Goal: Transaction & Acquisition: Obtain resource

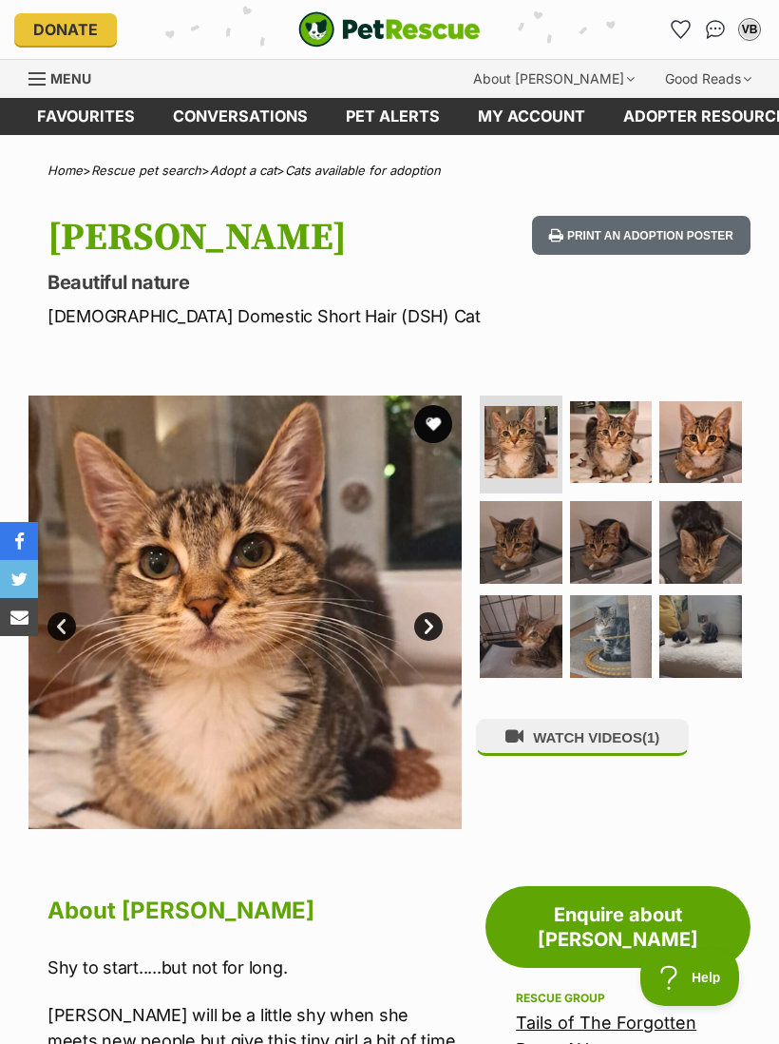
click at [601, 908] on link "Enquire about Maryann" at bounding box center [618, 927] width 265 height 82
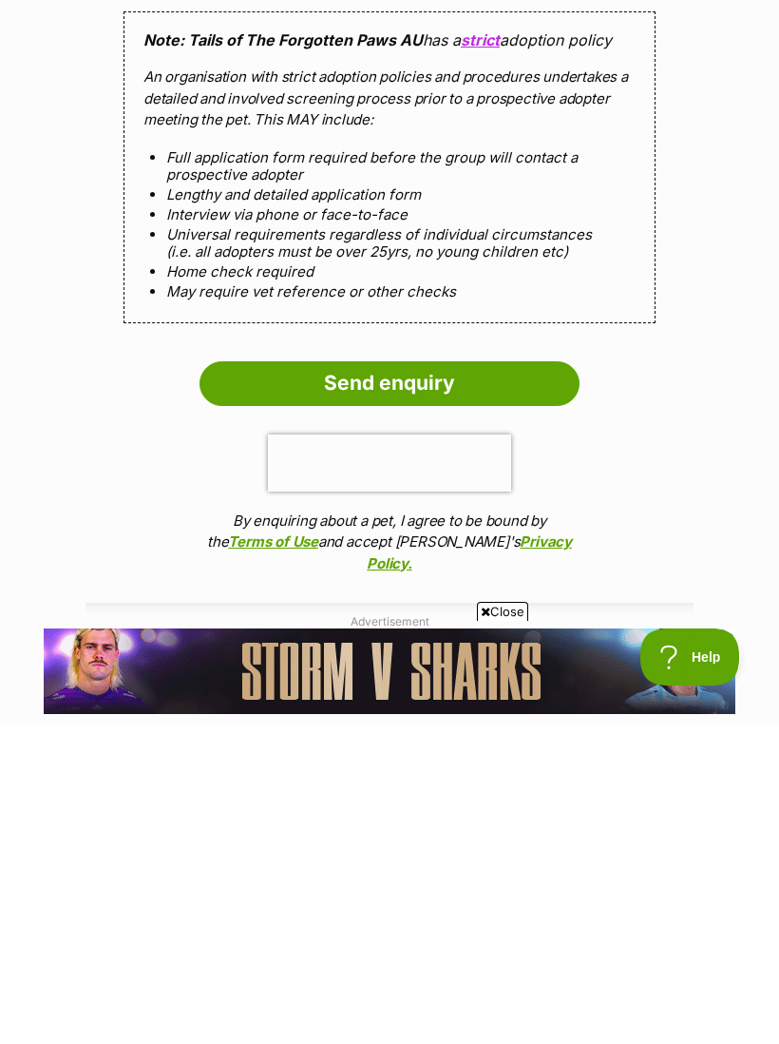
click at [402, 682] on input "Send enquiry" at bounding box center [390, 704] width 380 height 44
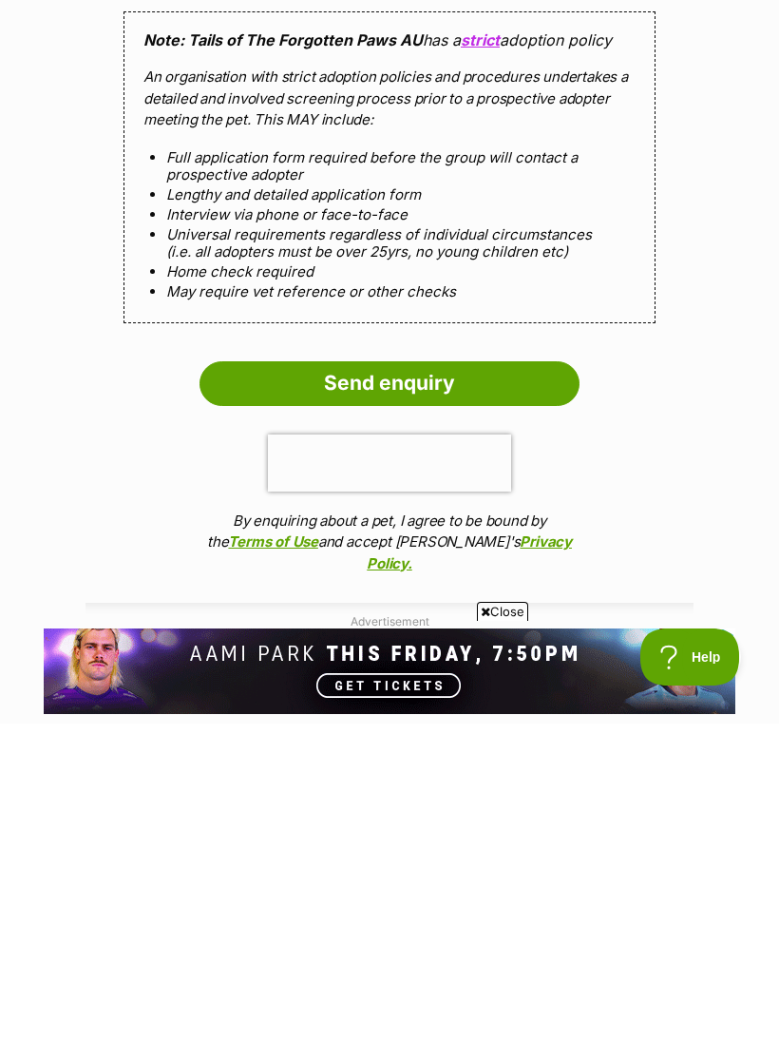
scroll to position [1820, 0]
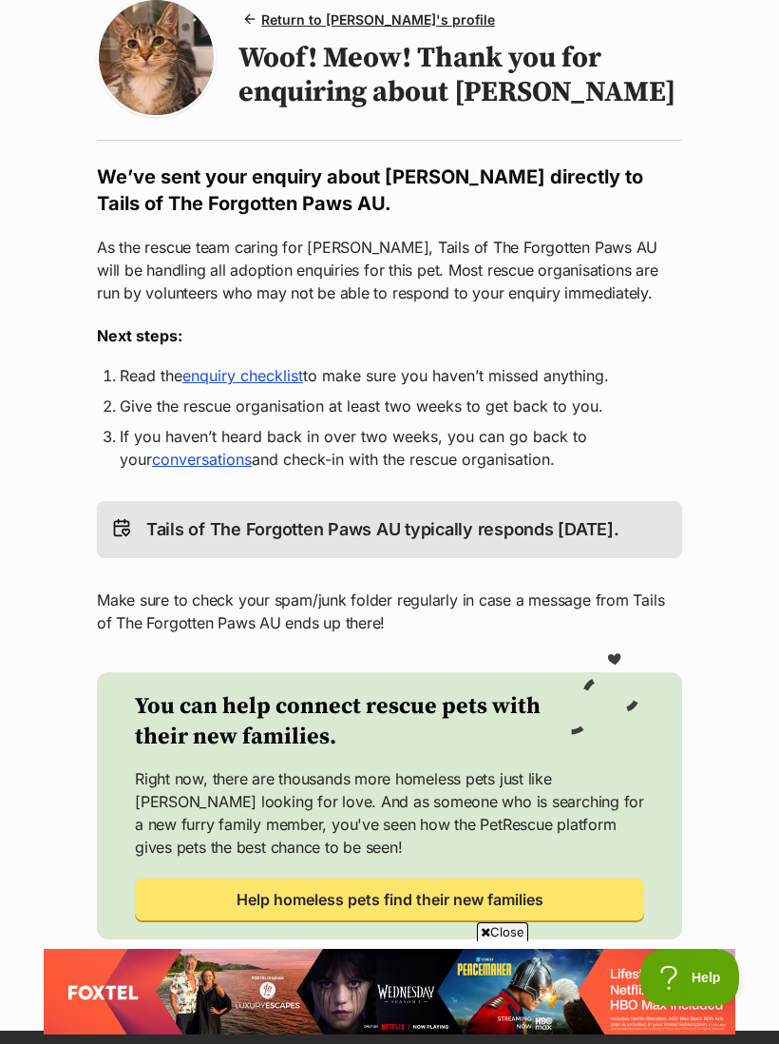
scroll to position [172, 0]
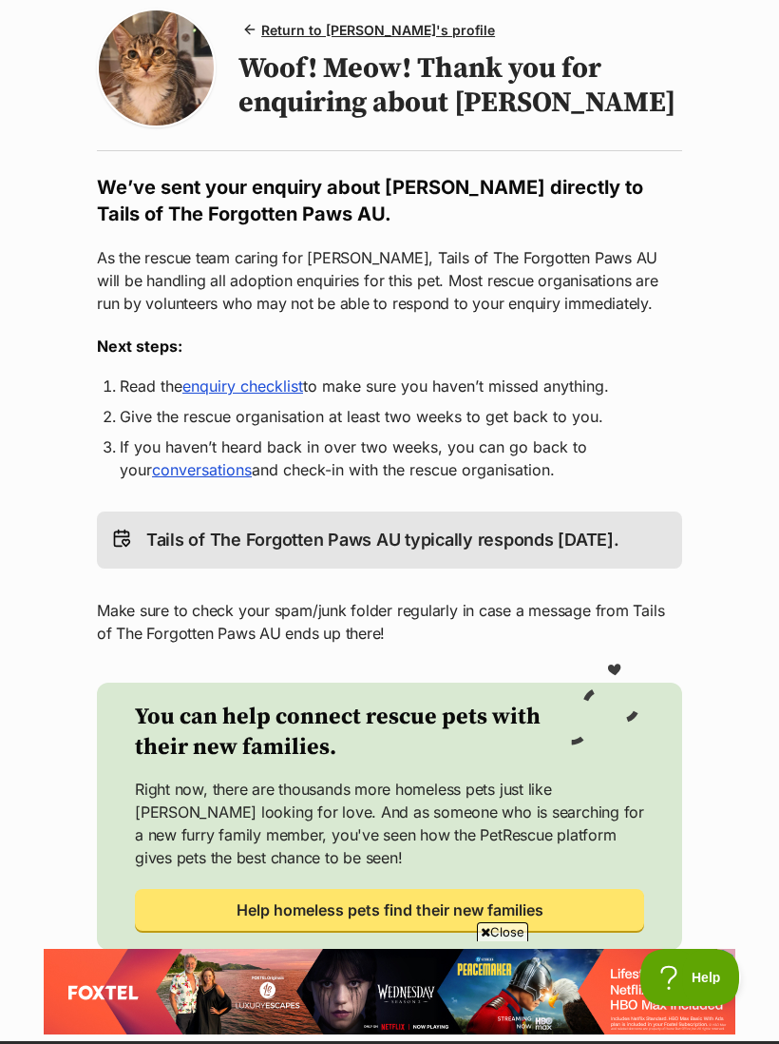
click at [263, 389] on link "enquiry checklist" at bounding box center [242, 385] width 121 height 19
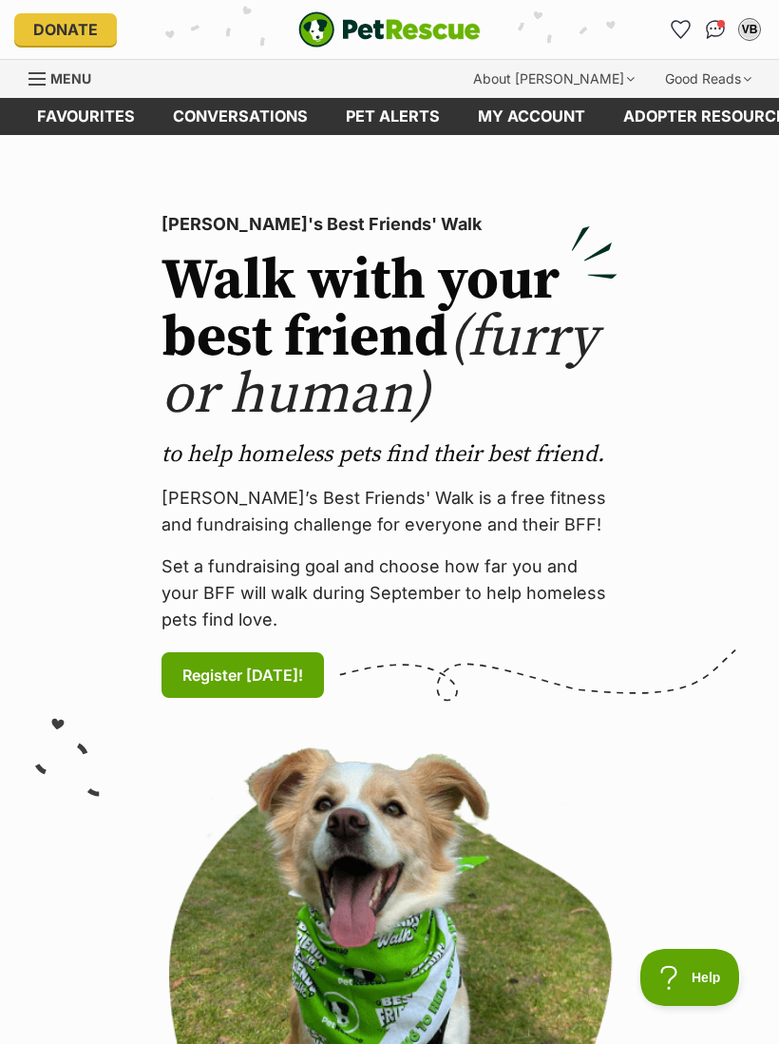
click at [718, 21] on img "Conversations" at bounding box center [716, 29] width 20 height 19
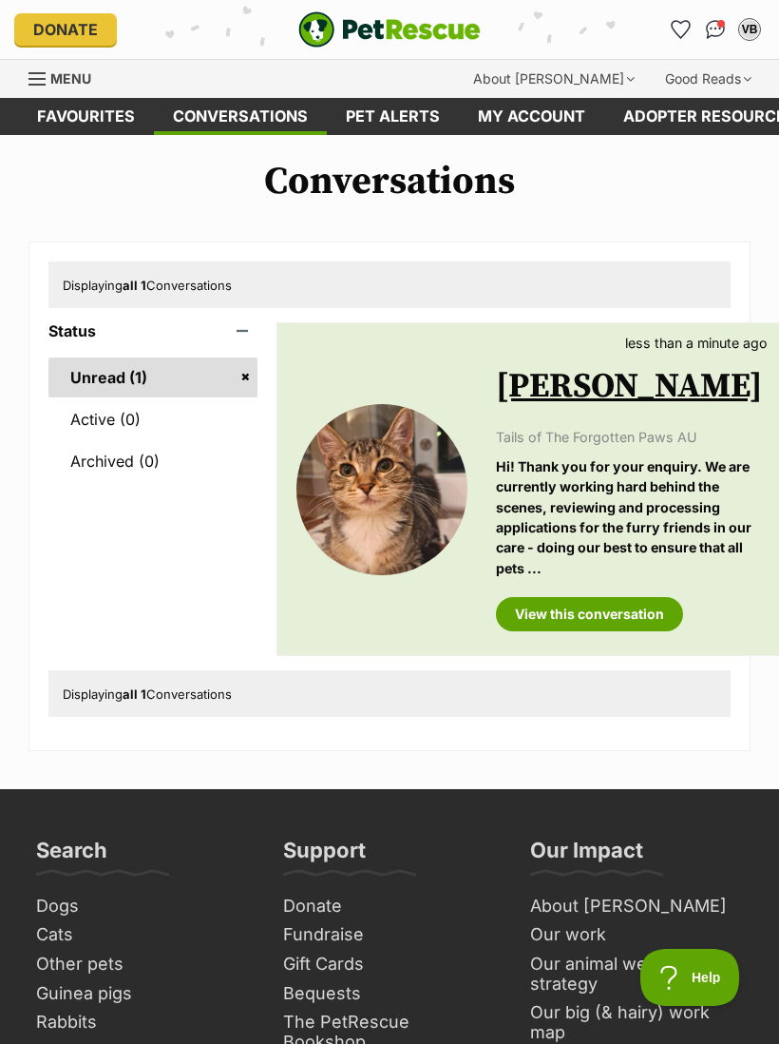
click at [612, 631] on link "View this conversation" at bounding box center [589, 614] width 187 height 34
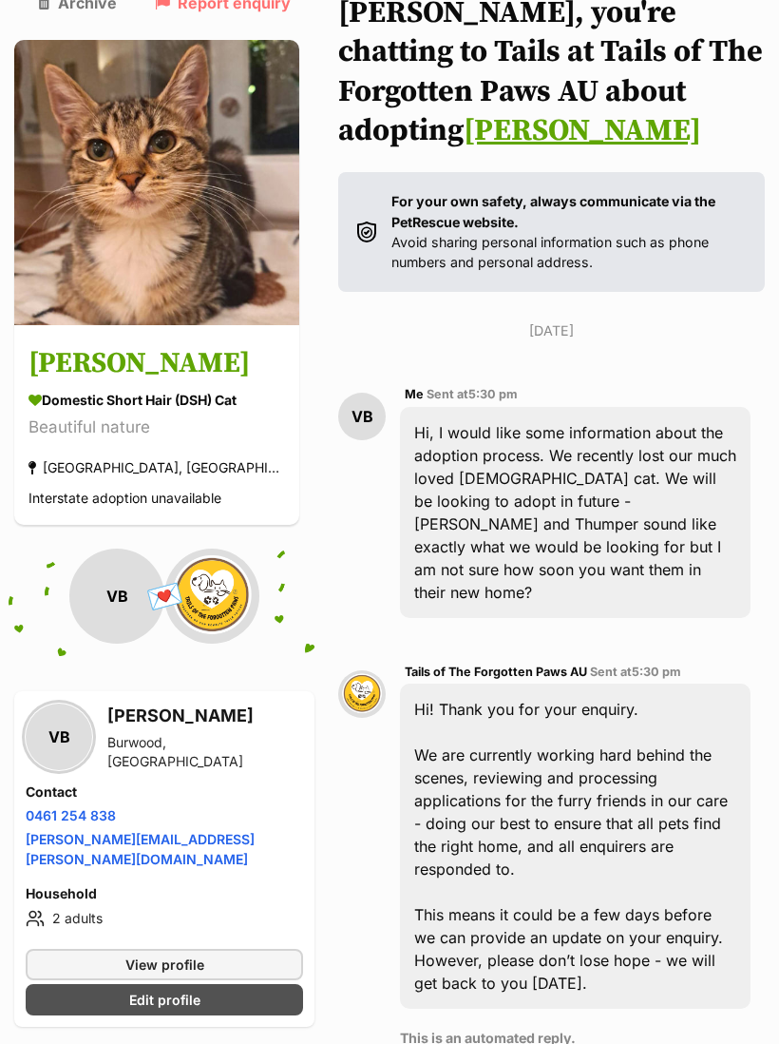
scroll to position [156, 0]
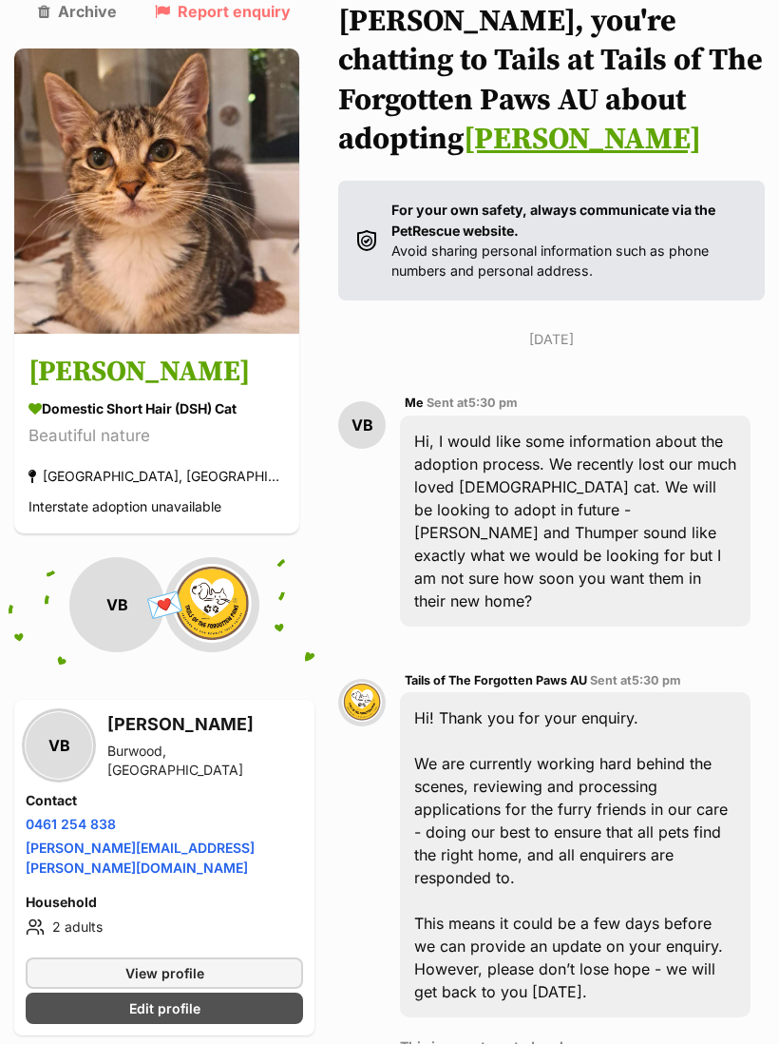
click at [201, 963] on span "View profile" at bounding box center [164, 973] width 79 height 20
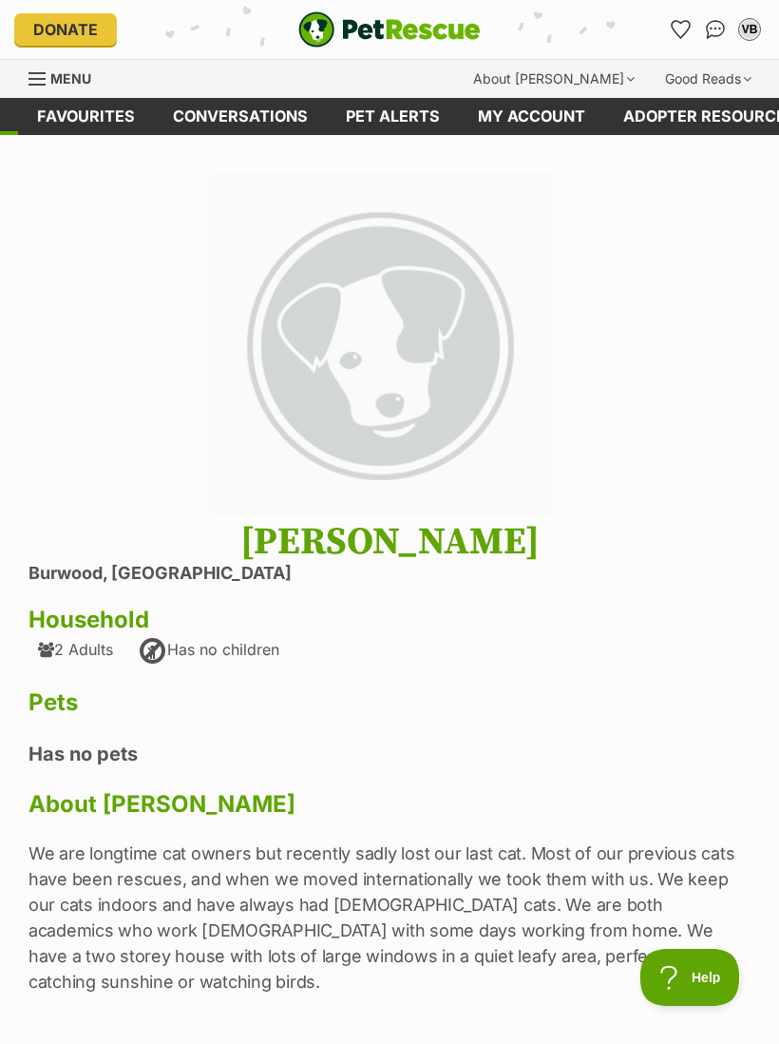
click at [715, 23] on img "Conversations" at bounding box center [716, 29] width 20 height 19
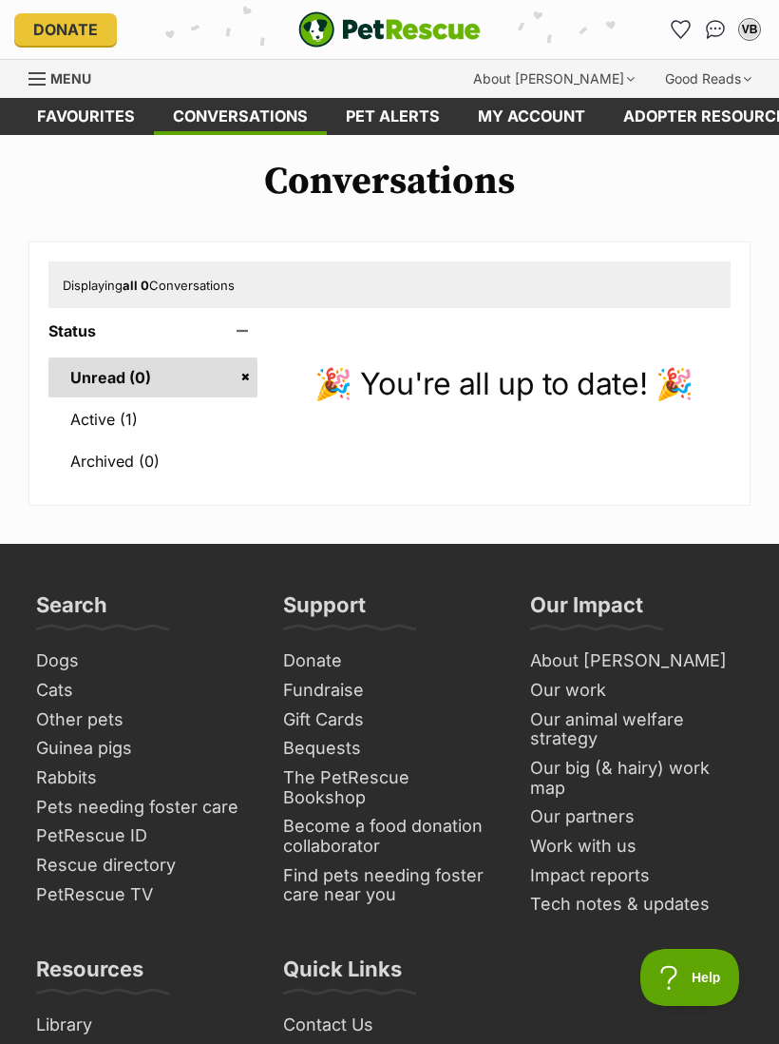
click at [83, 423] on link "Active (1)" at bounding box center [152, 419] width 209 height 40
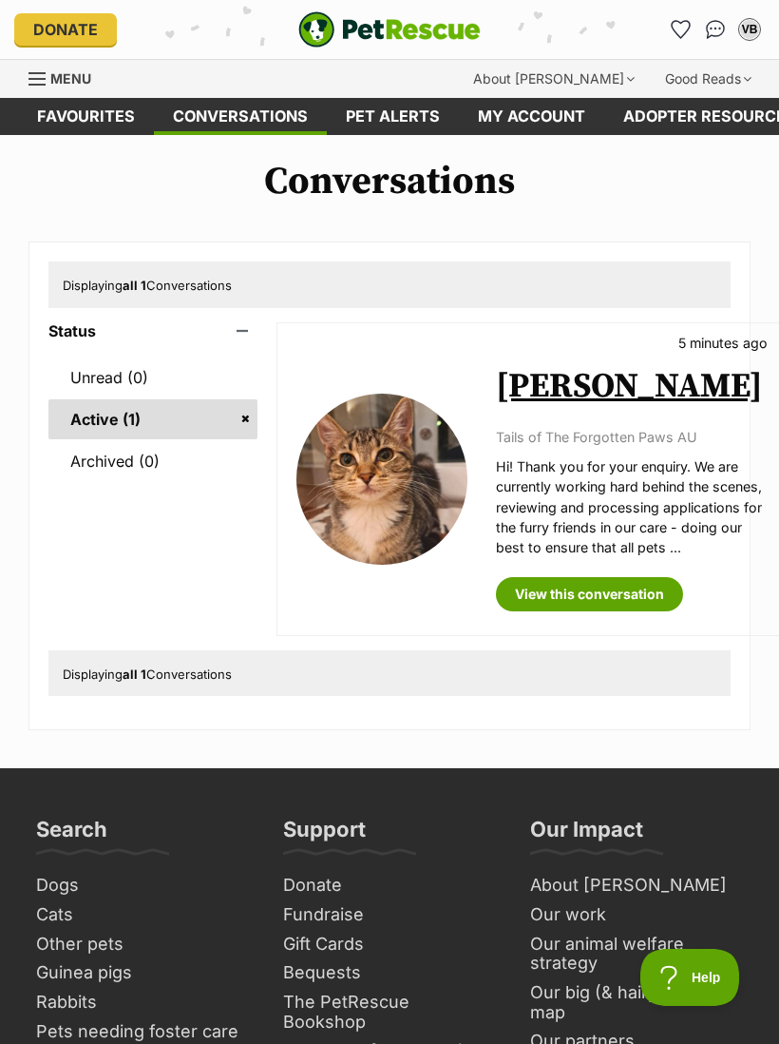
click at [632, 601] on link "View this conversation" at bounding box center [589, 594] width 187 height 34
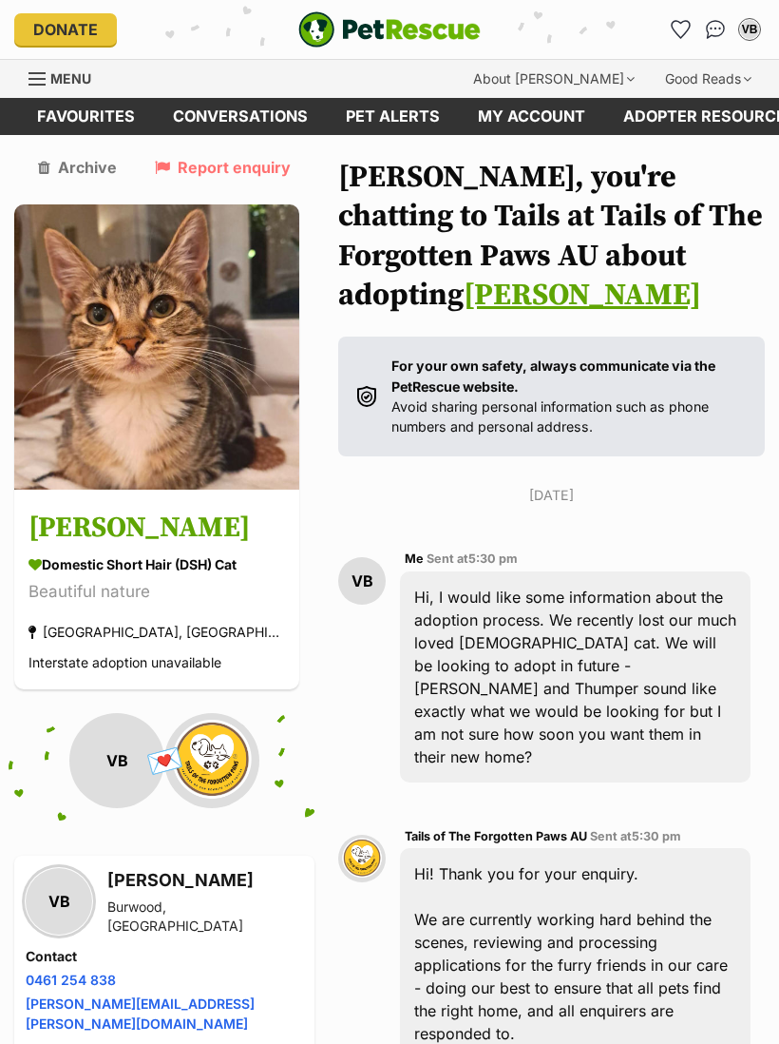
click at [390, 113] on link "Pet alerts" at bounding box center [393, 116] width 132 height 37
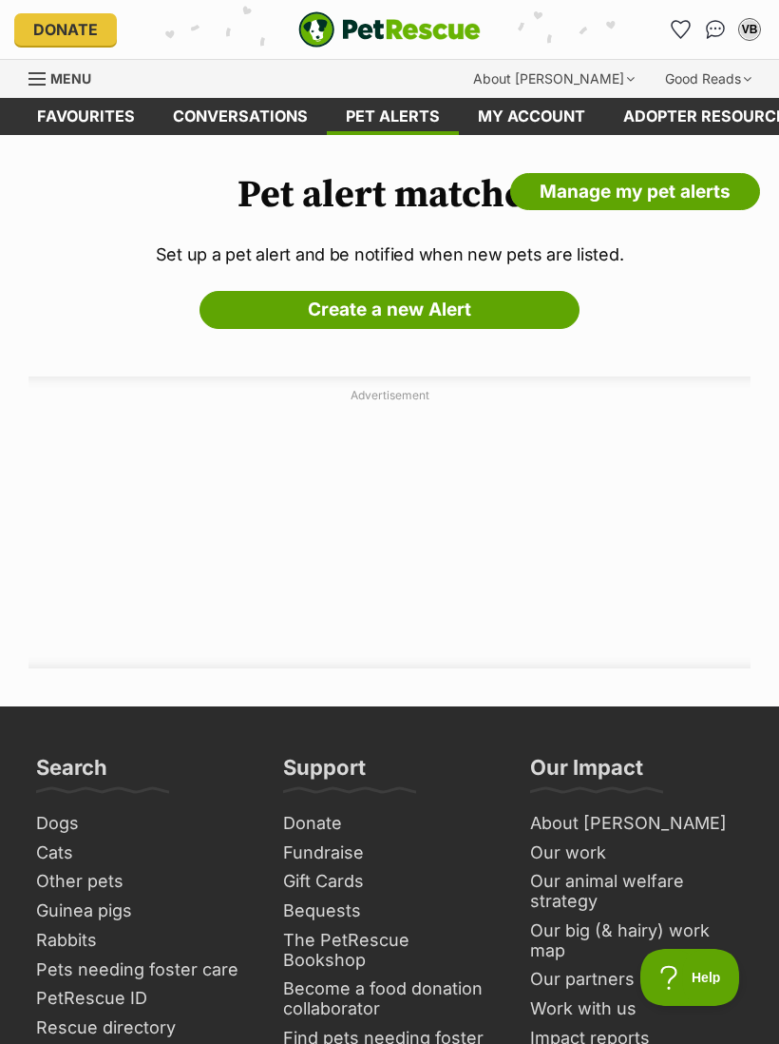
click at [41, 80] on span "Menu" at bounding box center [37, 79] width 17 height 2
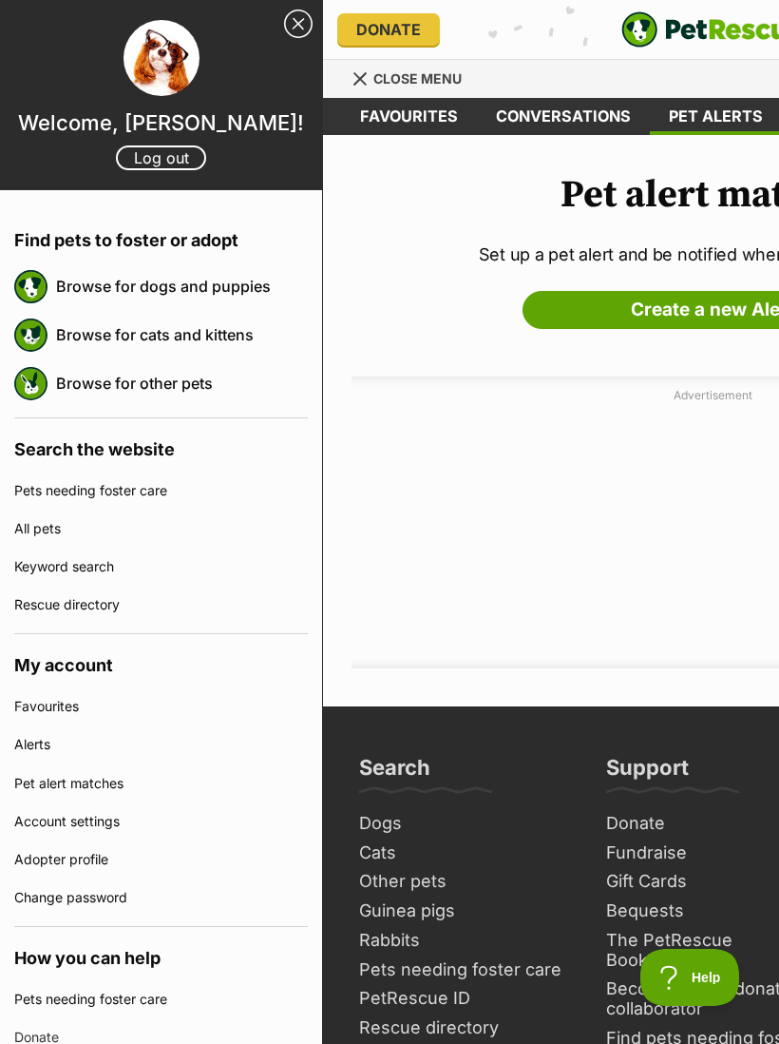
click at [71, 336] on link "Browse for cats and kittens" at bounding box center [182, 335] width 252 height 40
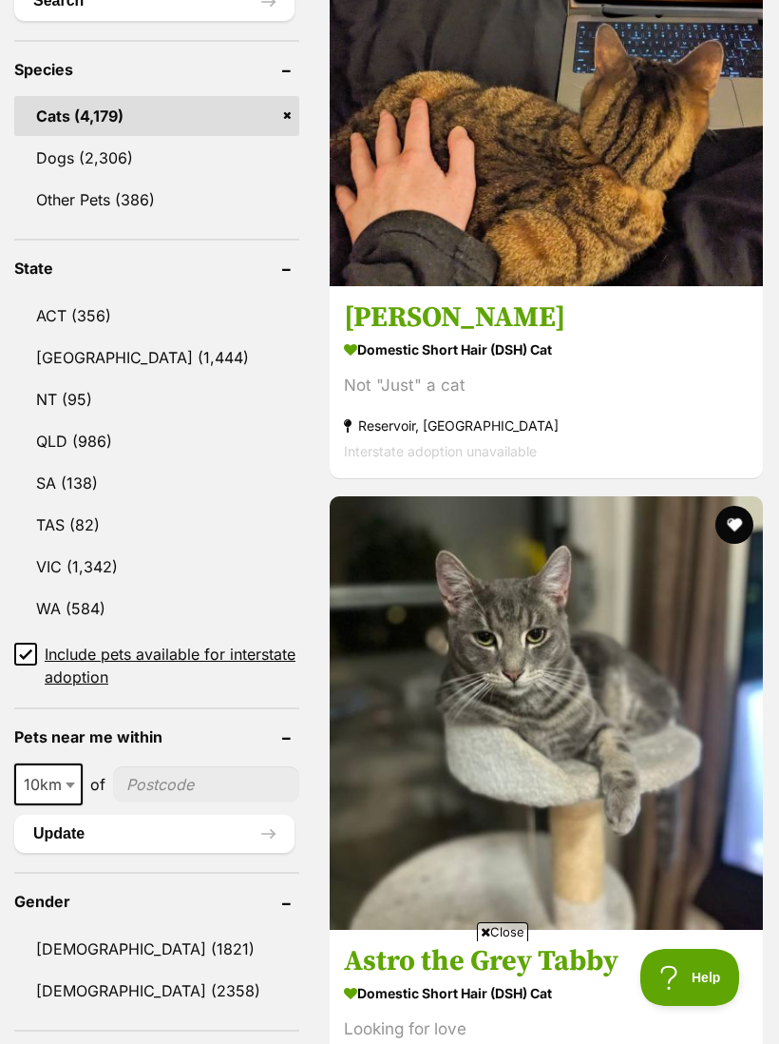
click at [188, 766] on input"] "postcode" at bounding box center [206, 784] width 186 height 36
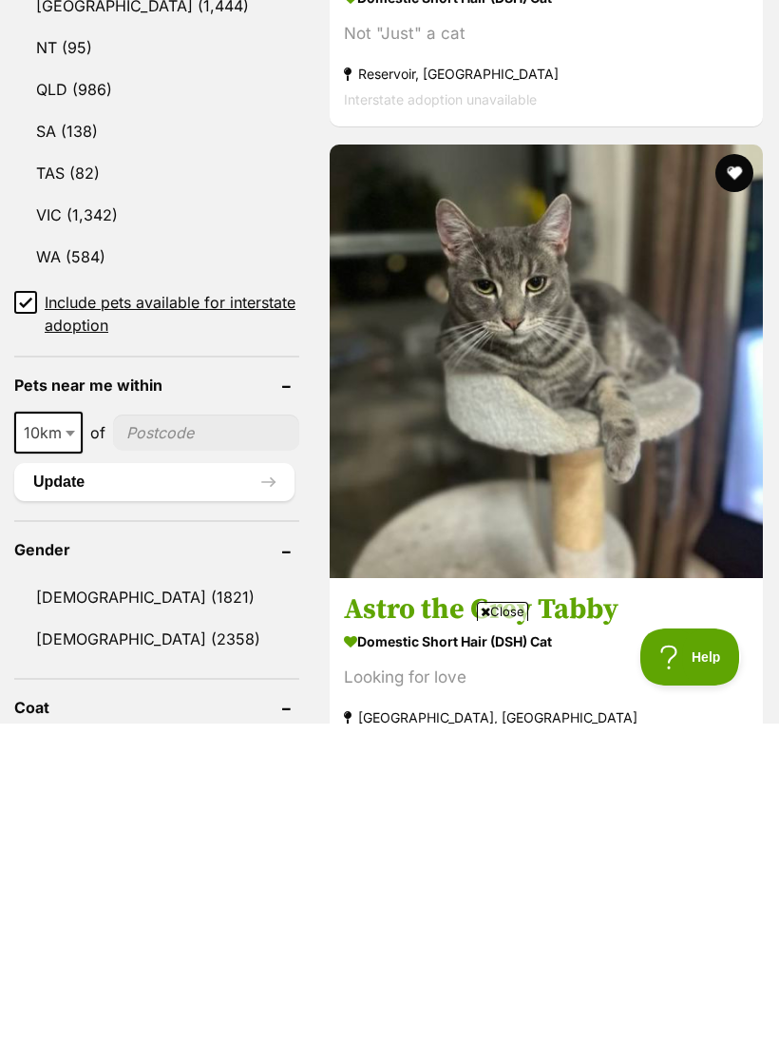
type input"] "3125"
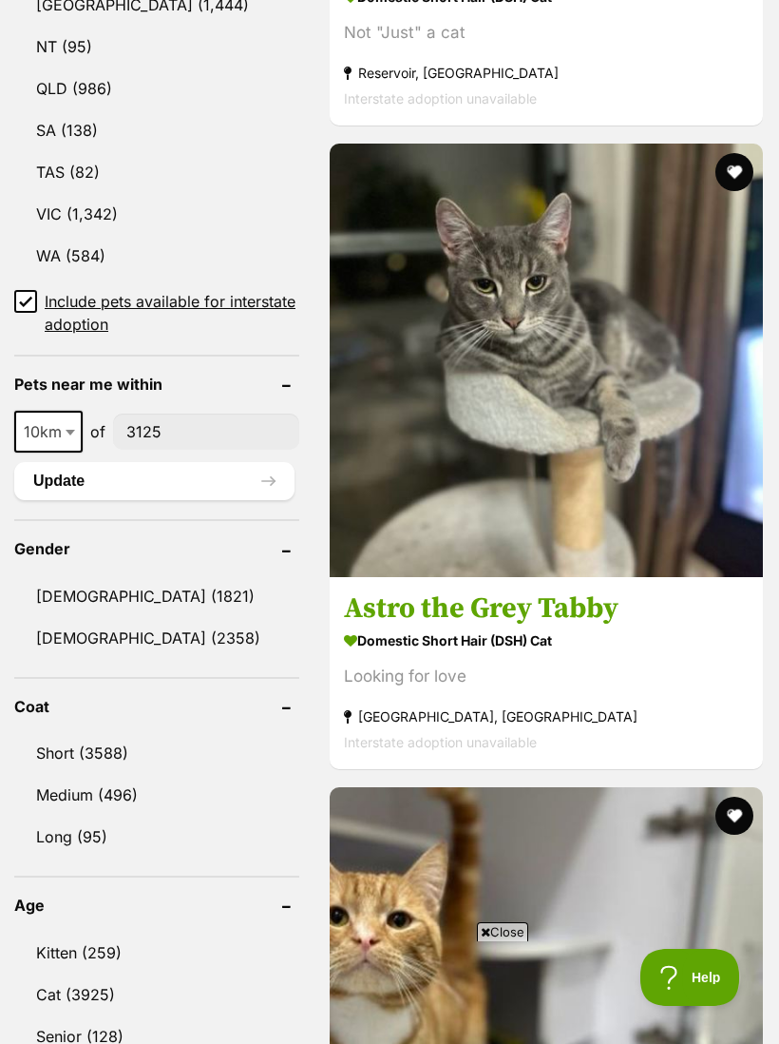
click at [86, 462] on button "Update" at bounding box center [154, 481] width 280 height 38
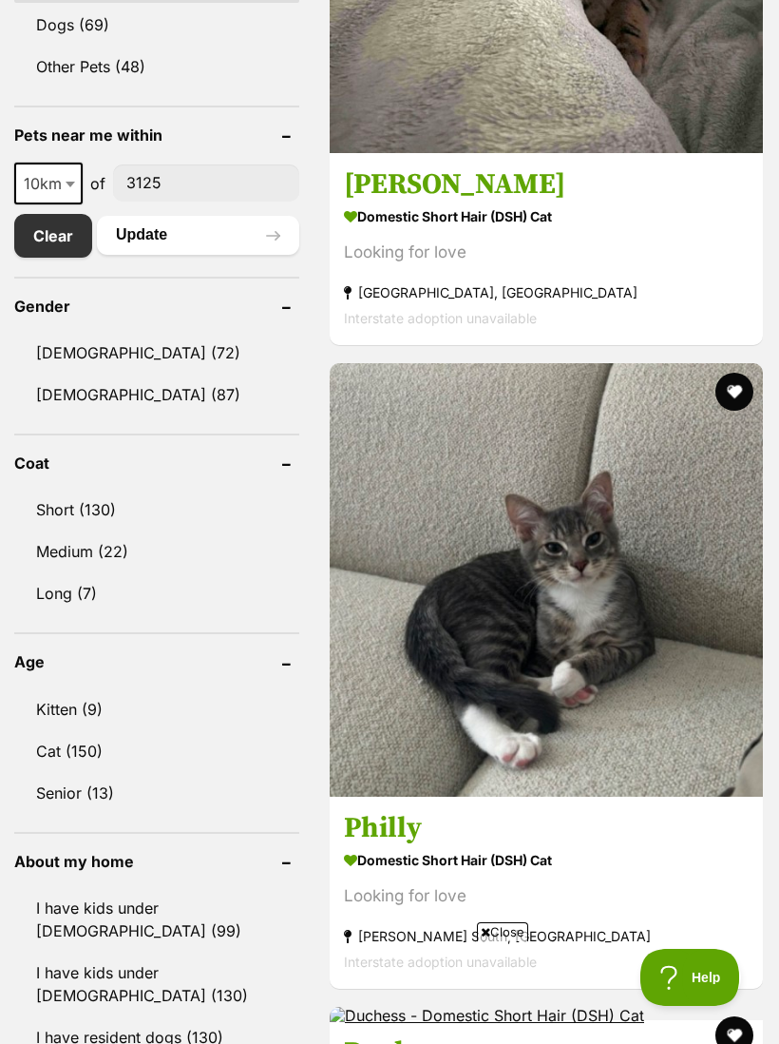
click at [66, 394] on link "Female (87)" at bounding box center [156, 395] width 285 height 40
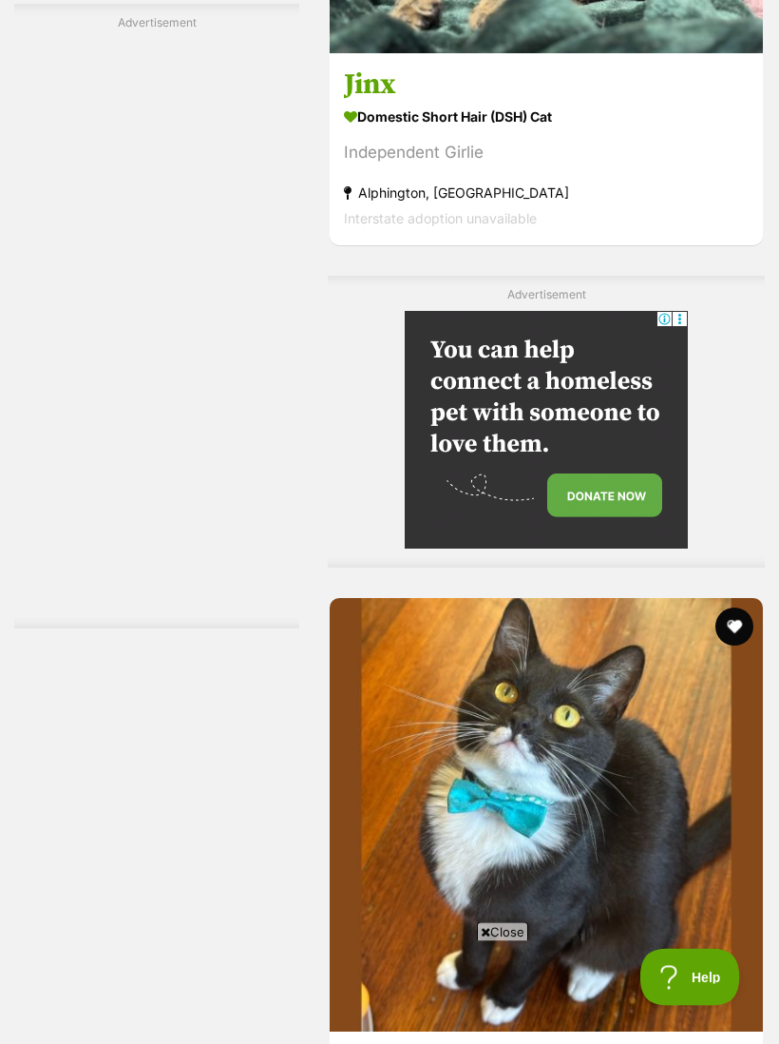
scroll to position [3988, 0]
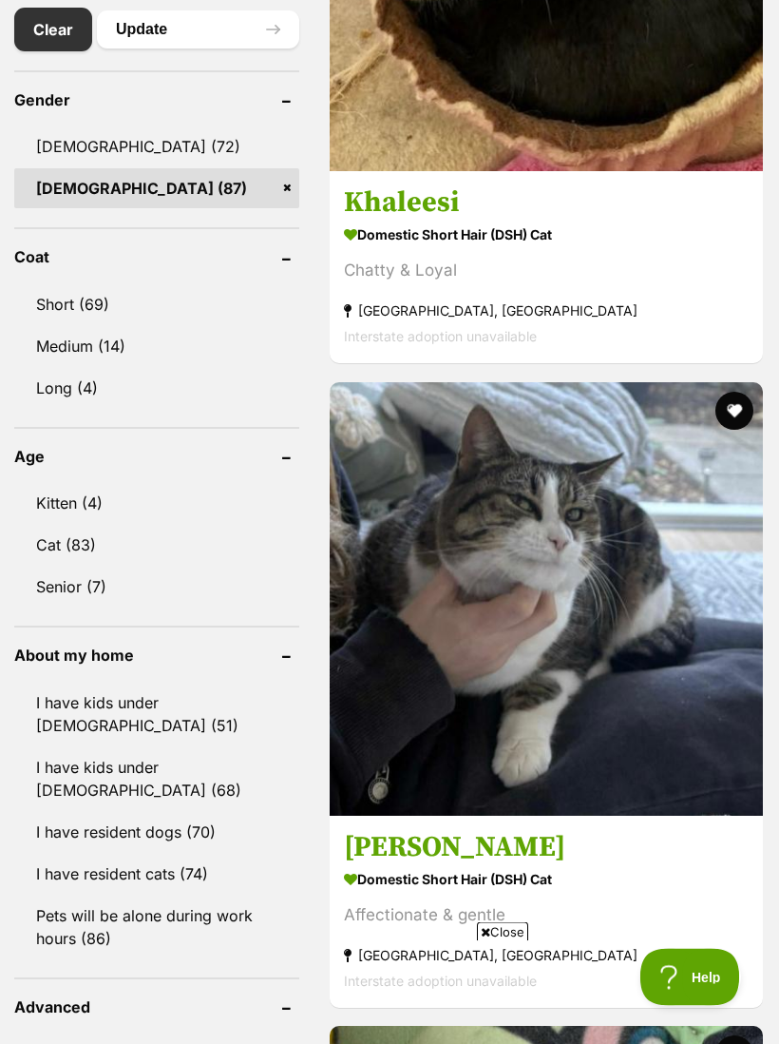
scroll to position [1389, 0]
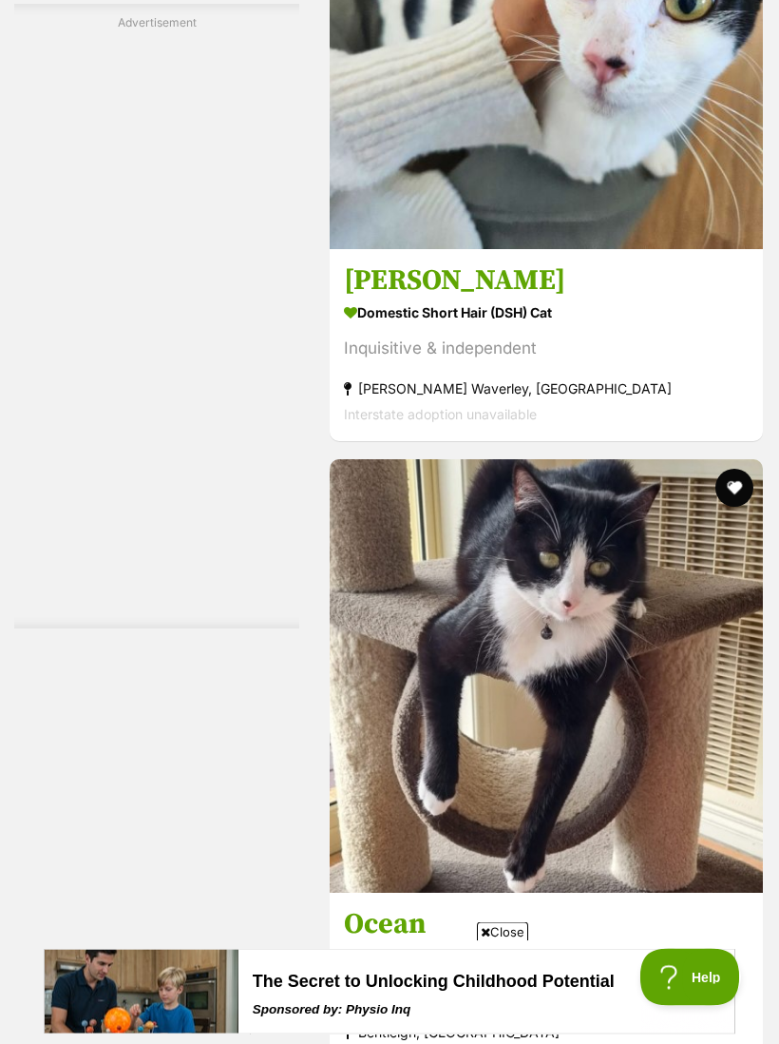
scroll to position [6059, 0]
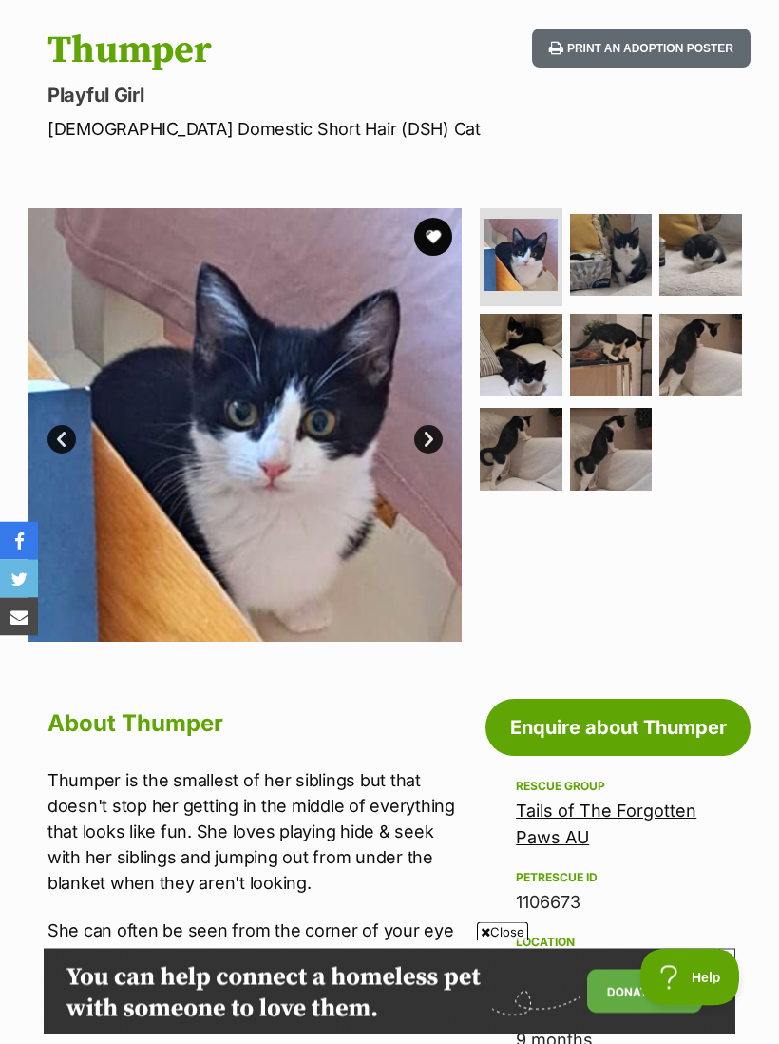
scroll to position [140, 0]
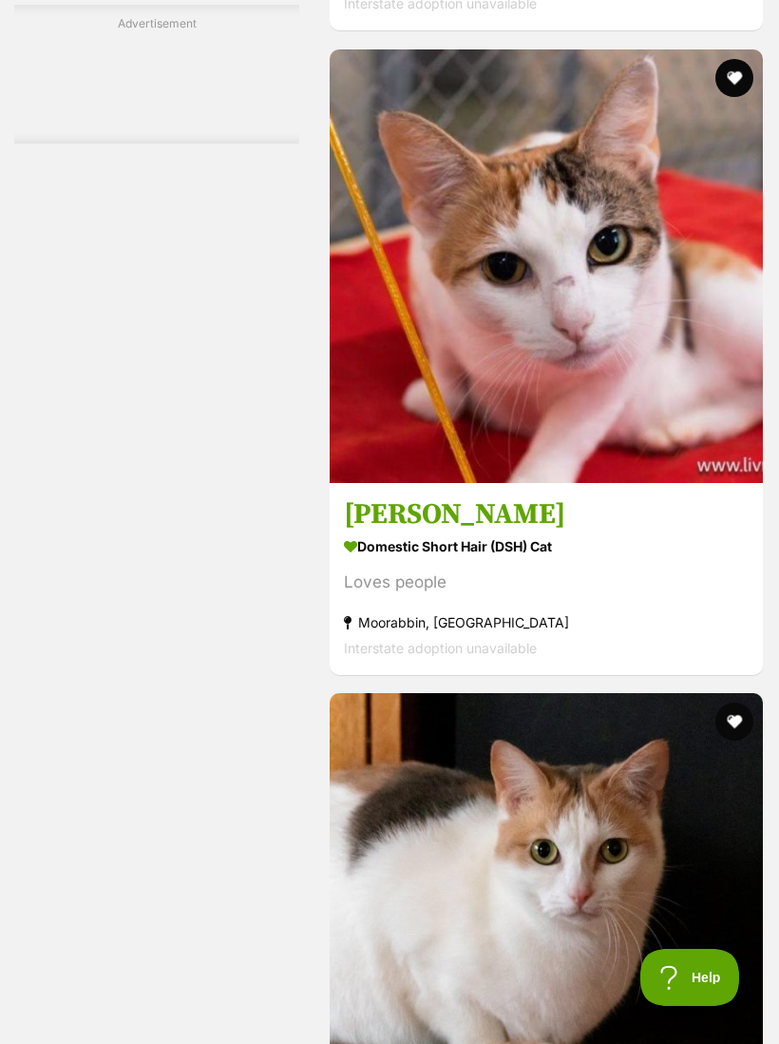
scroll to position [5484, 0]
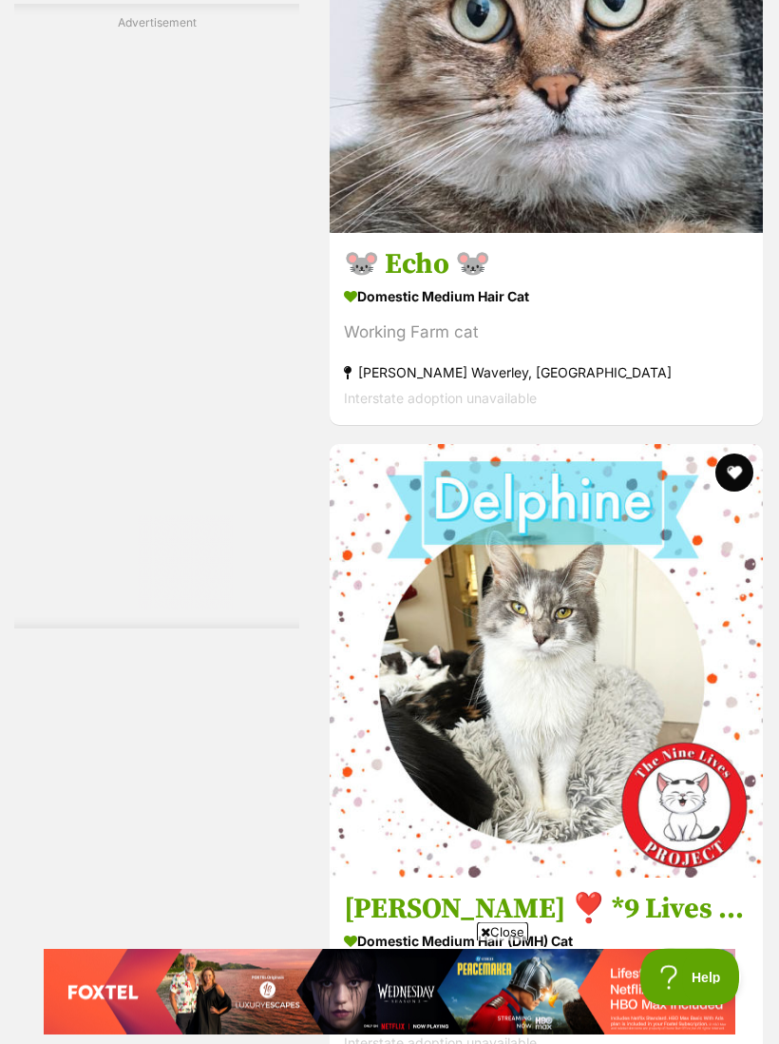
scroll to position [5933, 0]
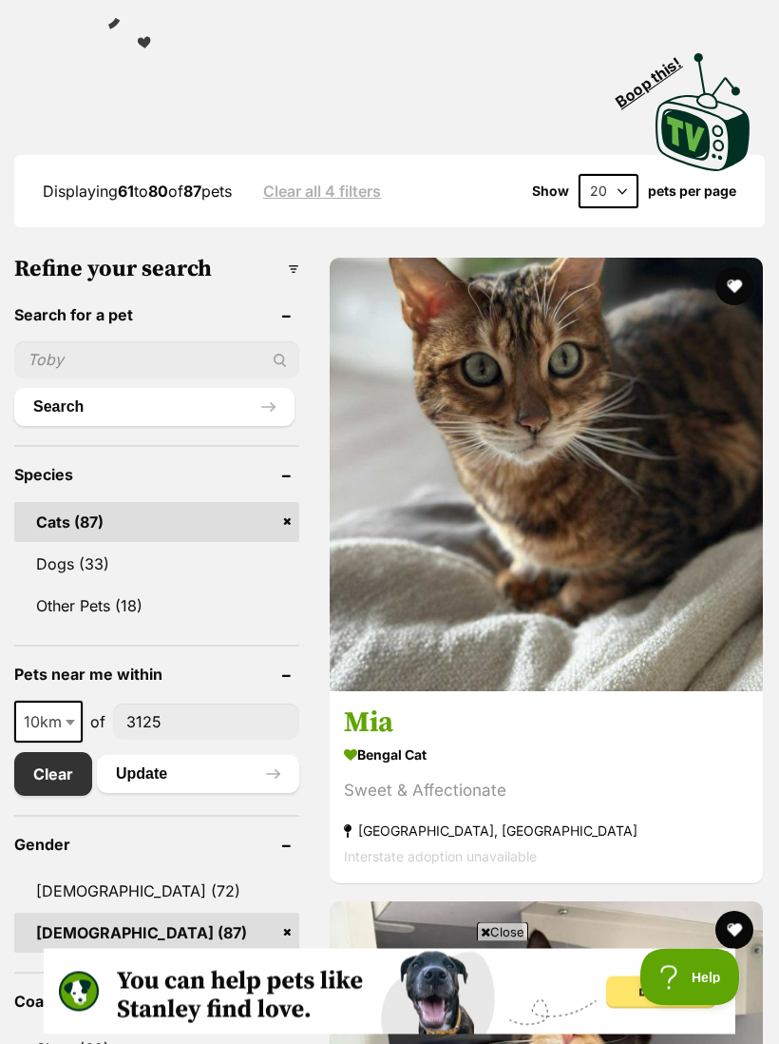
scroll to position [550, 0]
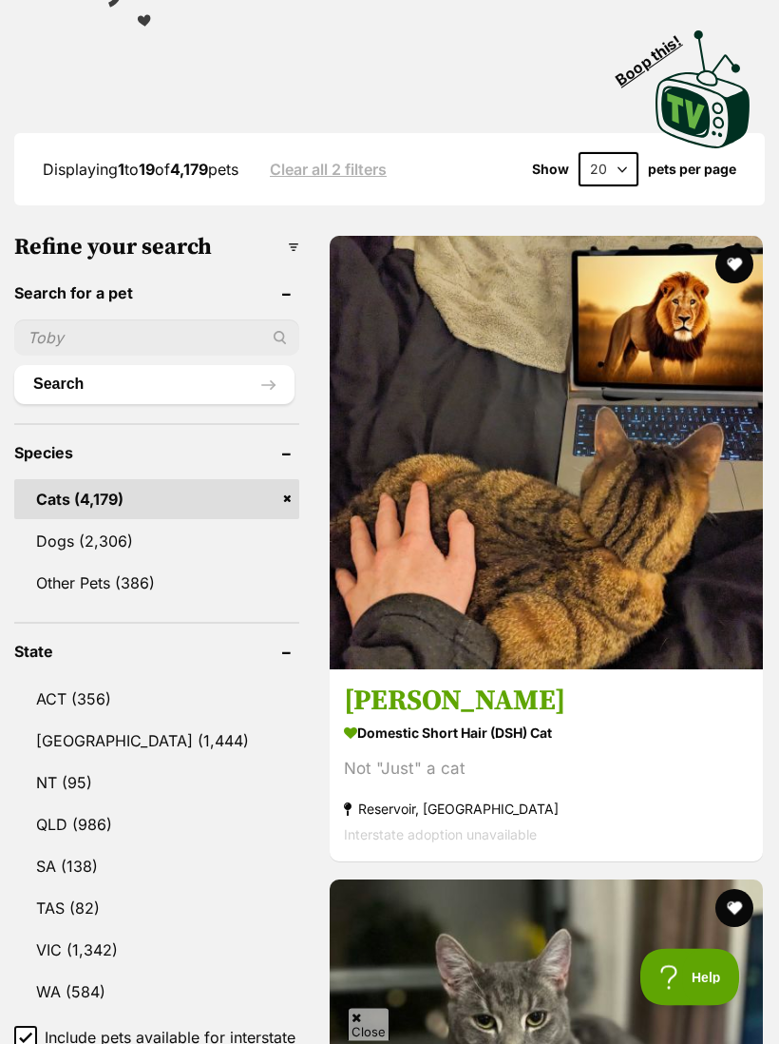
scroll to position [574, 0]
click at [50, 930] on link "VIC (1,342)" at bounding box center [156, 950] width 285 height 40
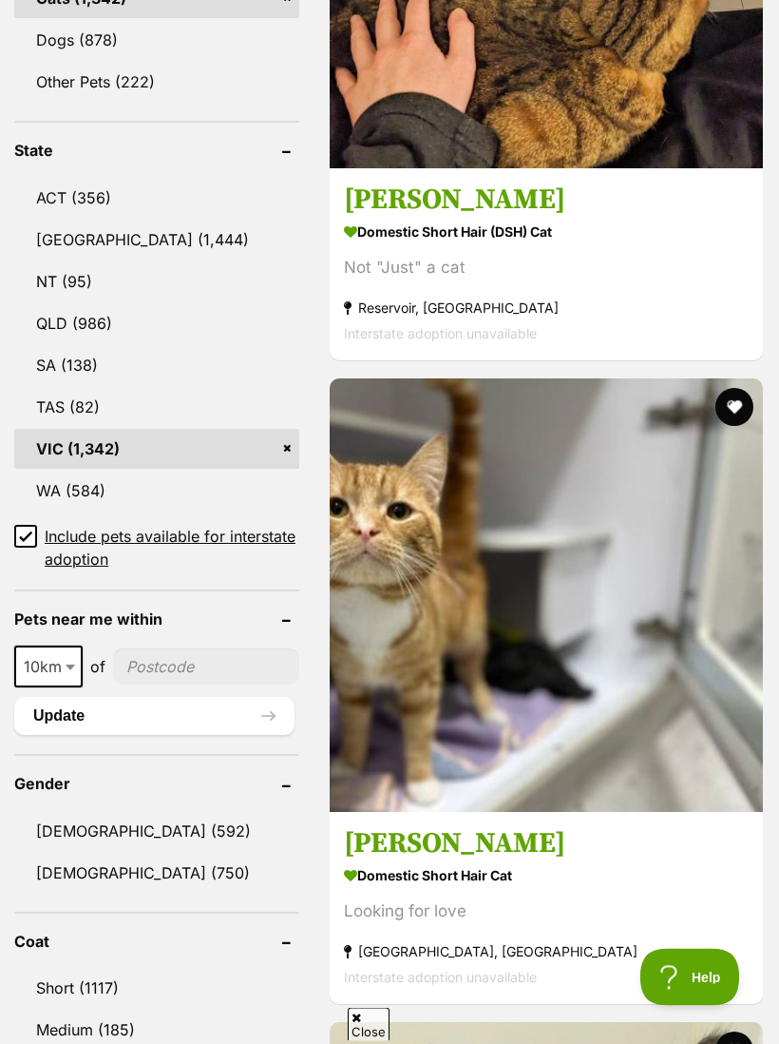
scroll to position [1160, 0]
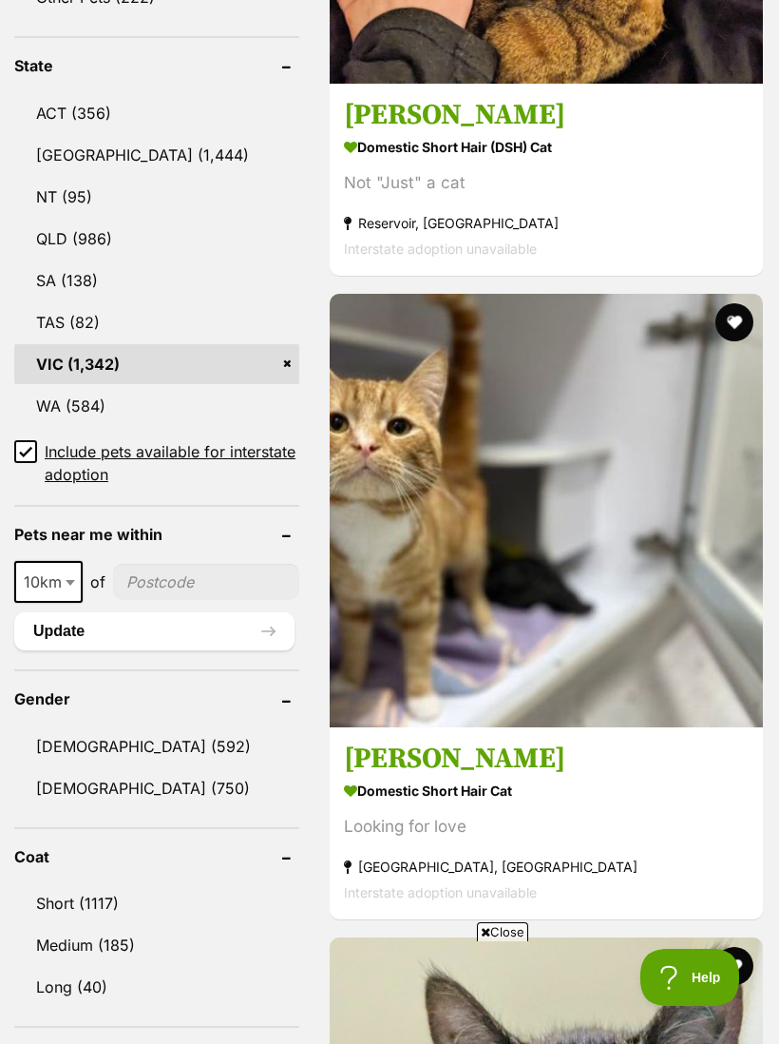
click at [64, 768] on link "[DEMOGRAPHIC_DATA] (750)" at bounding box center [156, 788] width 285 height 40
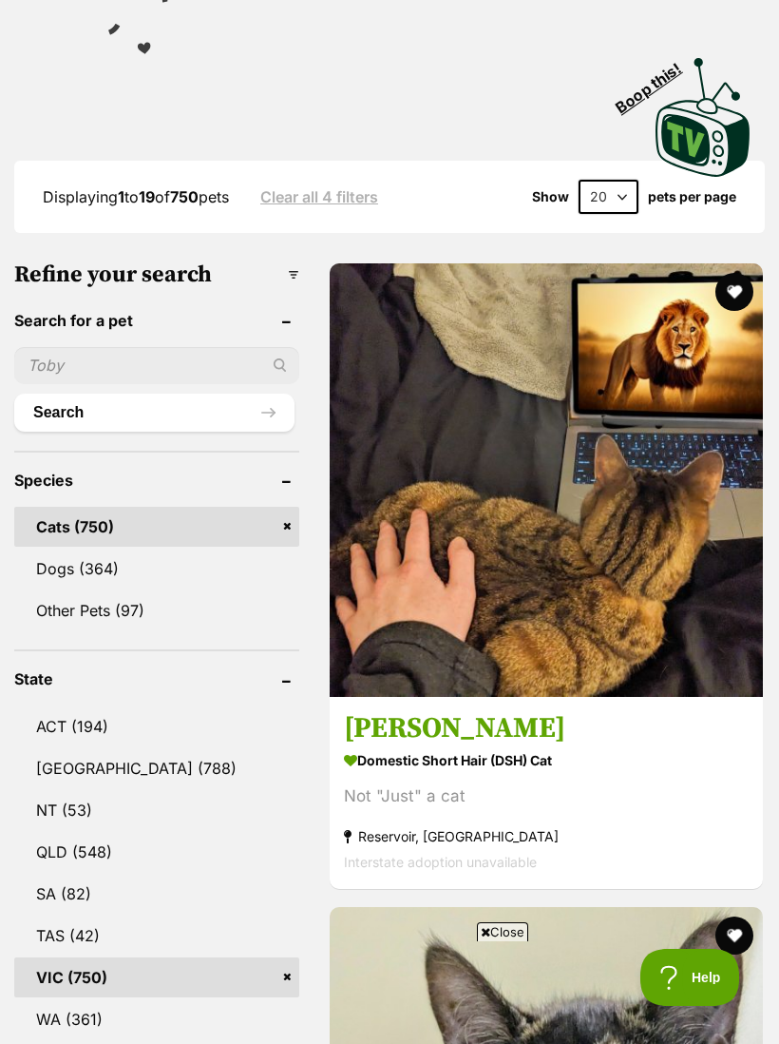
click at [351, 710] on h3 "[PERSON_NAME]" at bounding box center [546, 728] width 405 height 36
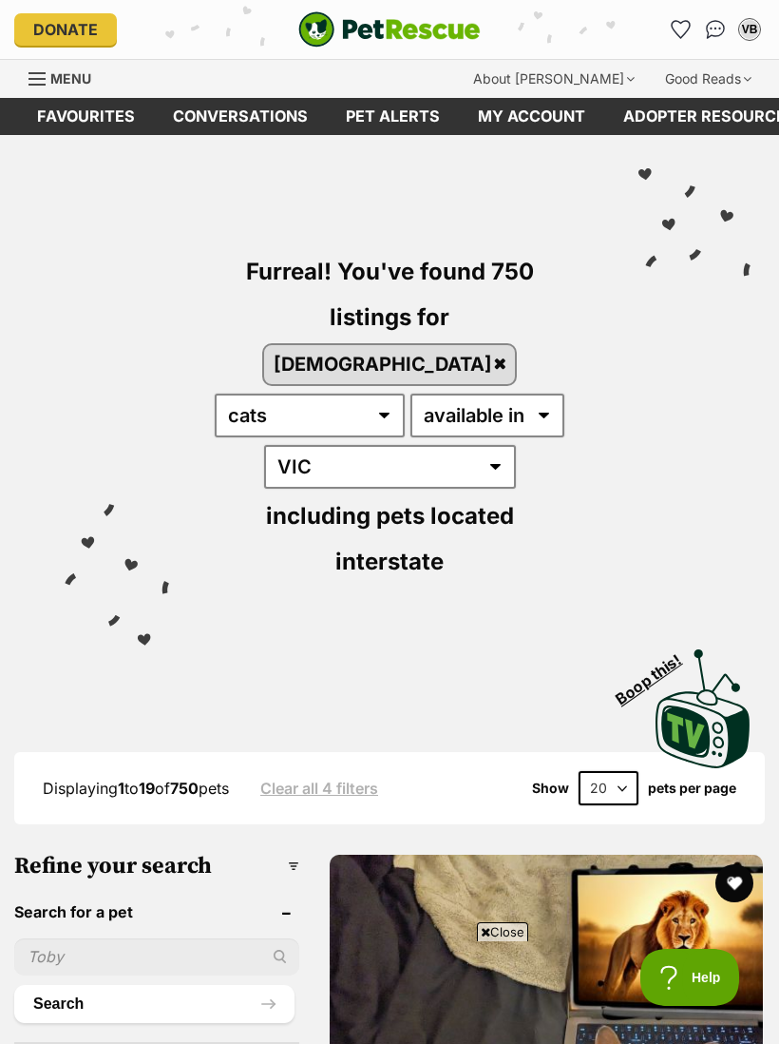
scroll to position [627, 0]
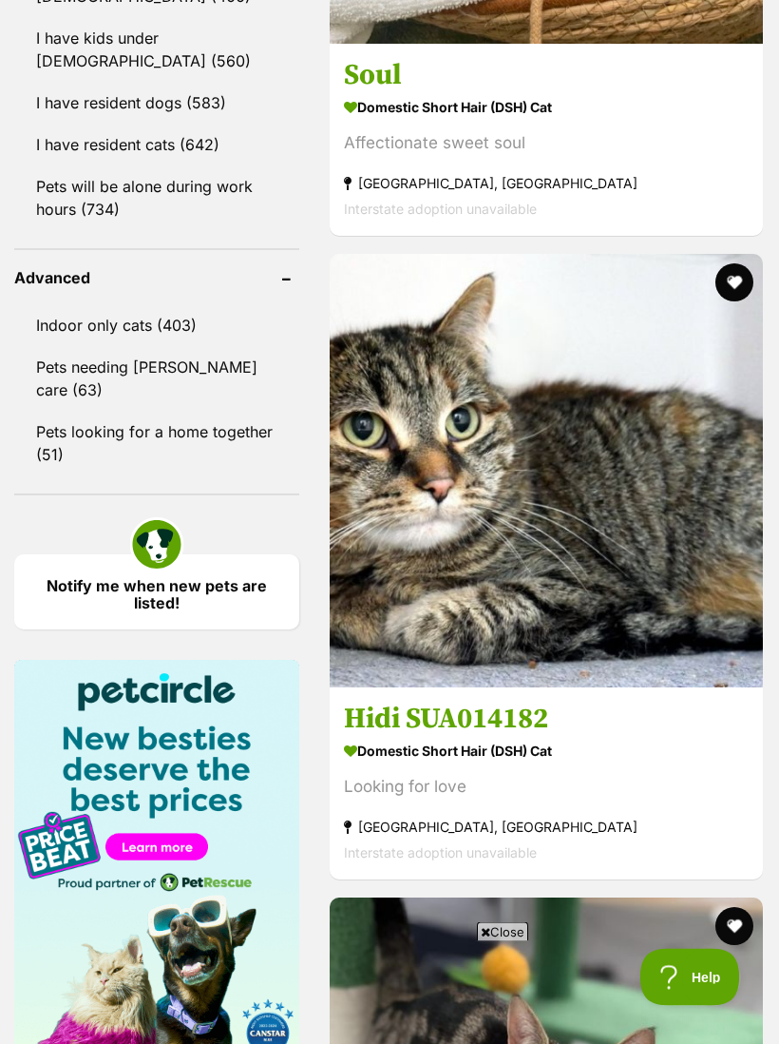
scroll to position [2532, 0]
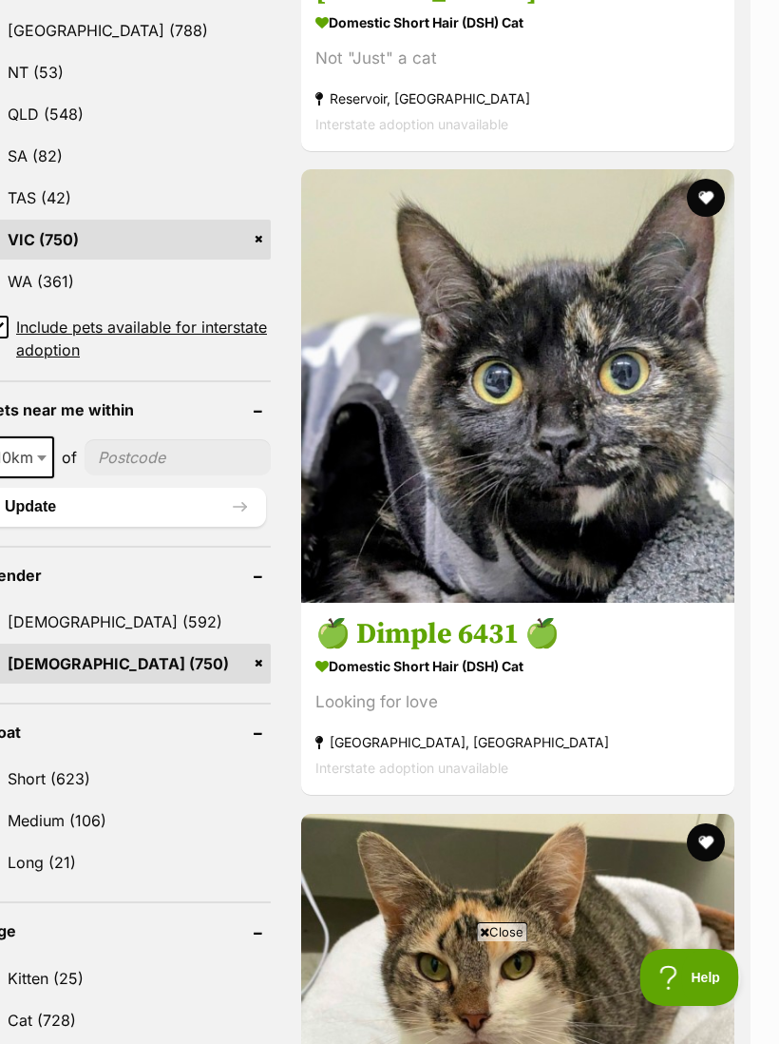
scroll to position [1332, 28]
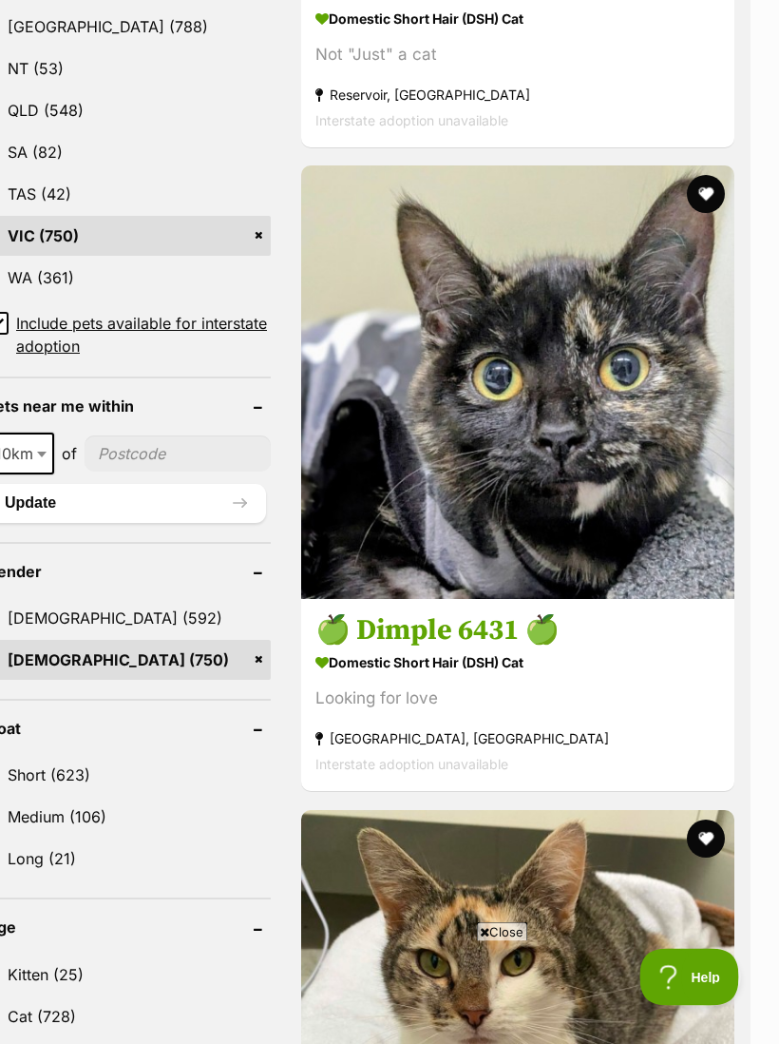
click at [137, 436] on input"] "postcode" at bounding box center [179, 454] width 186 height 36
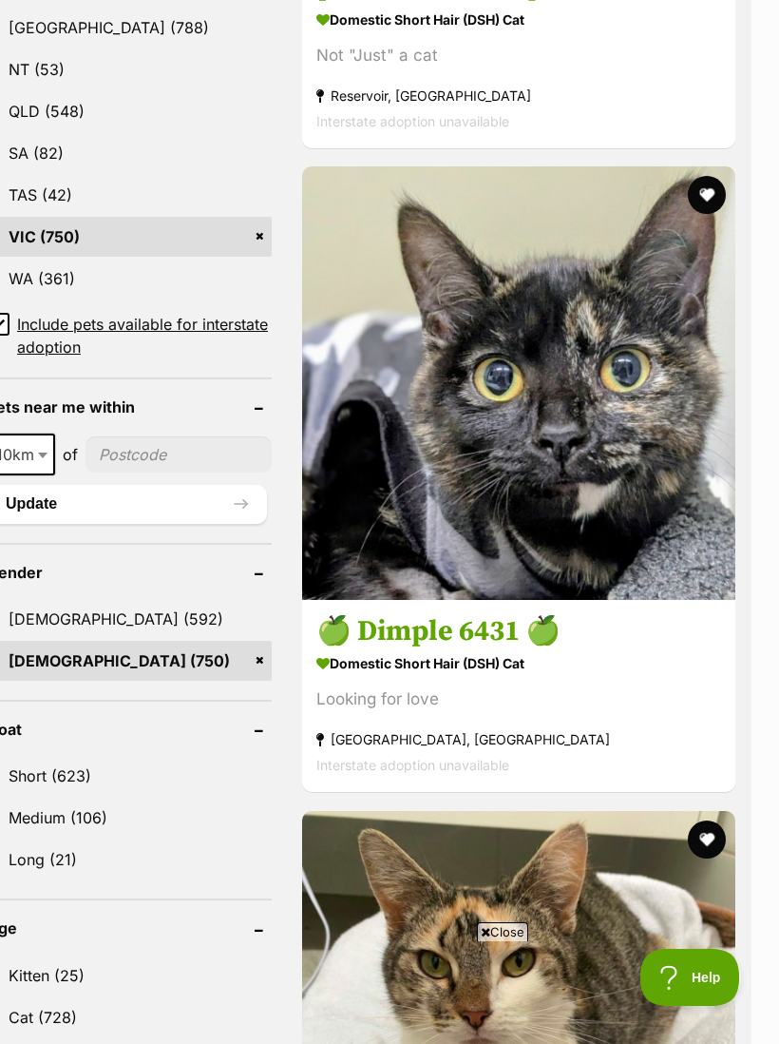
type input"] "3125"
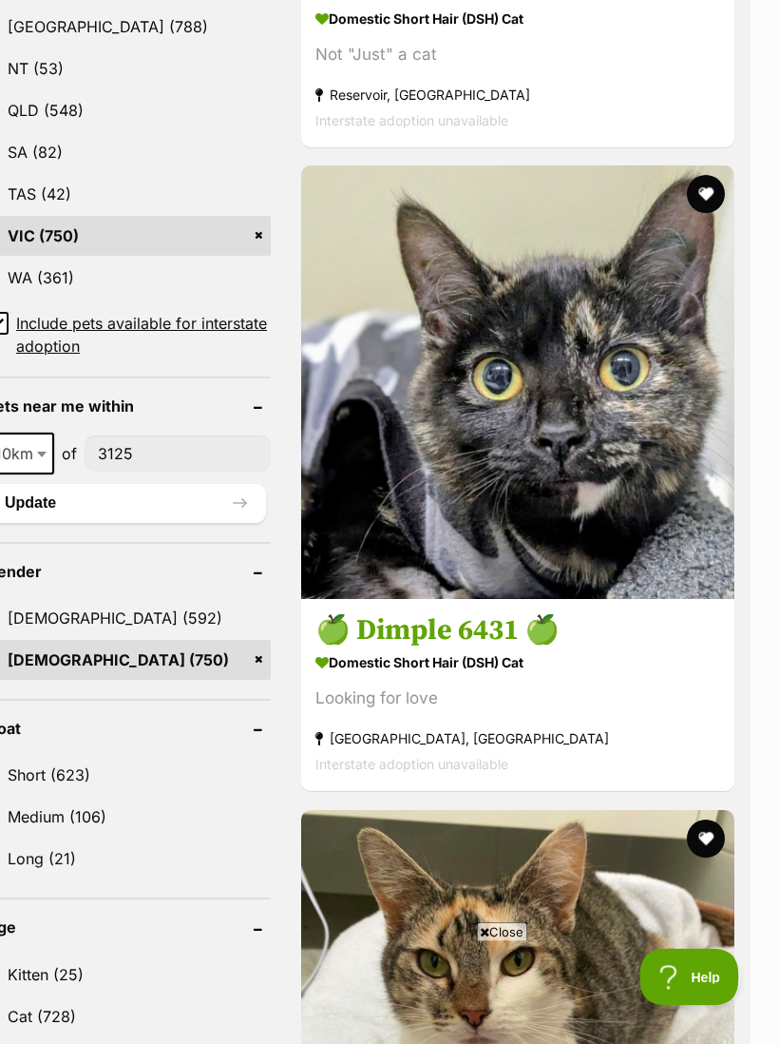
click at [79, 485] on button "Update" at bounding box center [127, 504] width 280 height 38
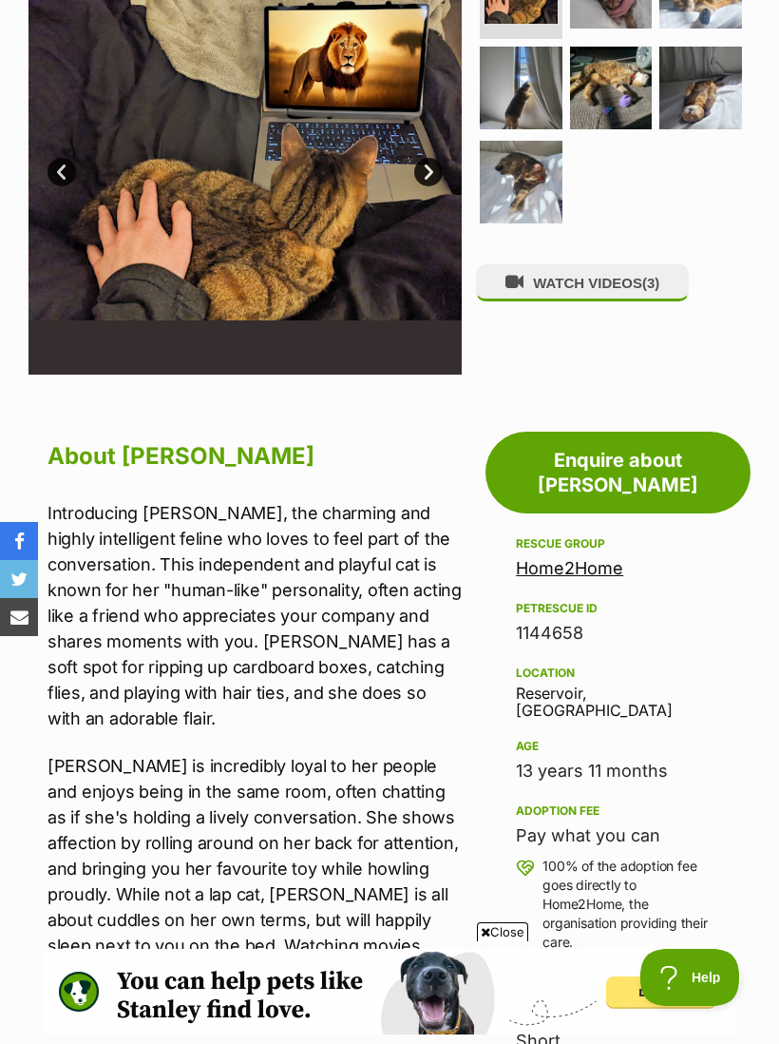
scroll to position [450, 0]
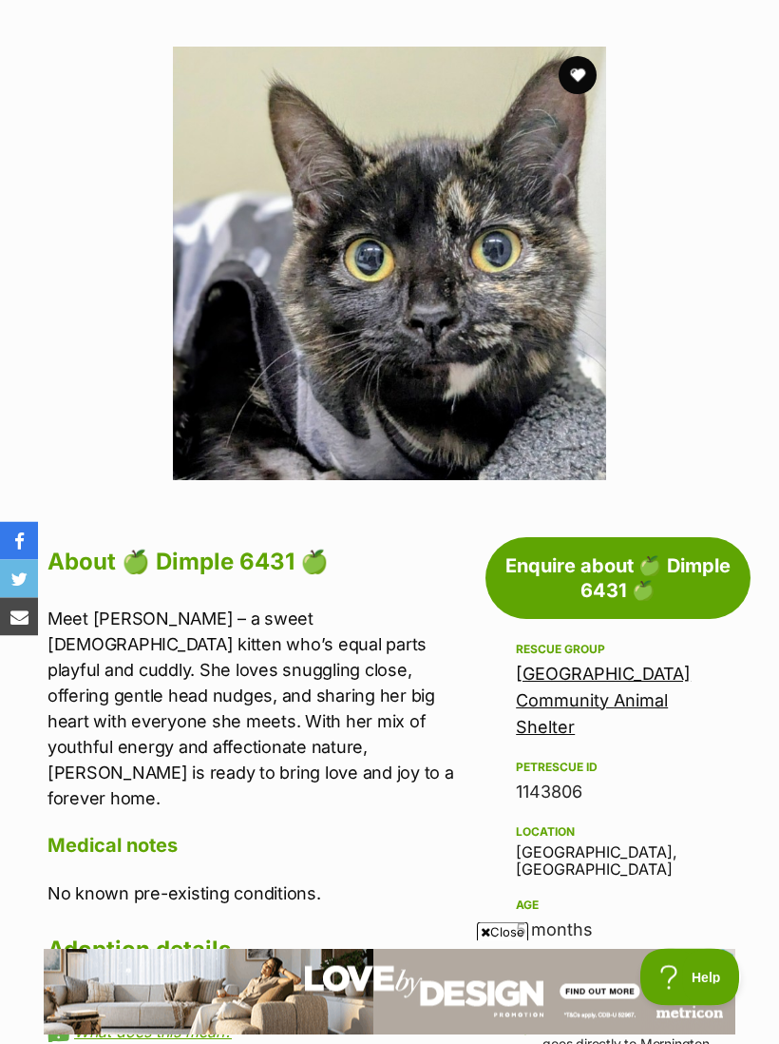
scroll to position [336, 0]
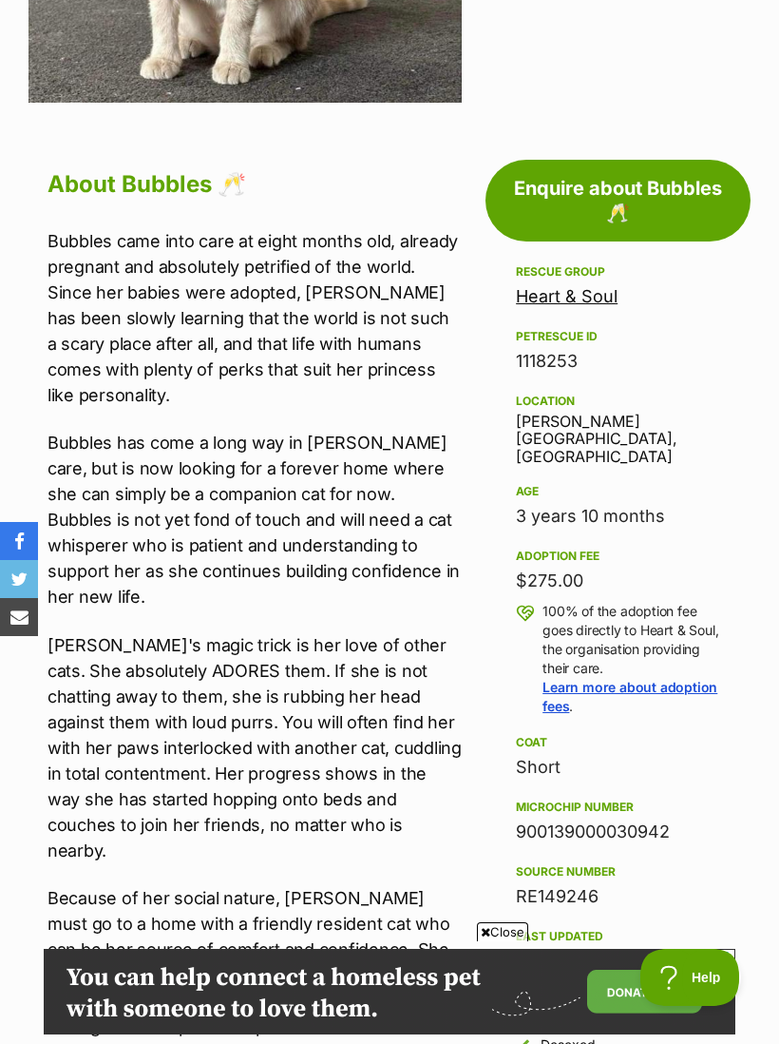
scroll to position [730, 0]
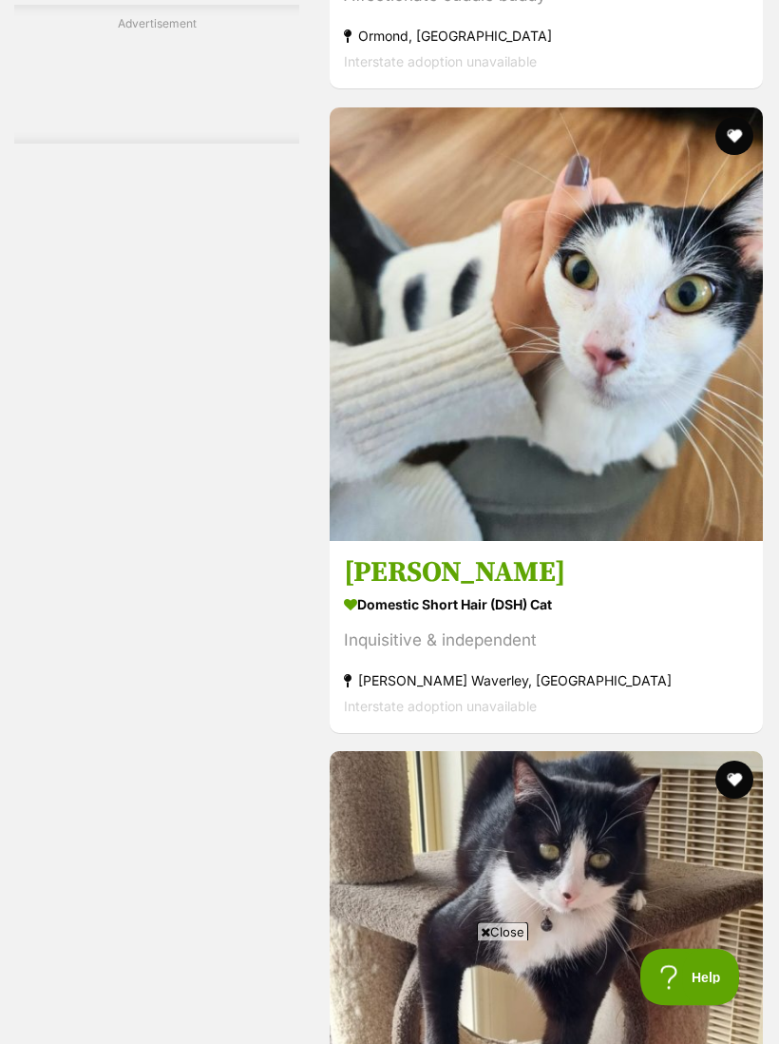
scroll to position [5767, 0]
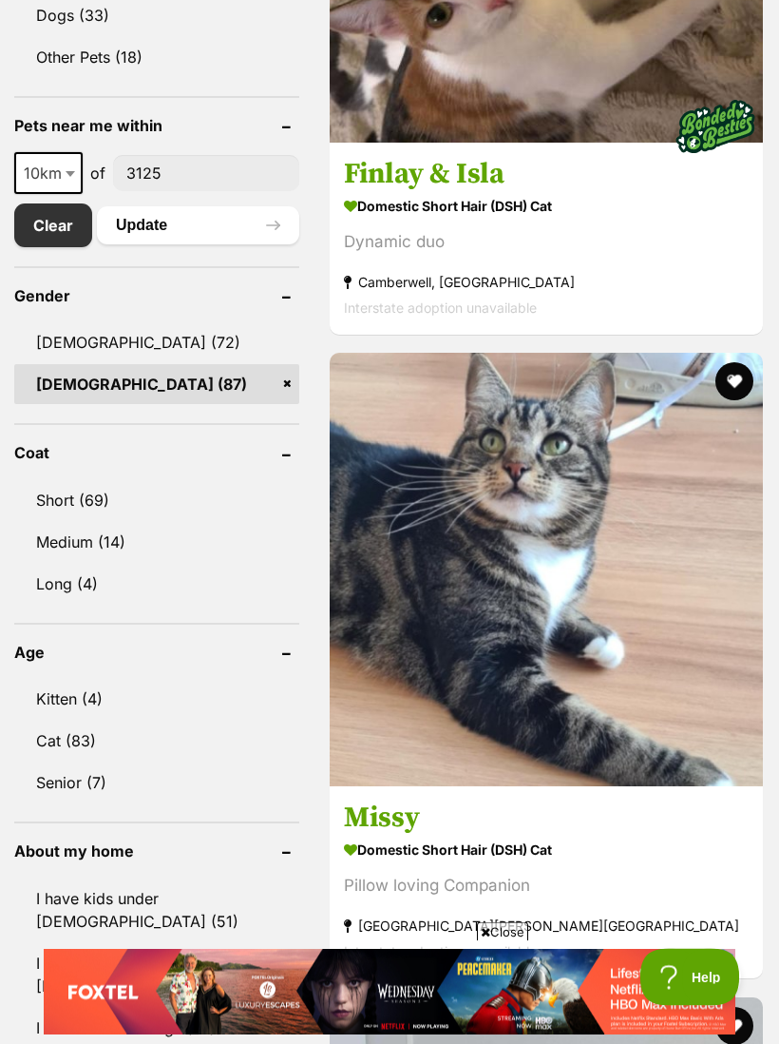
scroll to position [1100, 0]
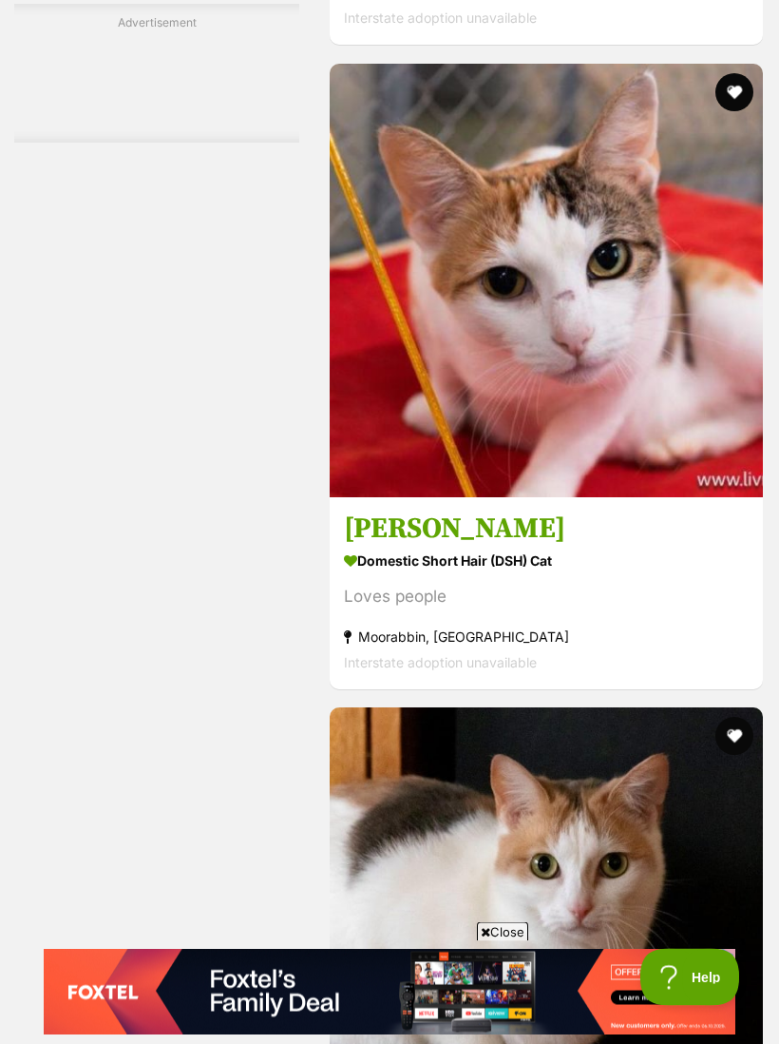
scroll to position [5586, 0]
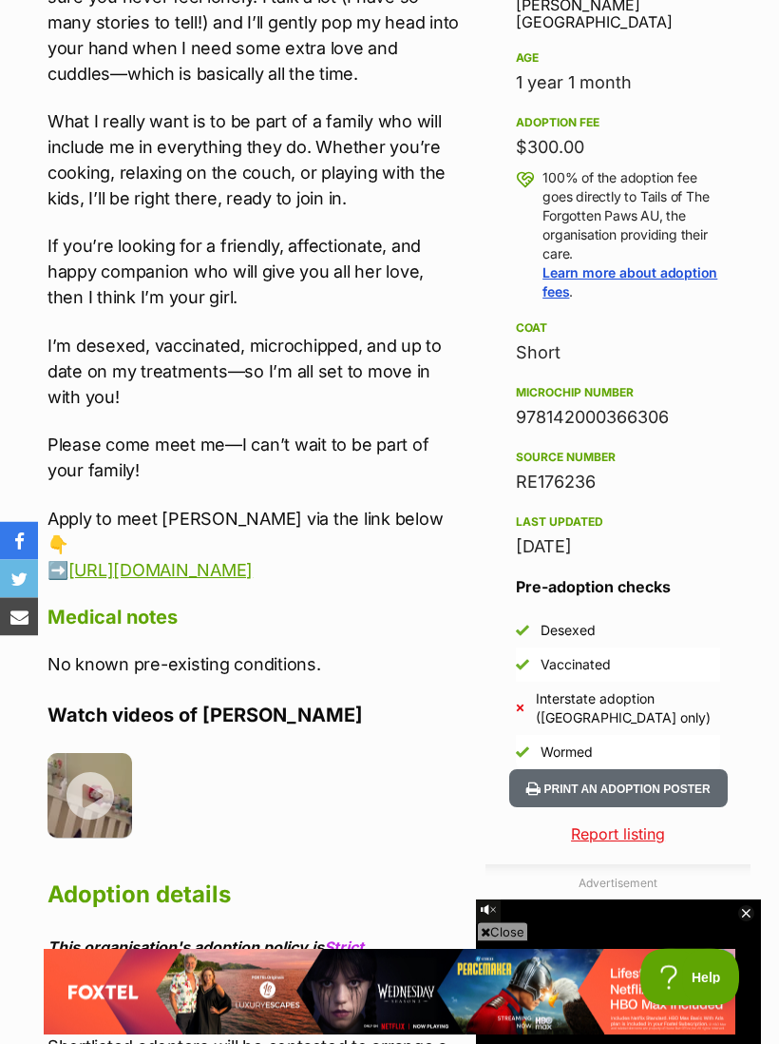
scroll to position [1171, 0]
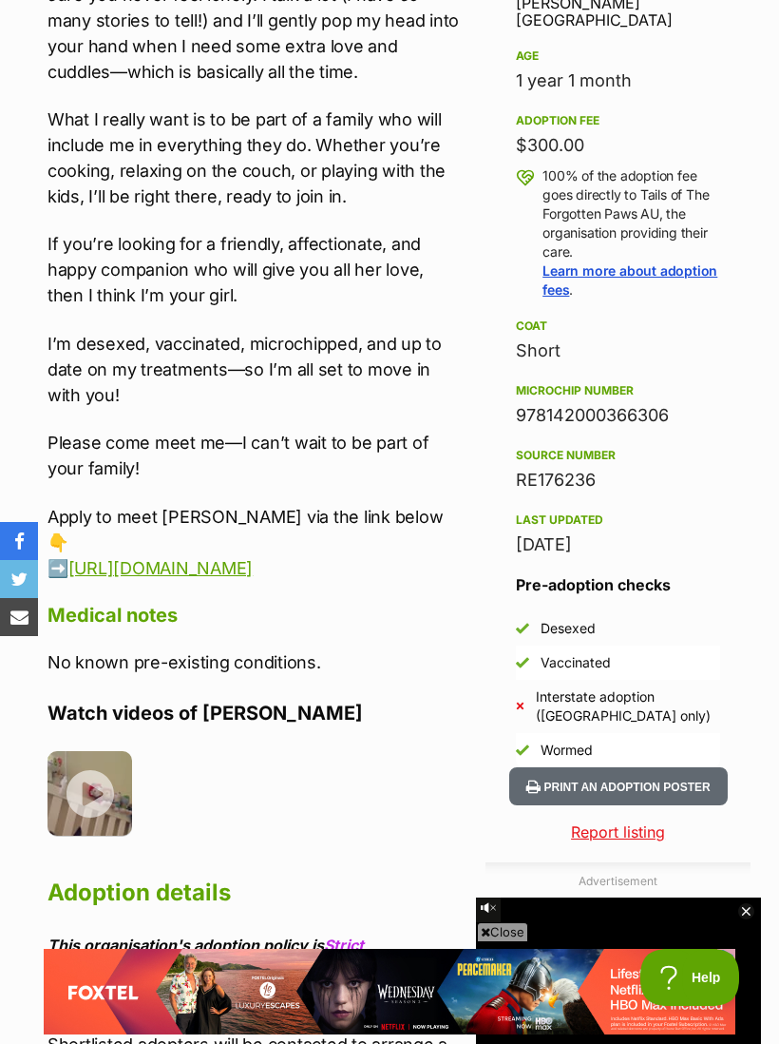
click at [82, 770] on img at bounding box center [90, 793] width 85 height 85
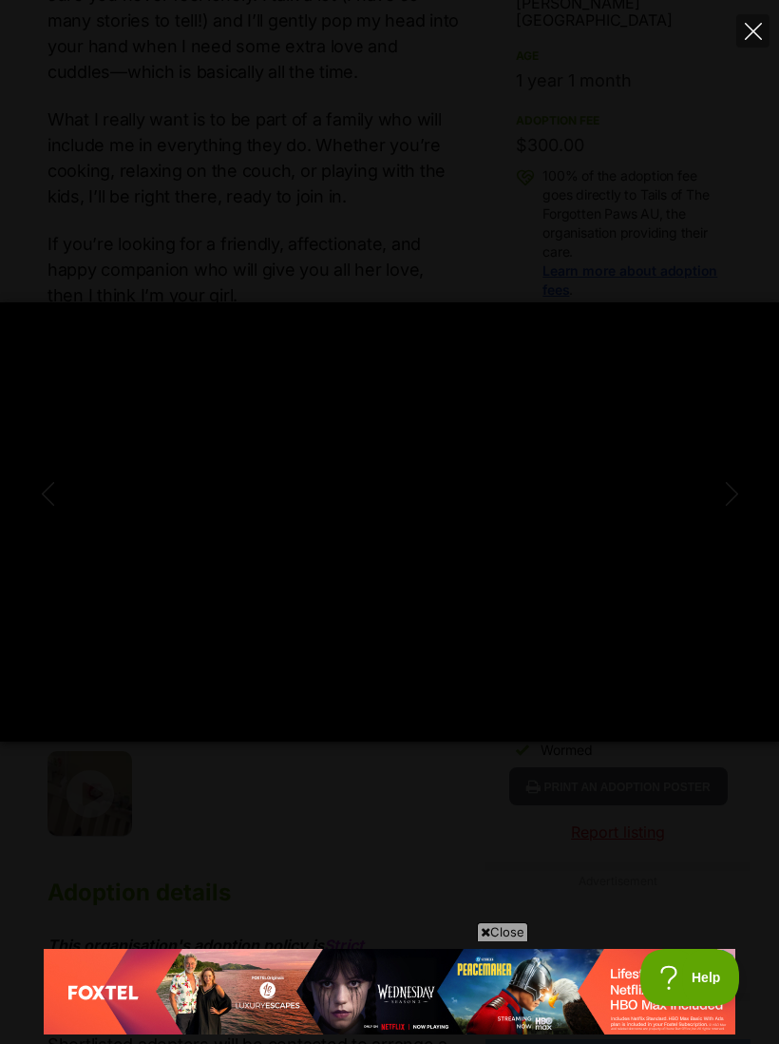
scroll to position [0, 0]
type input "100"
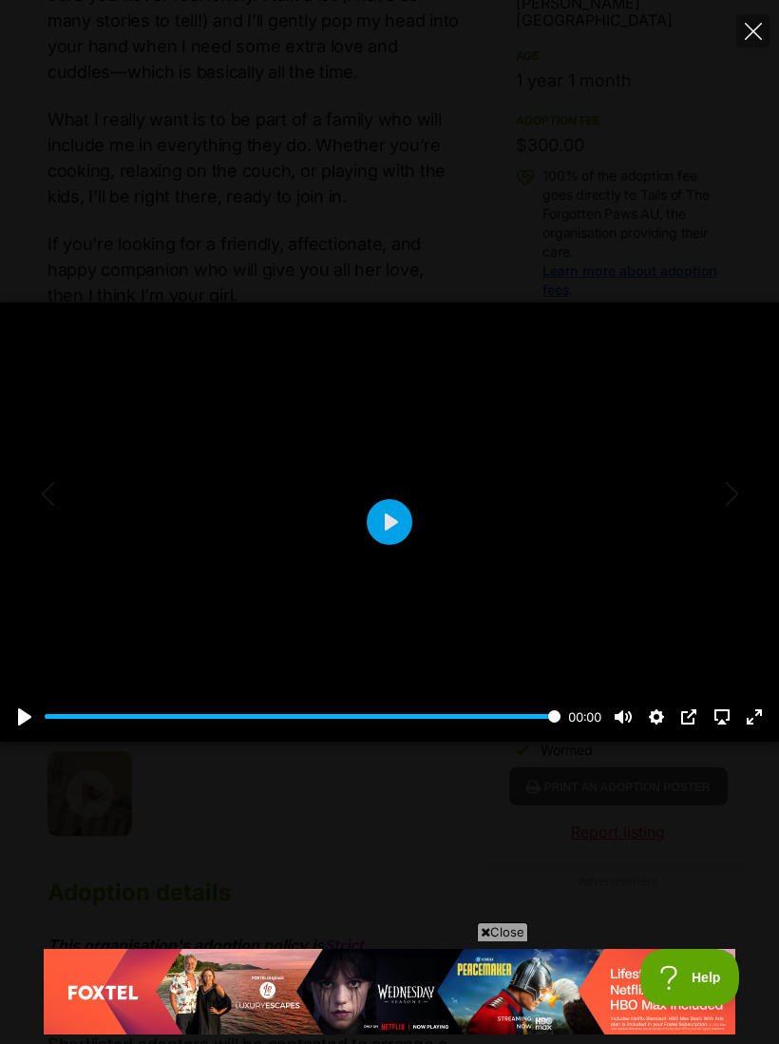
click at [753, 39] on icon "Close" at bounding box center [753, 31] width 17 height 17
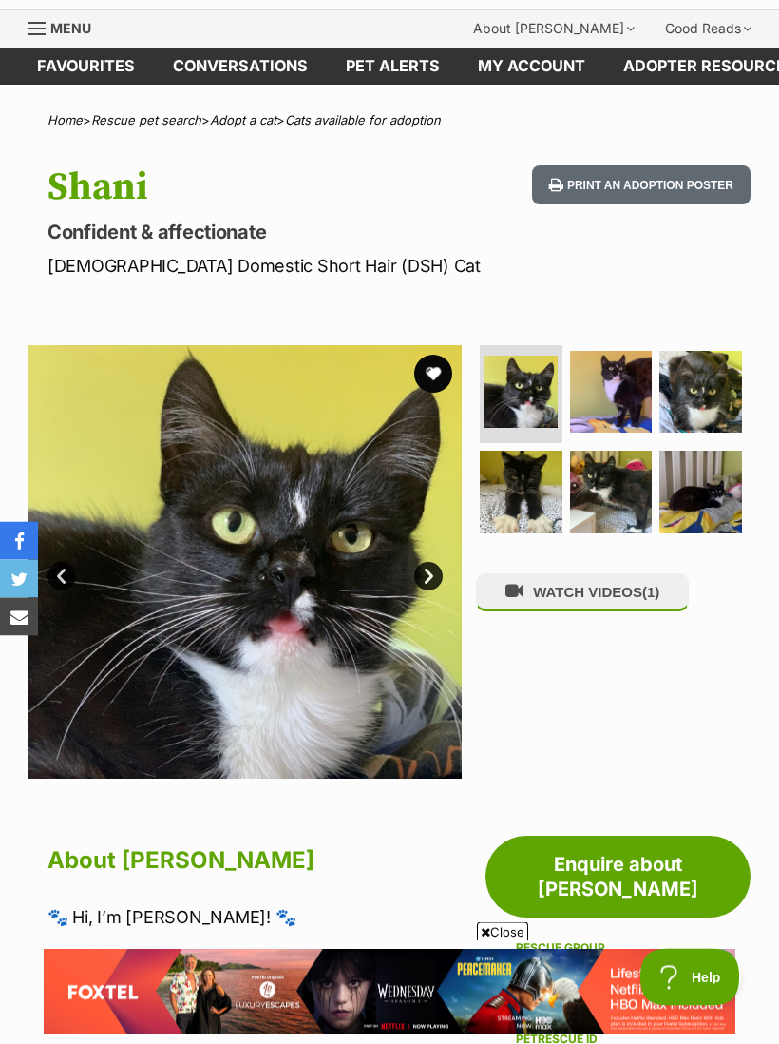
scroll to position [45, 0]
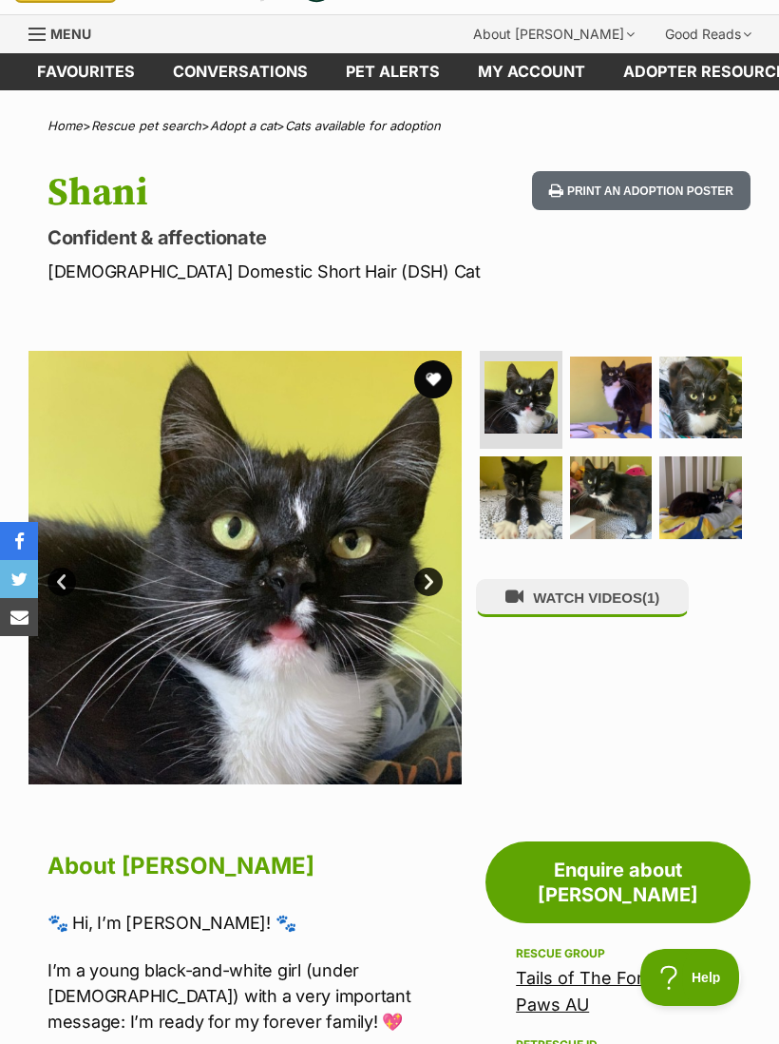
click at [616, 384] on img at bounding box center [611, 397] width 83 height 83
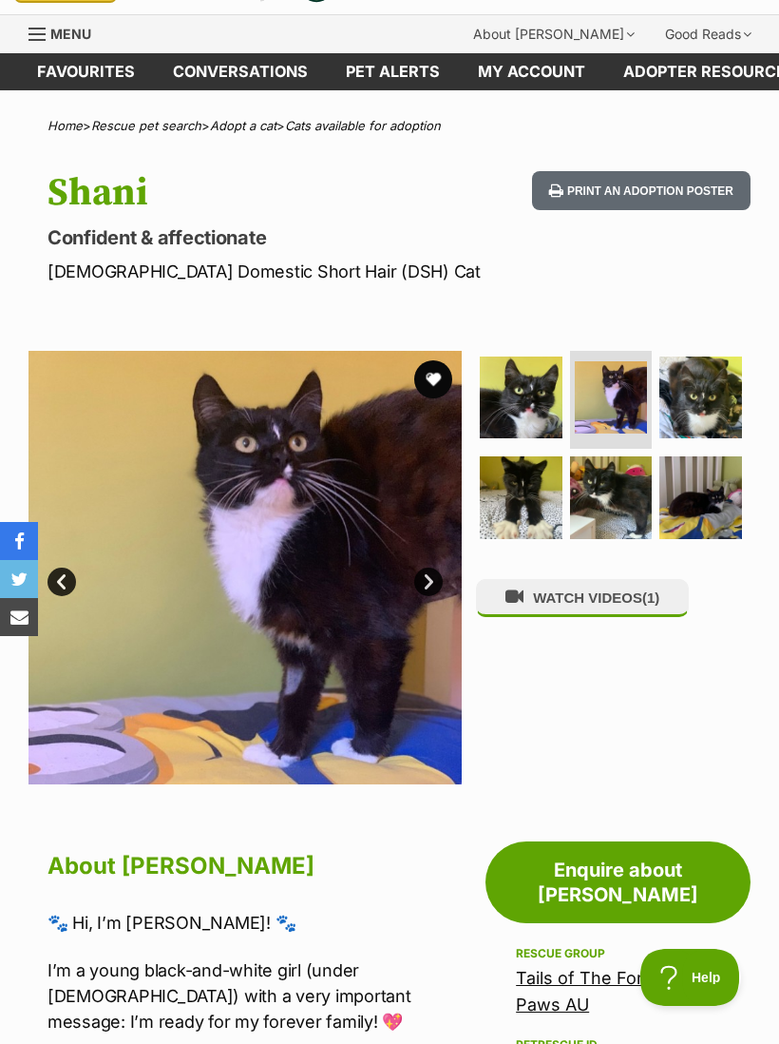
click at [693, 395] on img at bounding box center [701, 397] width 83 height 83
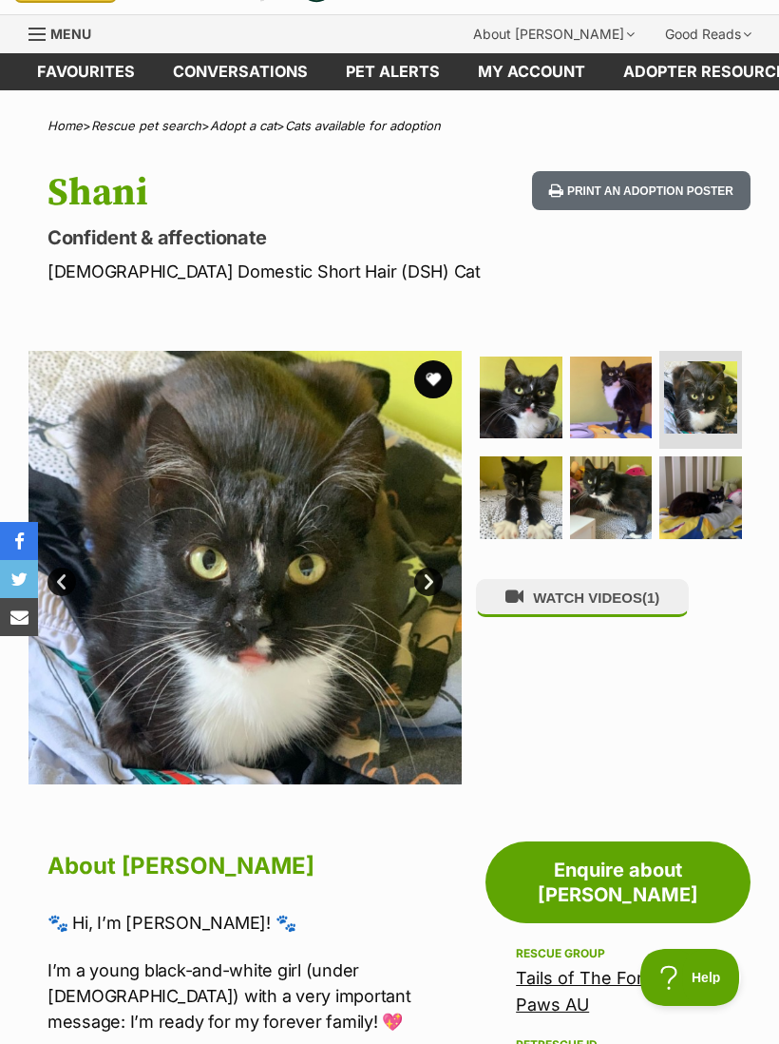
scroll to position [0, 0]
click at [534, 483] on img at bounding box center [521, 497] width 83 height 83
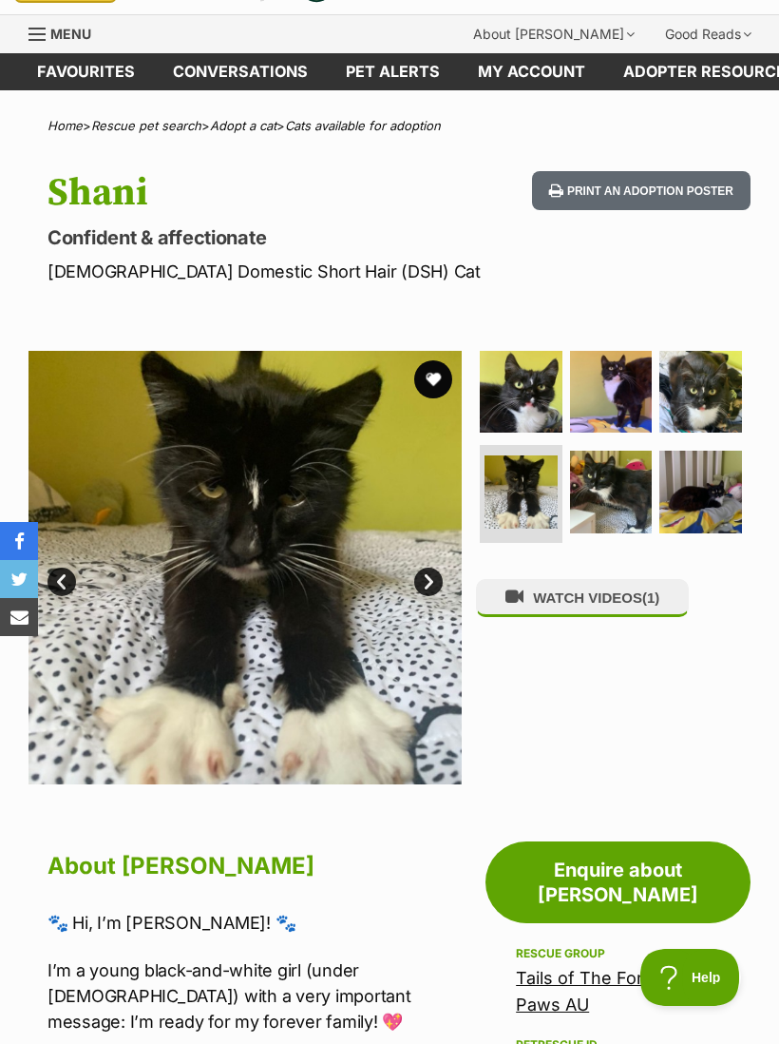
click at [629, 480] on img at bounding box center [611, 492] width 83 height 83
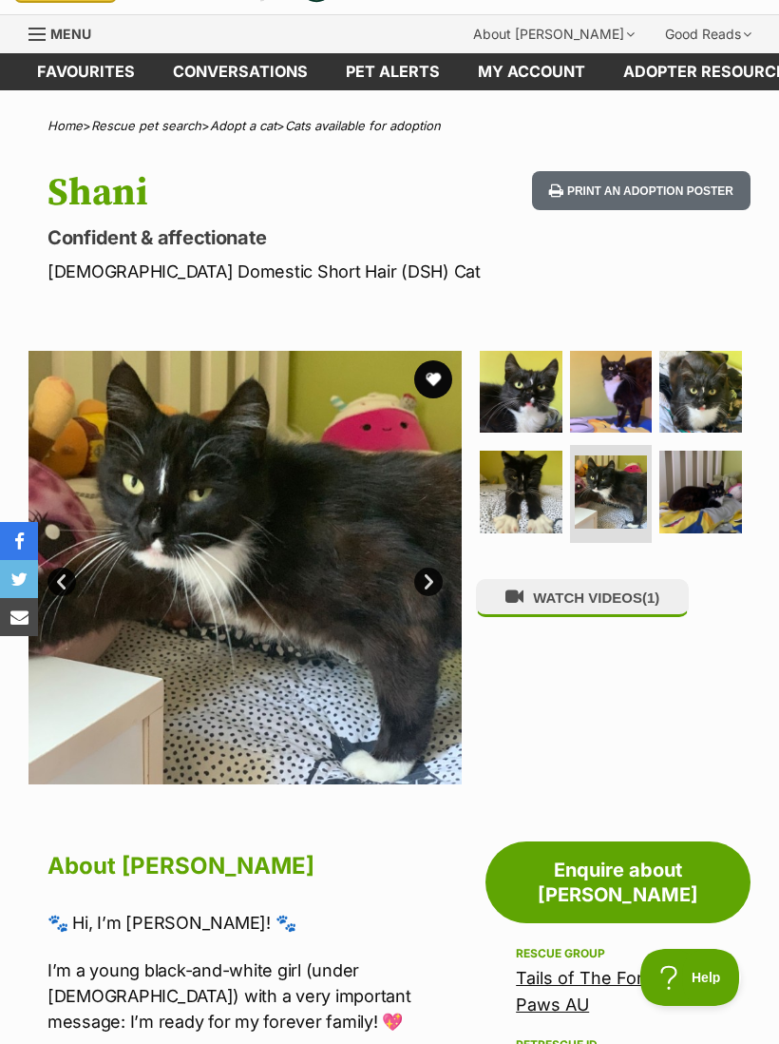
click at [705, 511] on img at bounding box center [701, 492] width 83 height 83
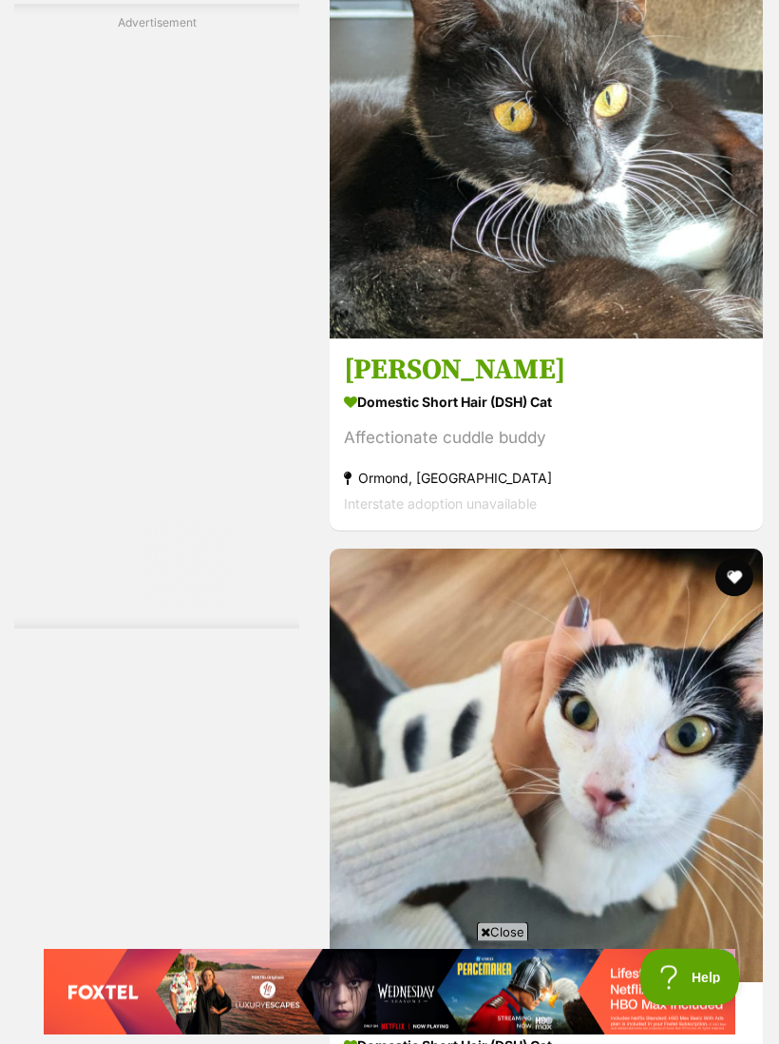
scroll to position [5173, 0]
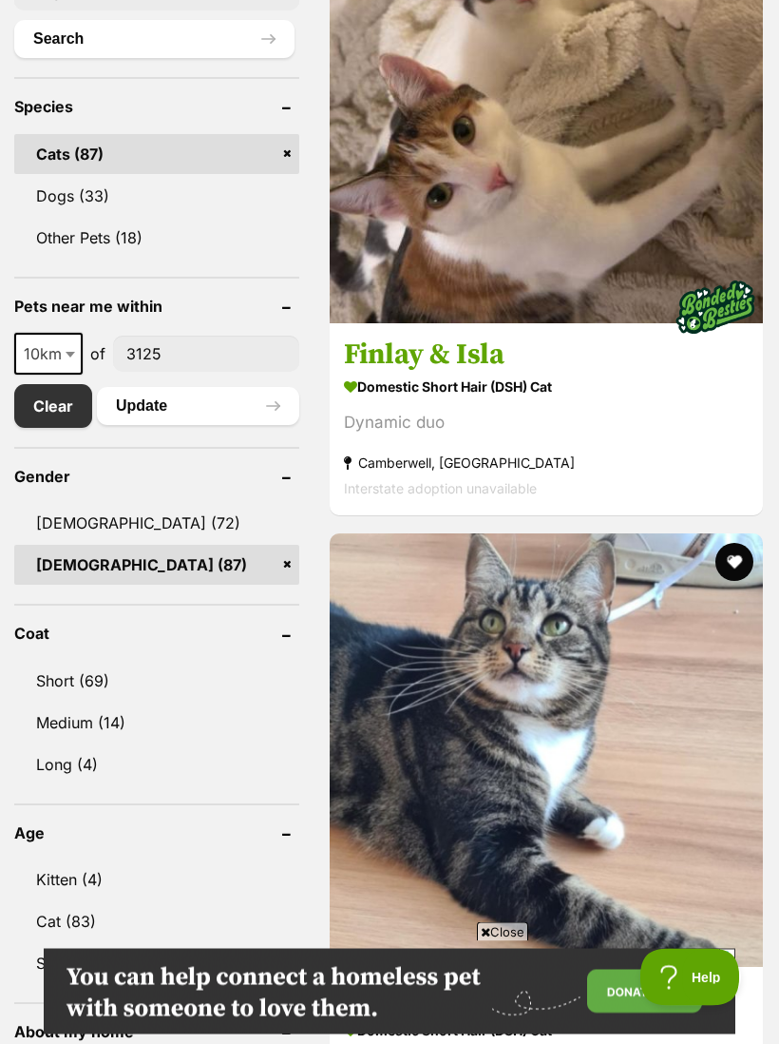
scroll to position [918, 0]
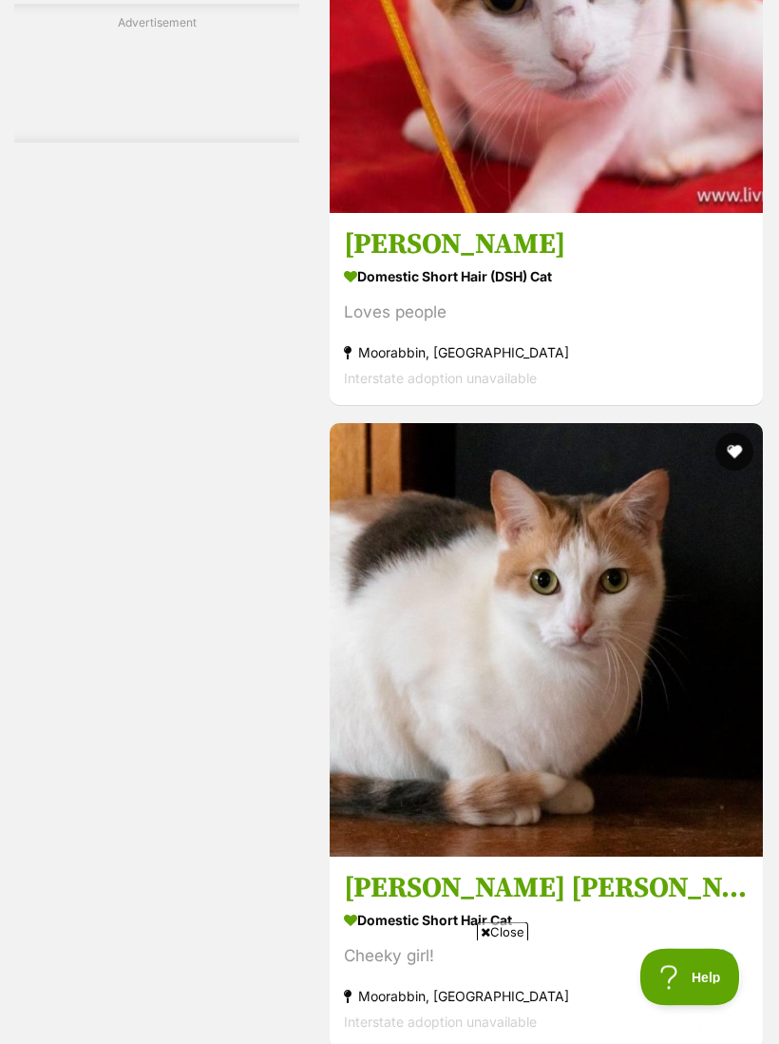
scroll to position [5717, 0]
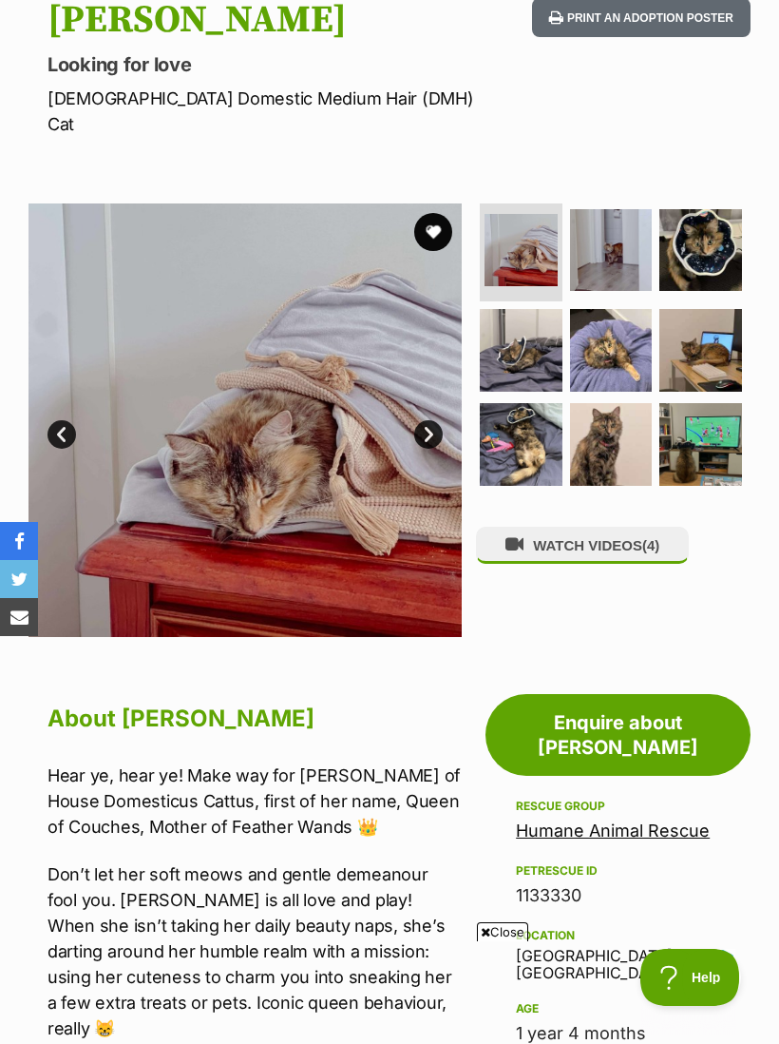
click at [626, 236] on img at bounding box center [611, 250] width 83 height 83
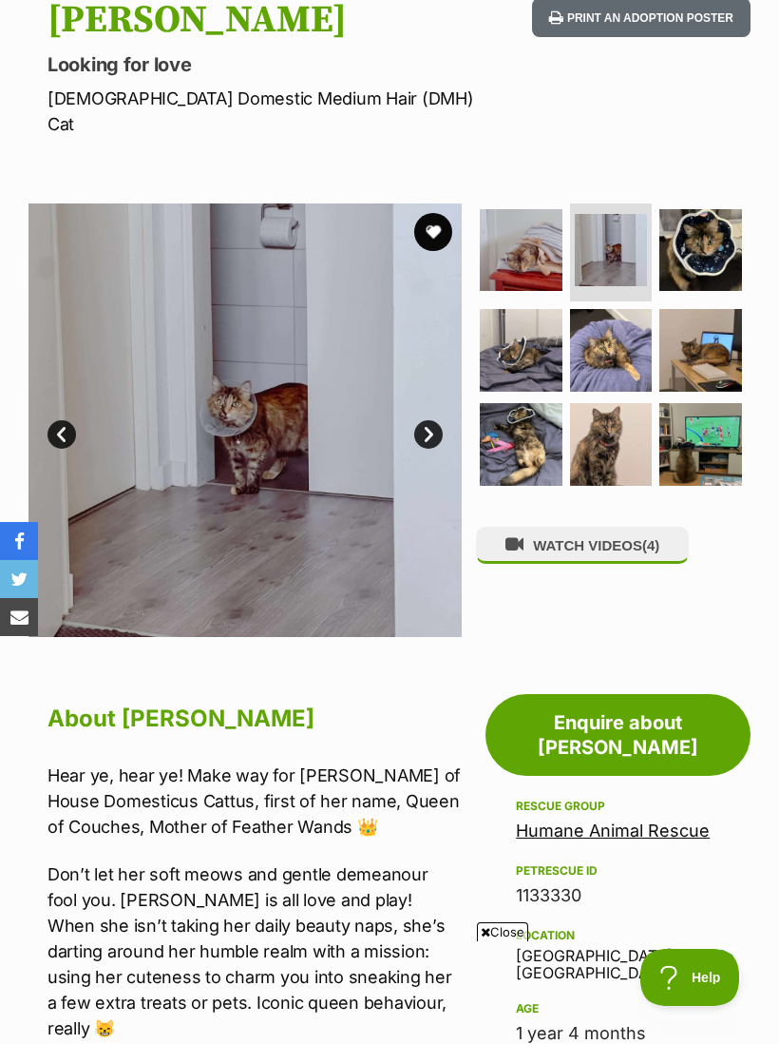
click at [723, 230] on img at bounding box center [701, 250] width 83 height 83
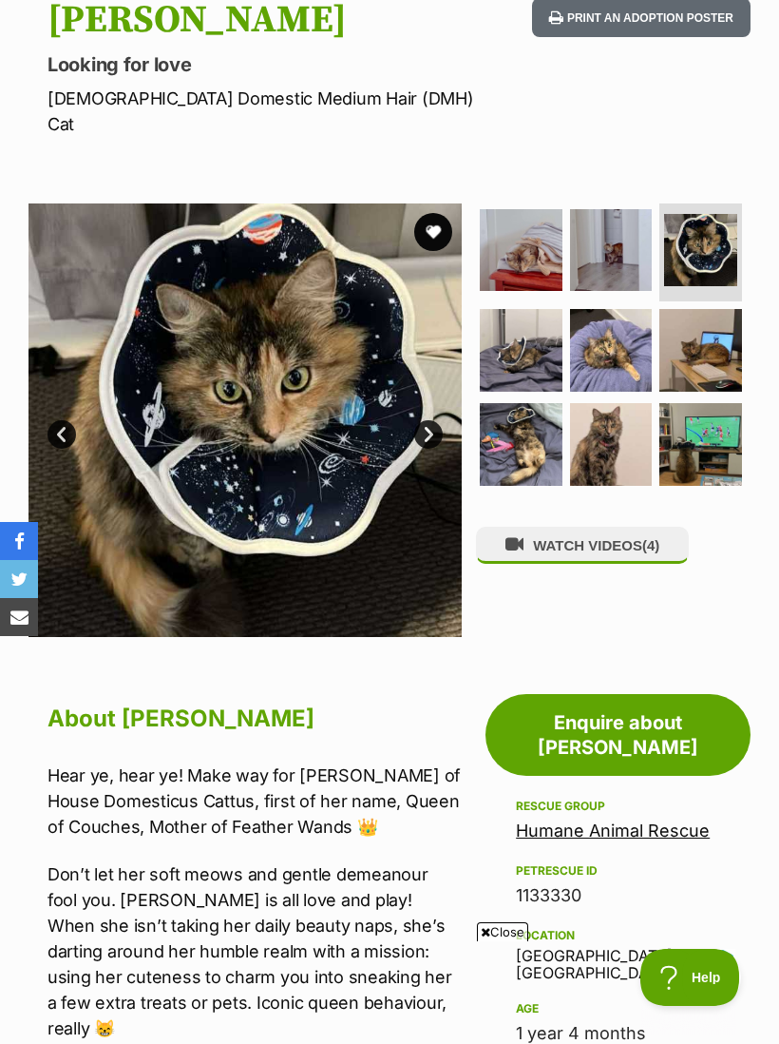
click at [555, 317] on img at bounding box center [521, 350] width 83 height 83
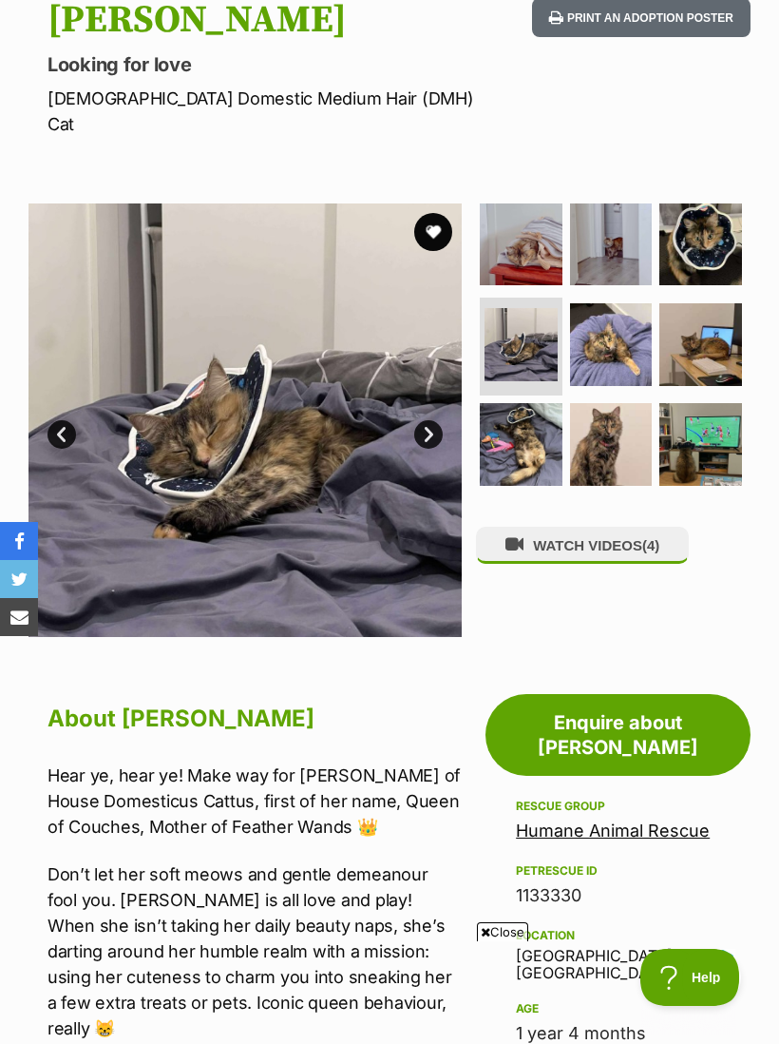
click at [631, 325] on img at bounding box center [611, 344] width 83 height 83
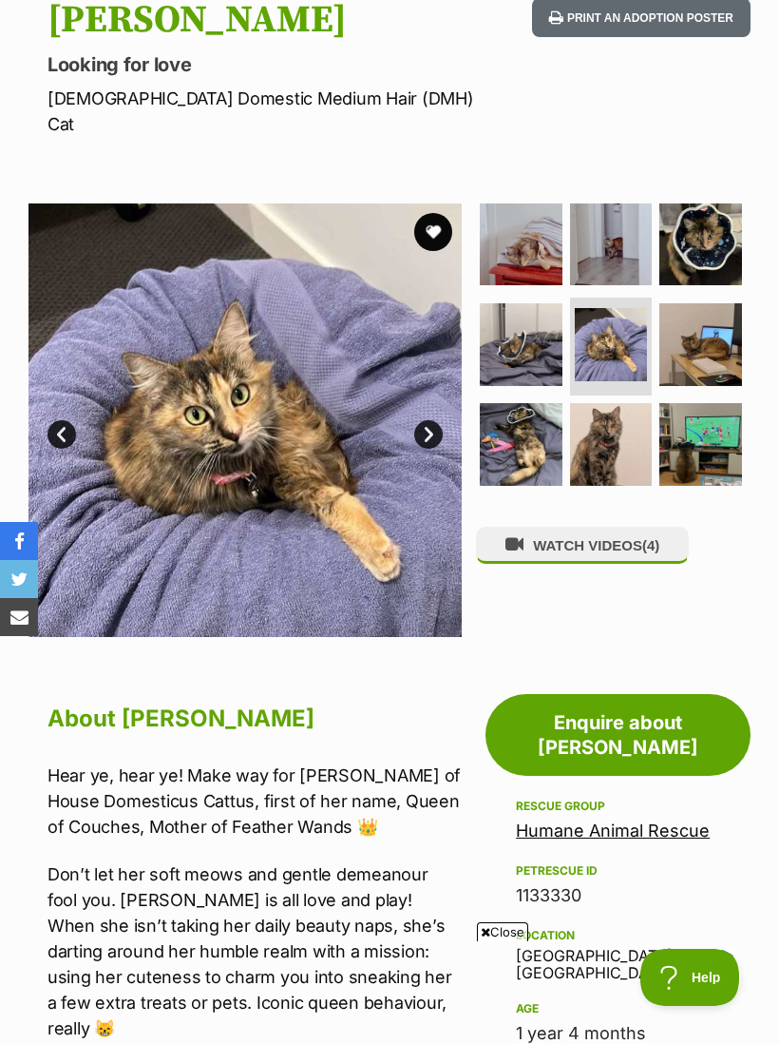
click at [519, 211] on img at bounding box center [521, 244] width 83 height 83
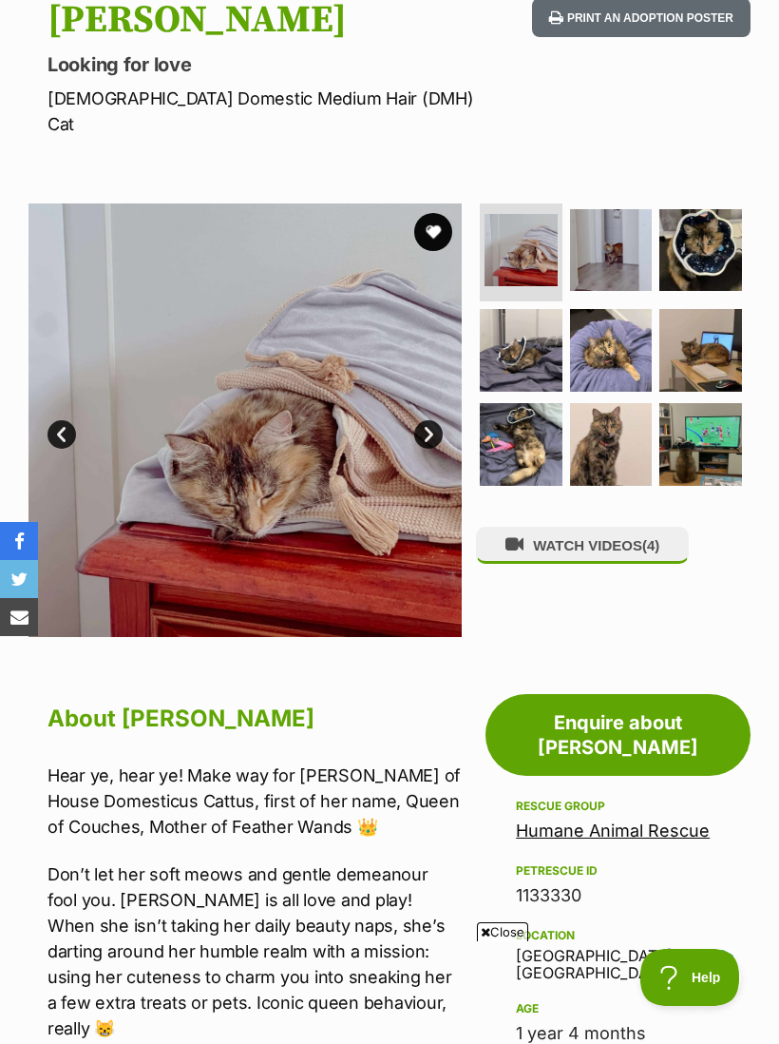
click at [719, 326] on img at bounding box center [701, 350] width 83 height 83
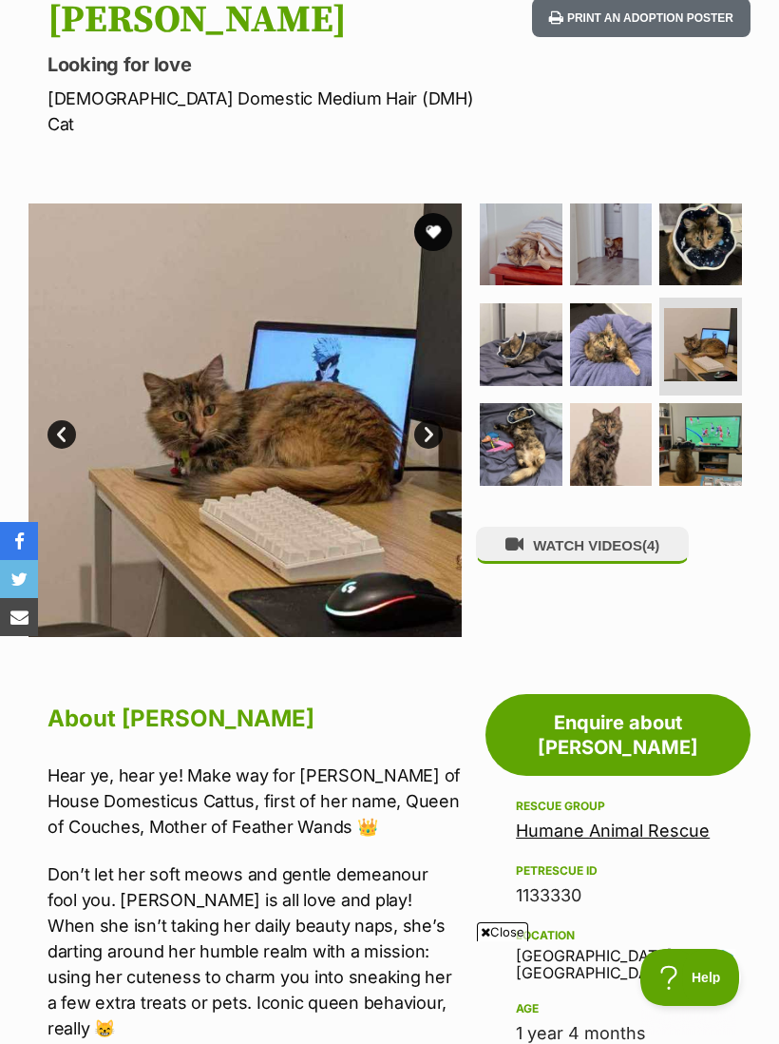
click at [528, 427] on img at bounding box center [521, 444] width 83 height 83
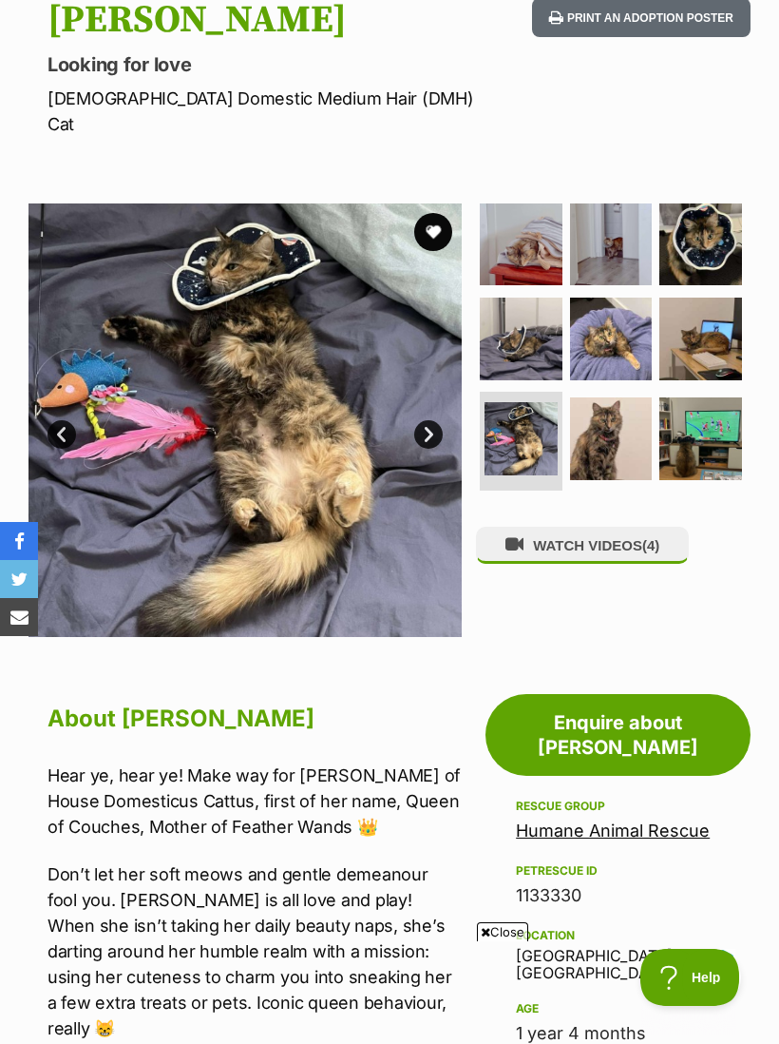
click at [642, 415] on img at bounding box center [611, 438] width 83 height 83
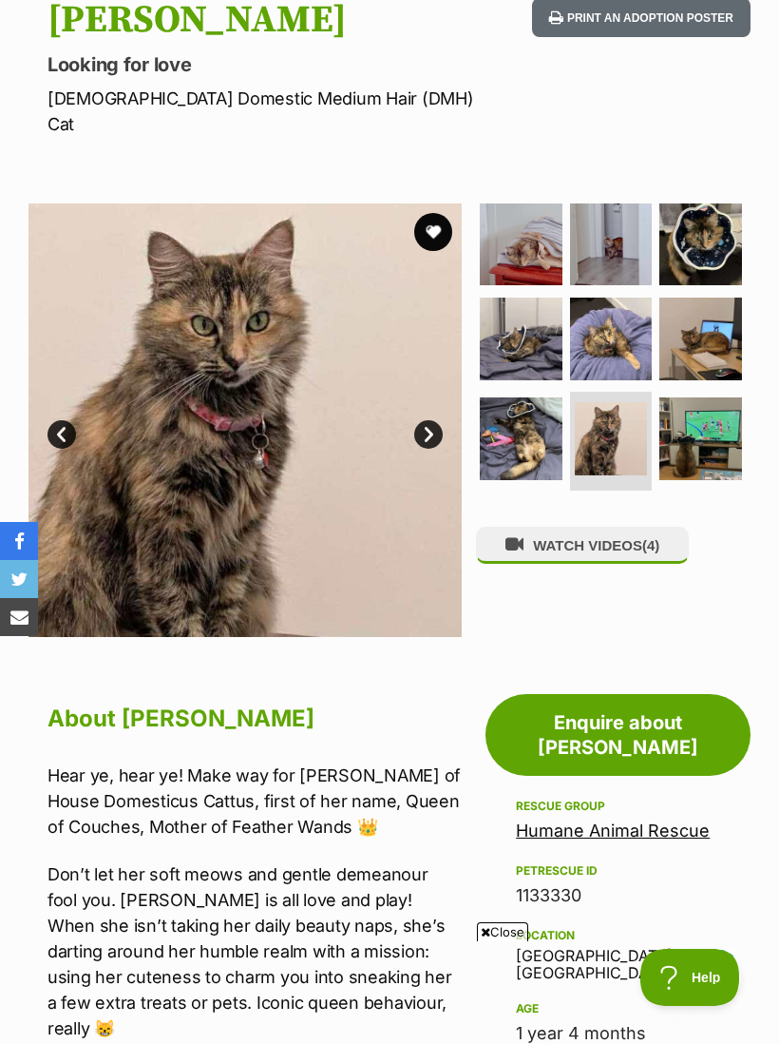
click at [711, 421] on img at bounding box center [701, 438] width 83 height 83
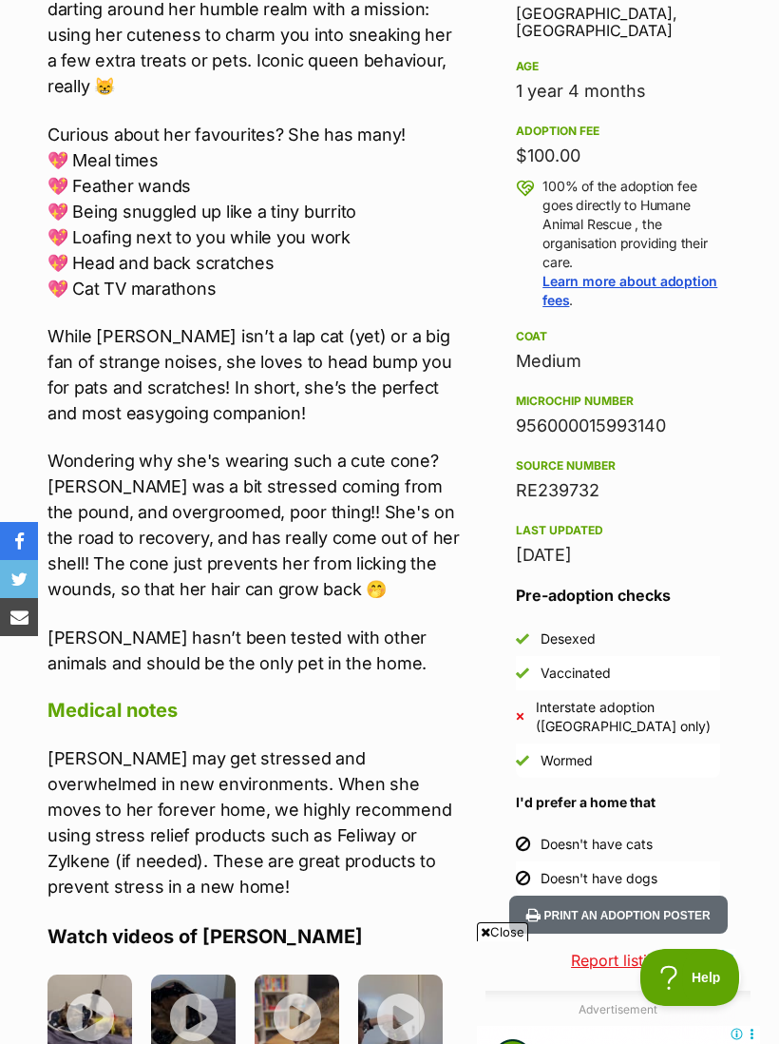
scroll to position [1137, 0]
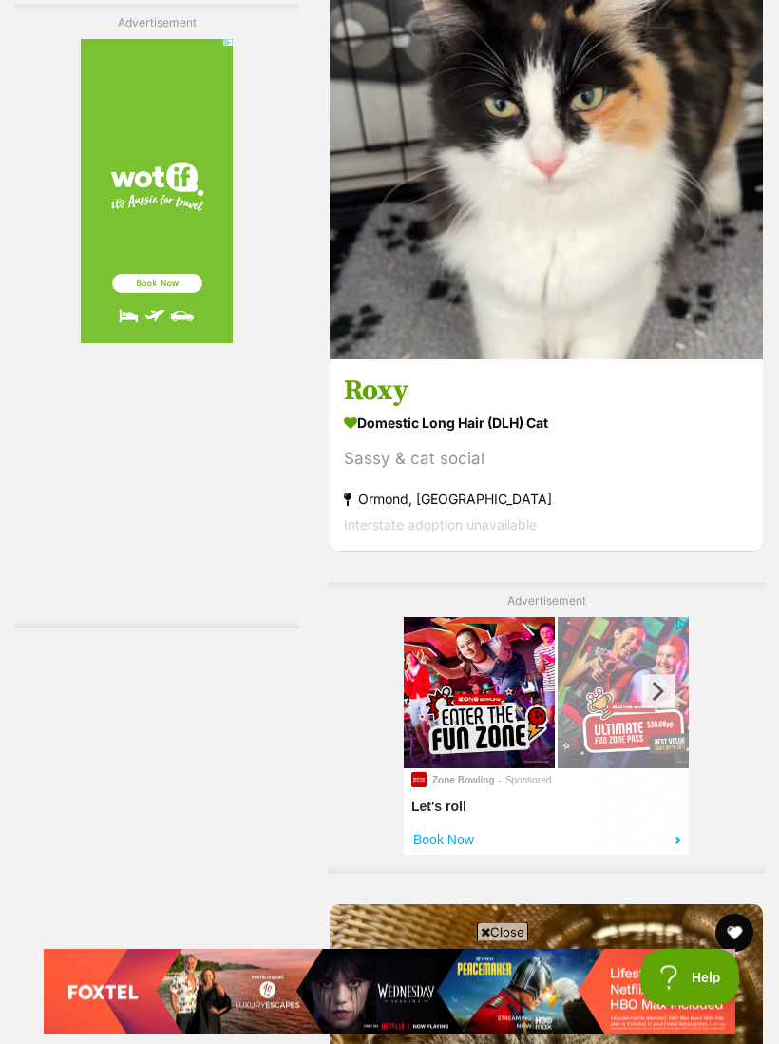
scroll to position [4338, 0]
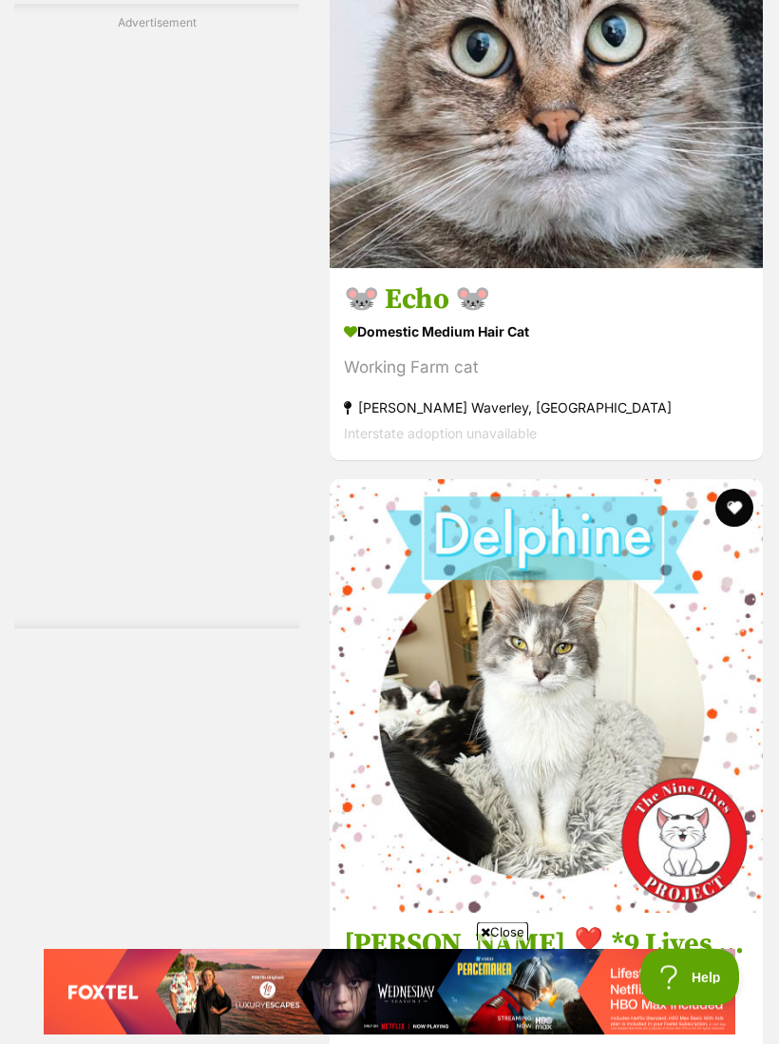
scroll to position [6051, 0]
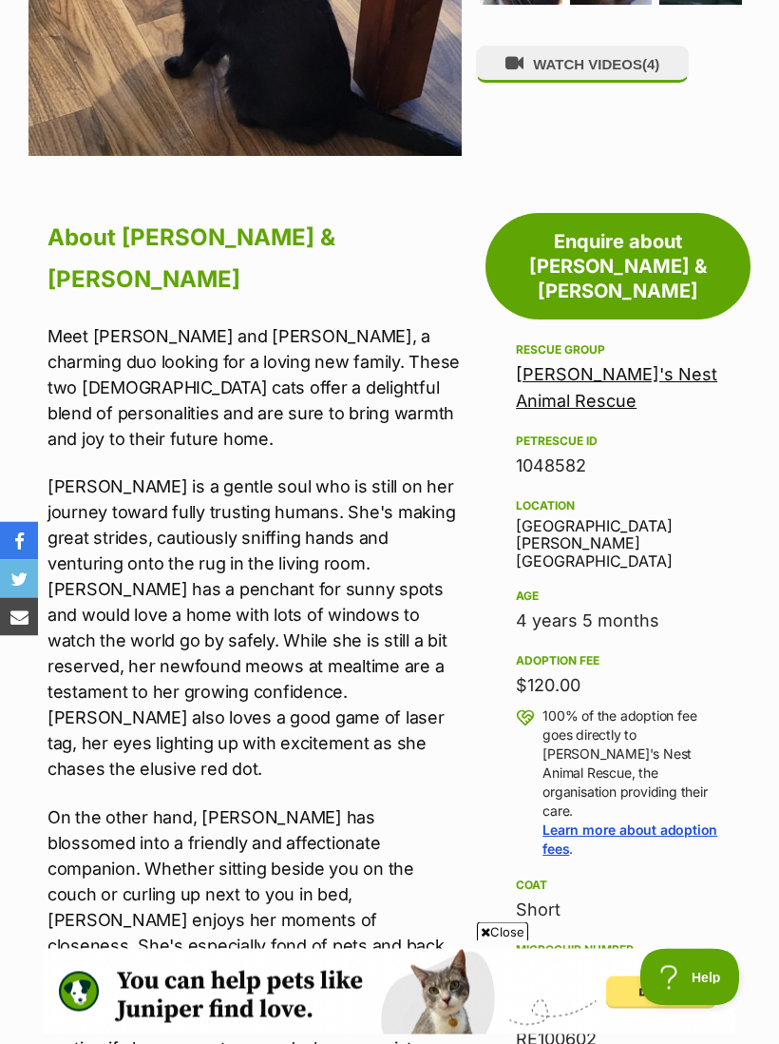
scroll to position [700, 0]
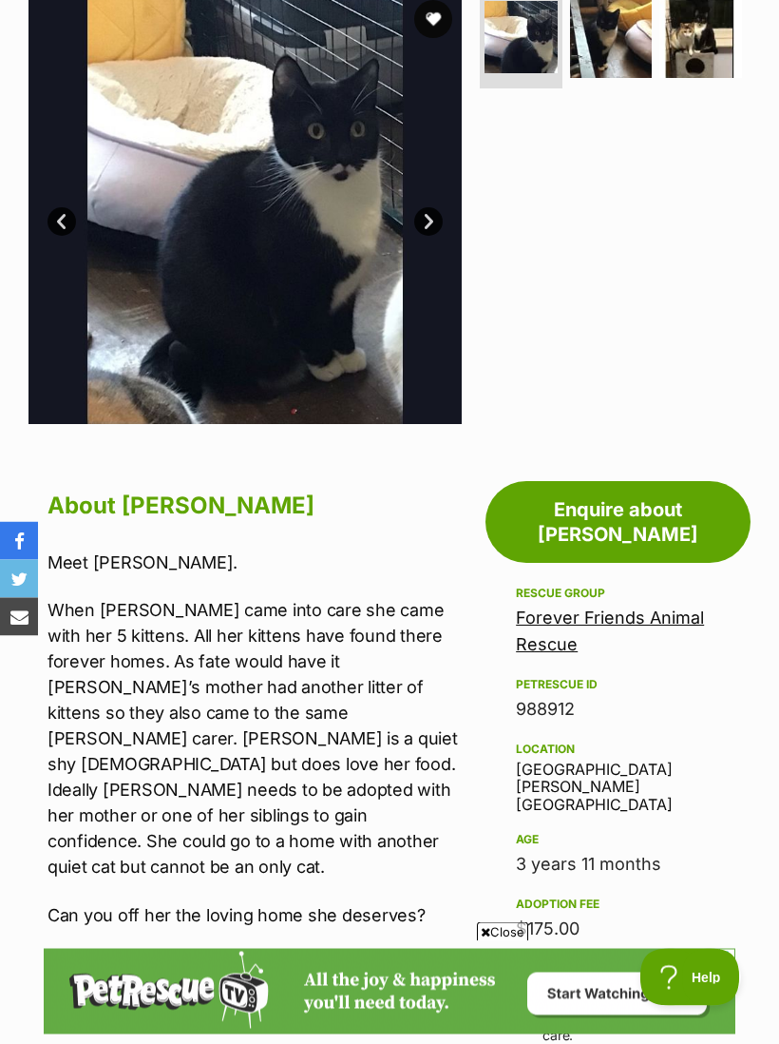
scroll to position [372, 0]
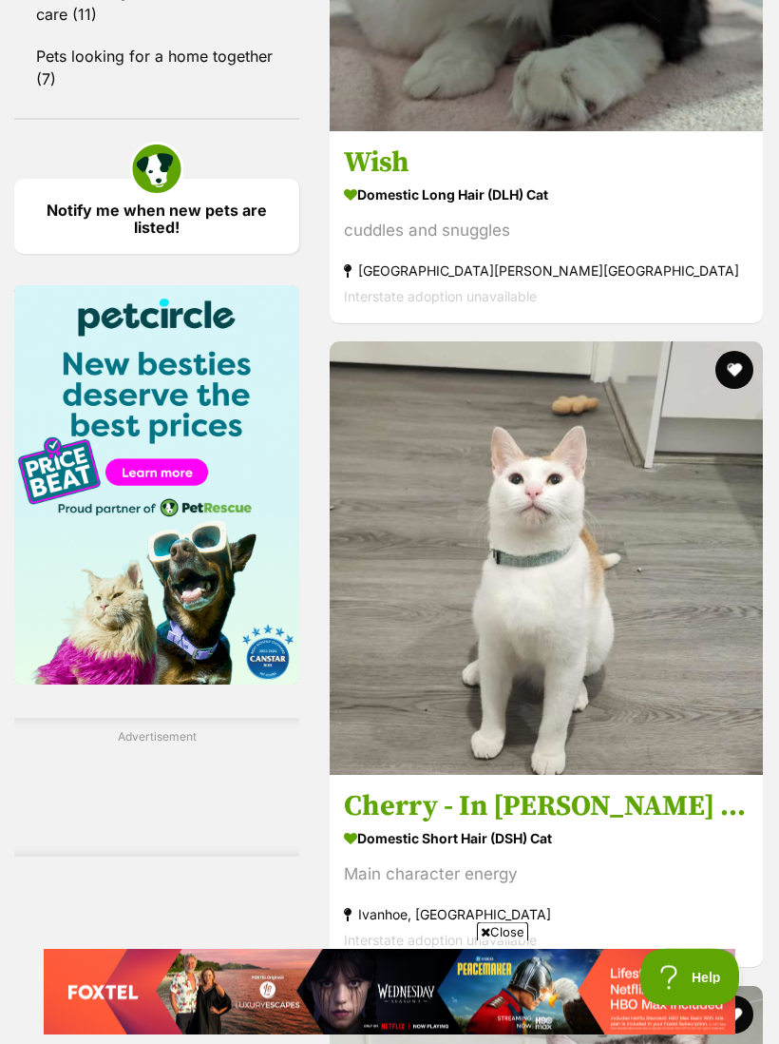
scroll to position [2400, 0]
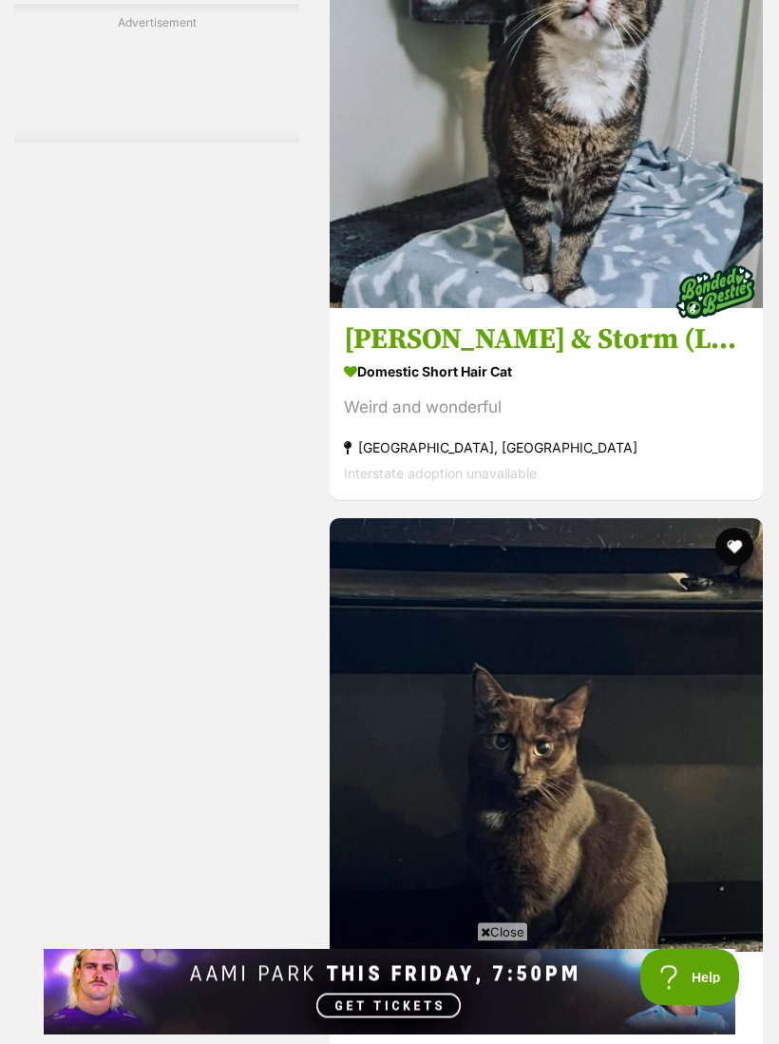
scroll to position [5681, 0]
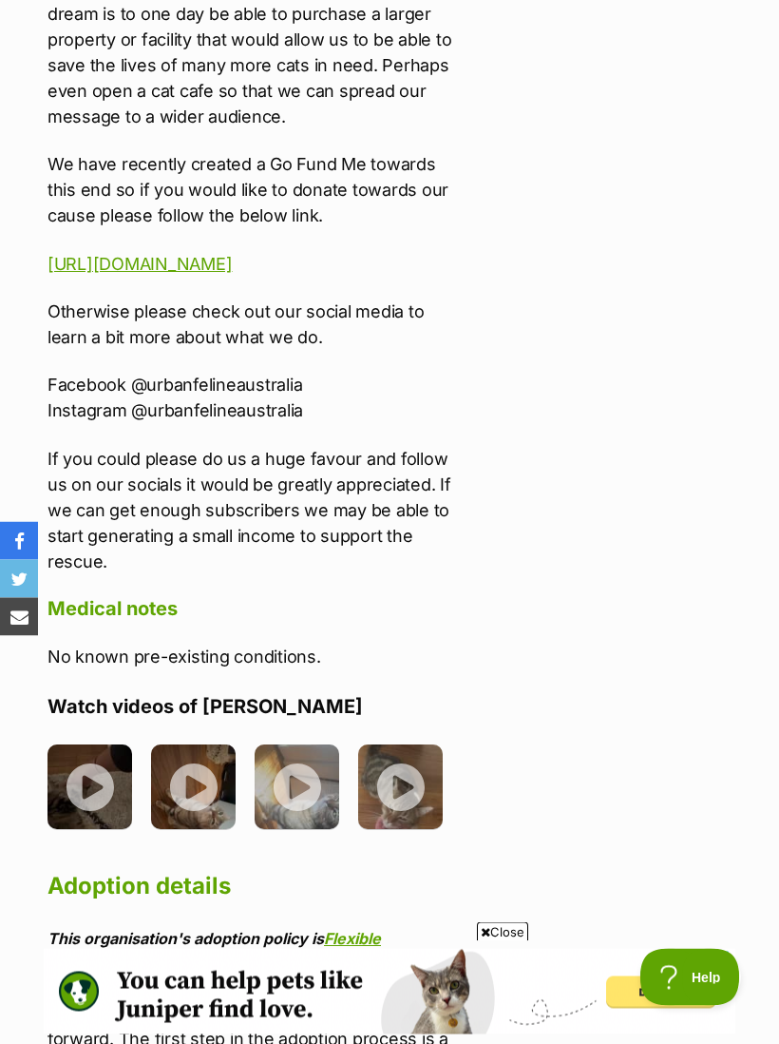
scroll to position [4750, 0]
click at [98, 744] on img at bounding box center [90, 786] width 85 height 85
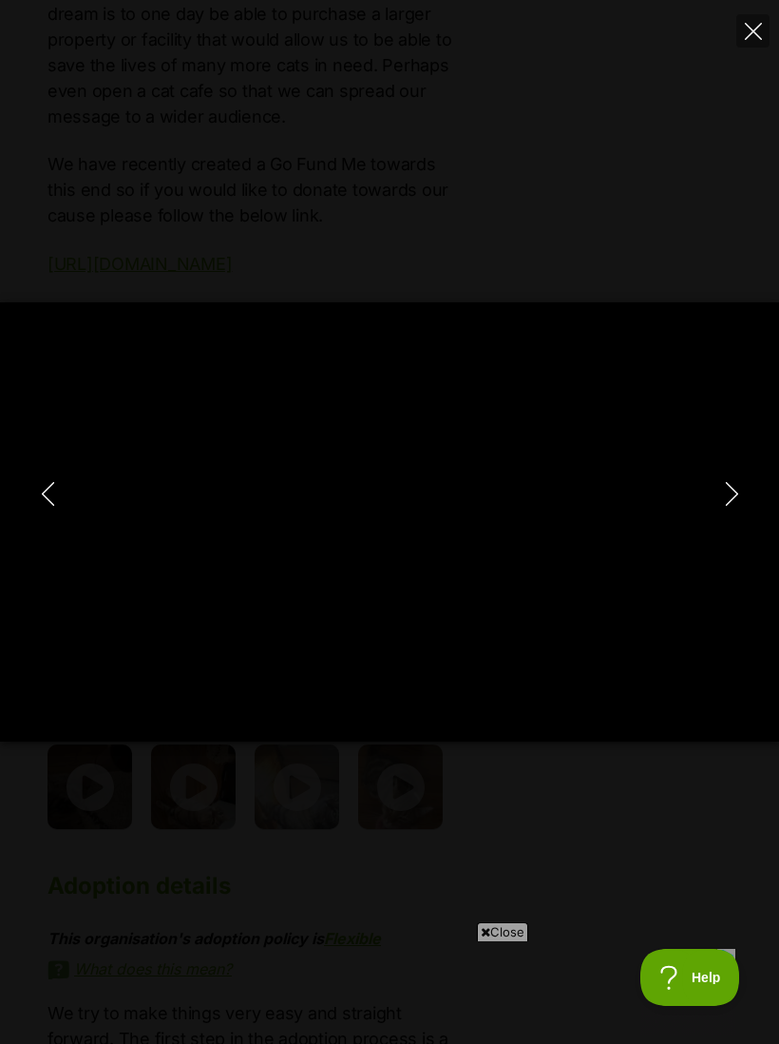
scroll to position [0, 0]
click at [725, 506] on icon "Next" at bounding box center [732, 494] width 24 height 24
type input "88.39"
click at [733, 517] on button "Next" at bounding box center [732, 494] width 38 height 48
type input "21.95"
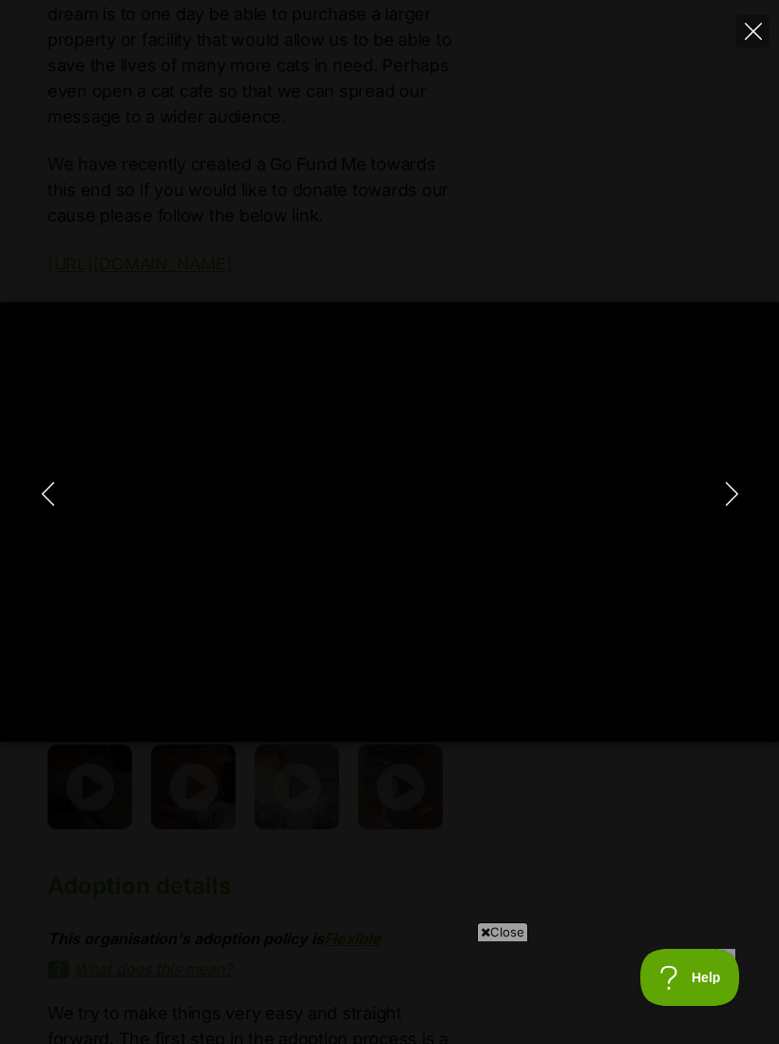
click at [731, 506] on icon "Next" at bounding box center [732, 494] width 24 height 24
click at [737, 517] on button "Next" at bounding box center [732, 494] width 38 height 48
click at [745, 23] on icon "Close" at bounding box center [753, 31] width 17 height 17
type input "92.1"
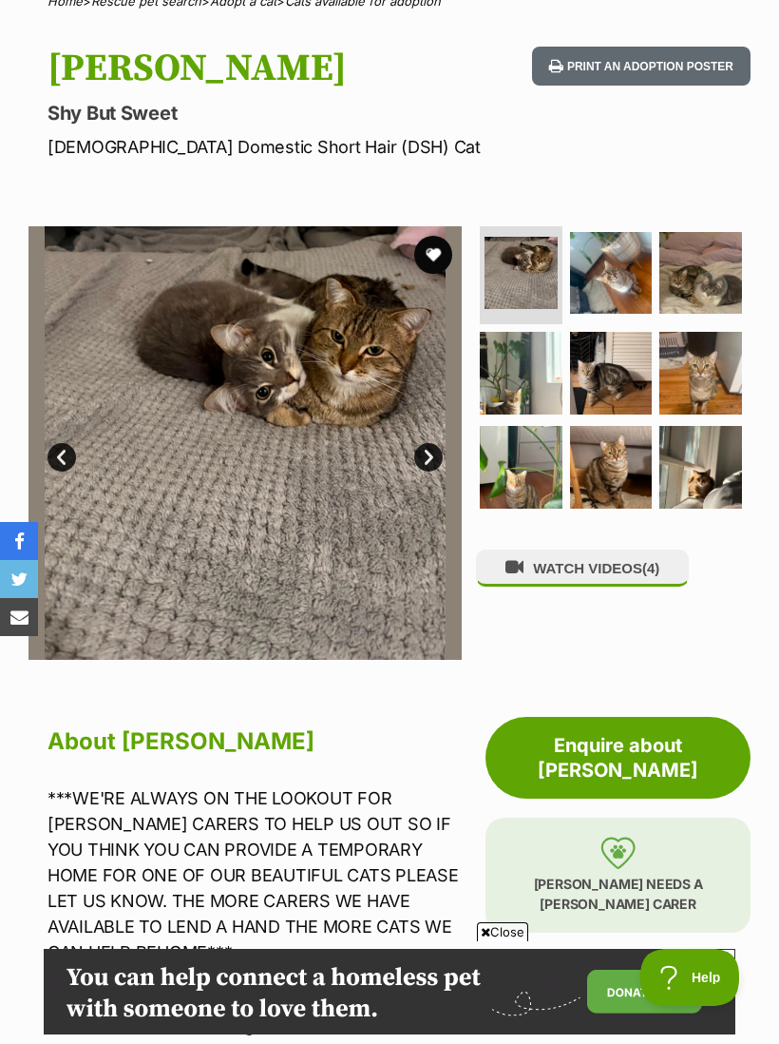
scroll to position [96, 0]
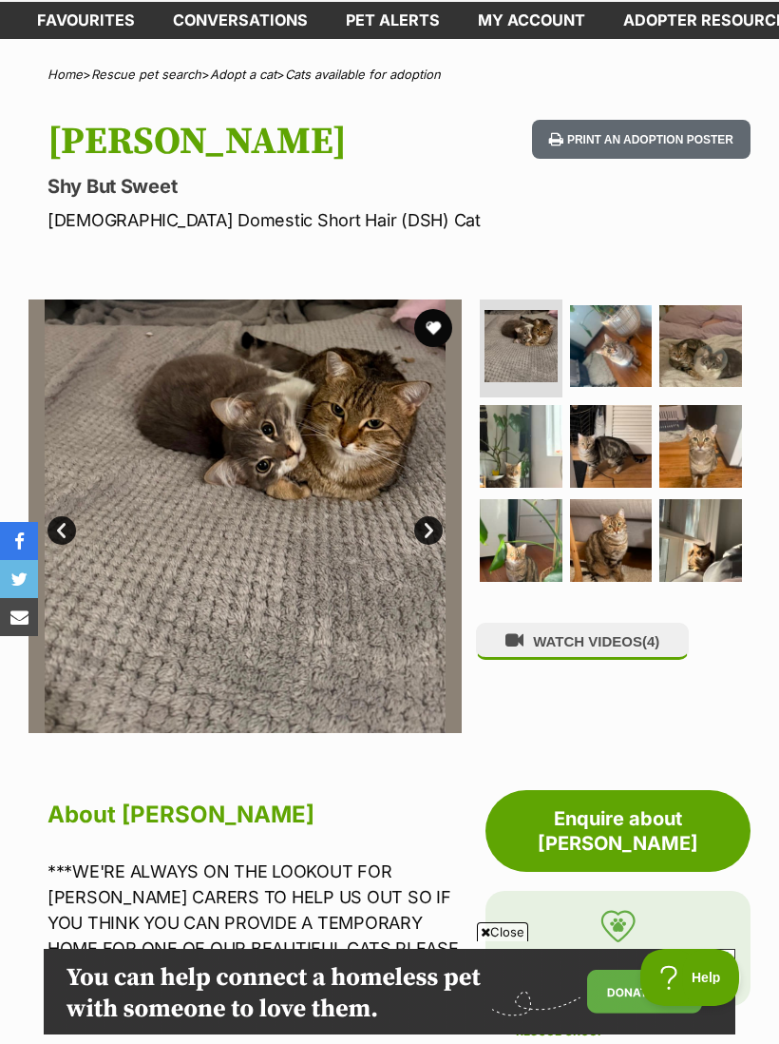
click at [644, 518] on img at bounding box center [611, 540] width 83 height 83
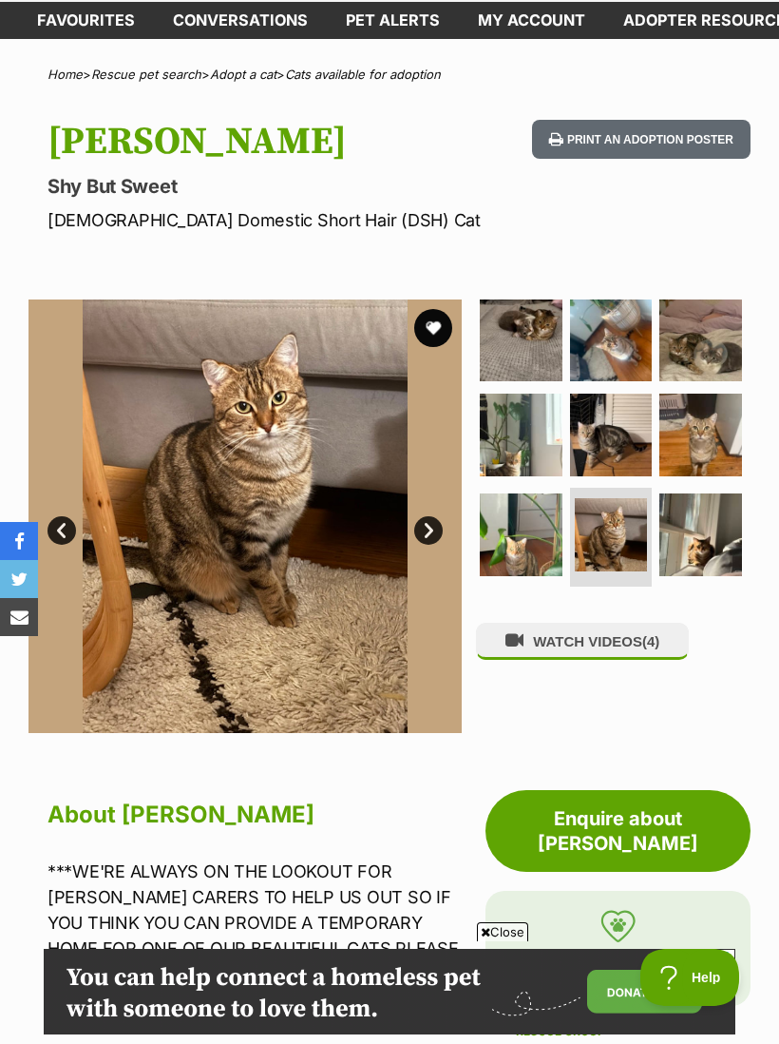
click at [552, 339] on img at bounding box center [521, 340] width 83 height 83
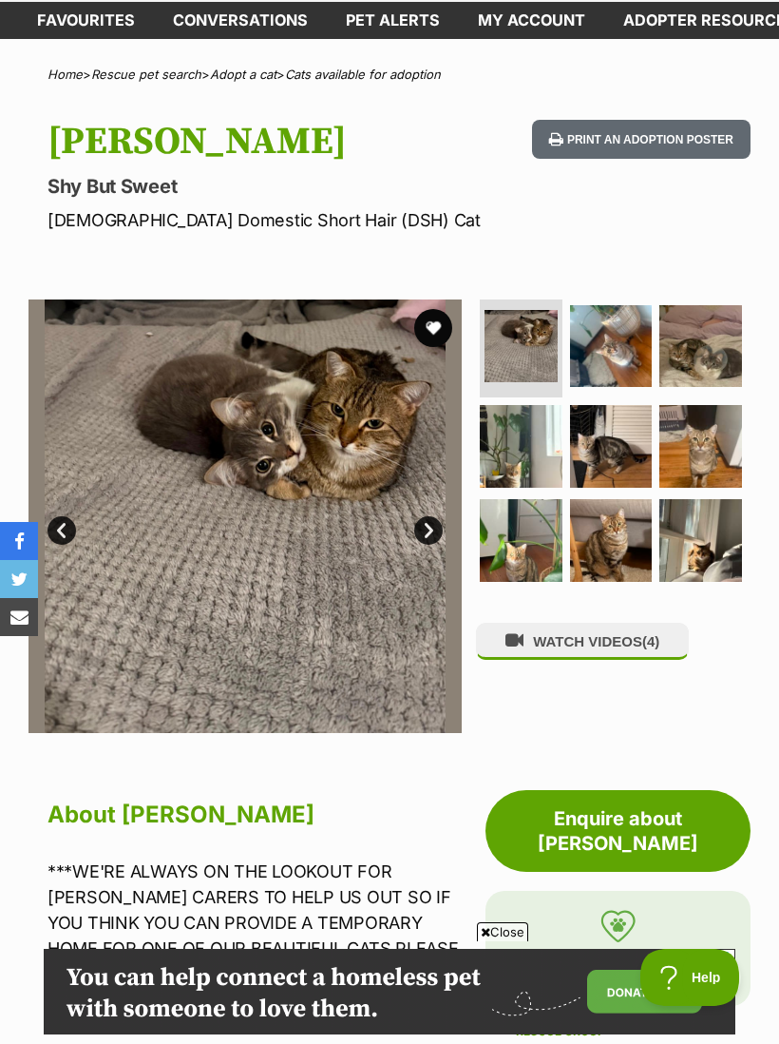
click at [639, 355] on img at bounding box center [611, 346] width 83 height 83
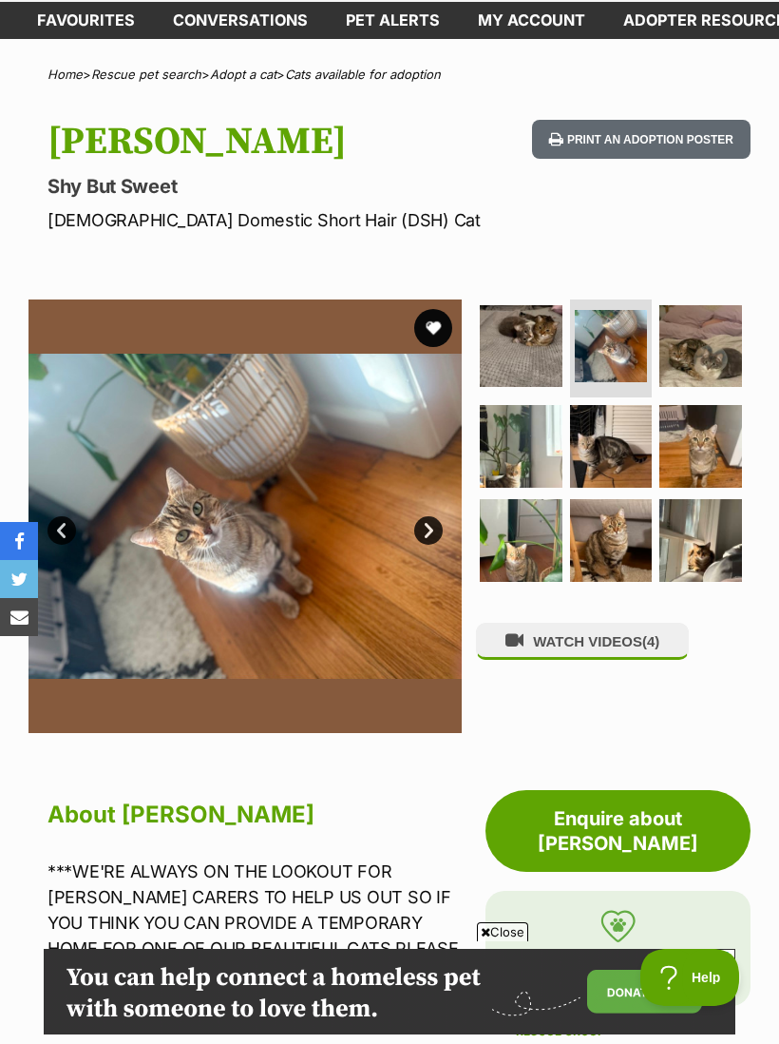
click at [708, 361] on img at bounding box center [701, 346] width 83 height 83
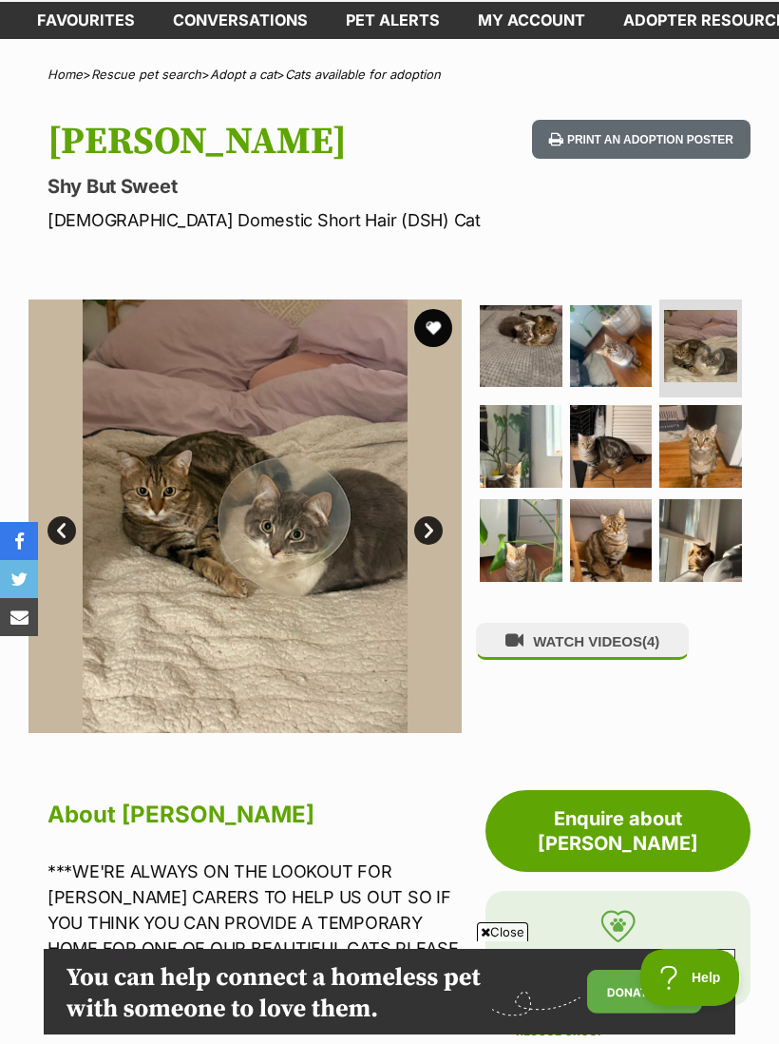
click at [544, 449] on img at bounding box center [521, 446] width 83 height 83
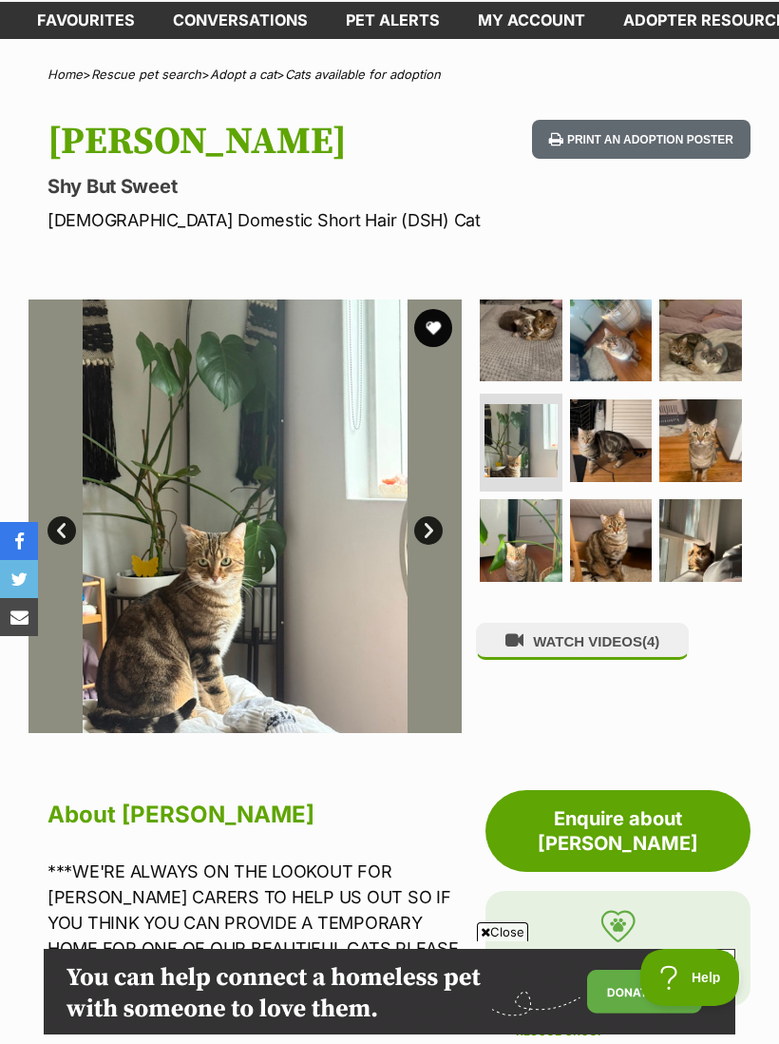
click at [638, 454] on img at bounding box center [611, 440] width 83 height 83
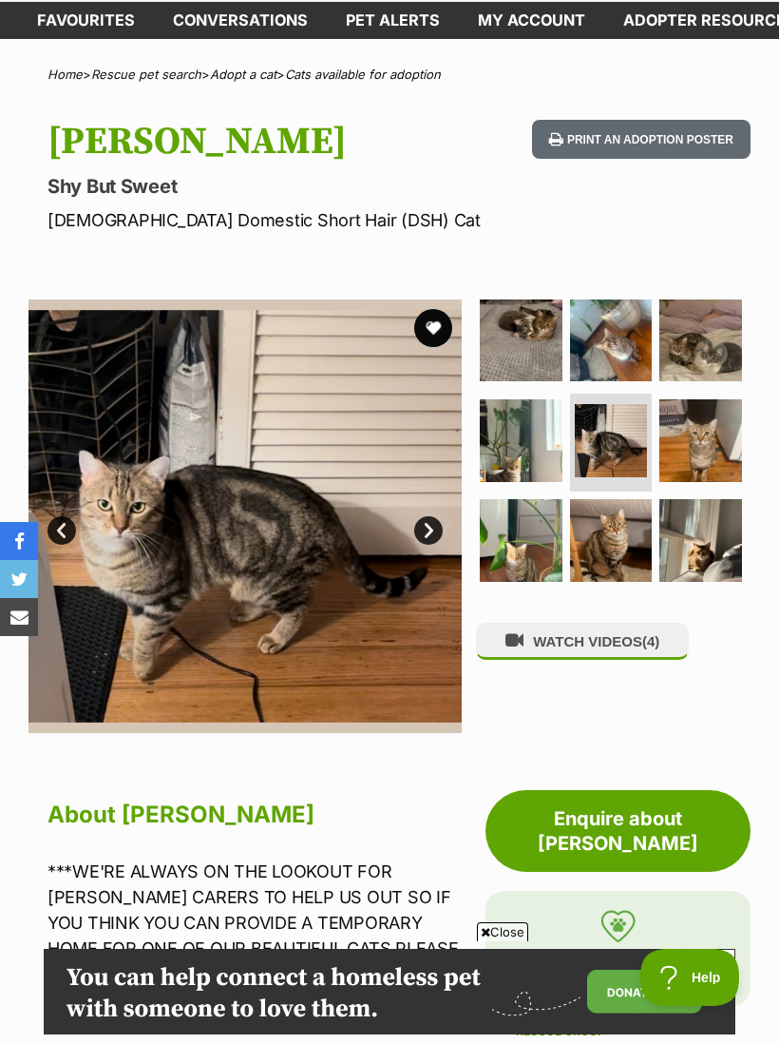
click at [715, 445] on img at bounding box center [701, 440] width 83 height 83
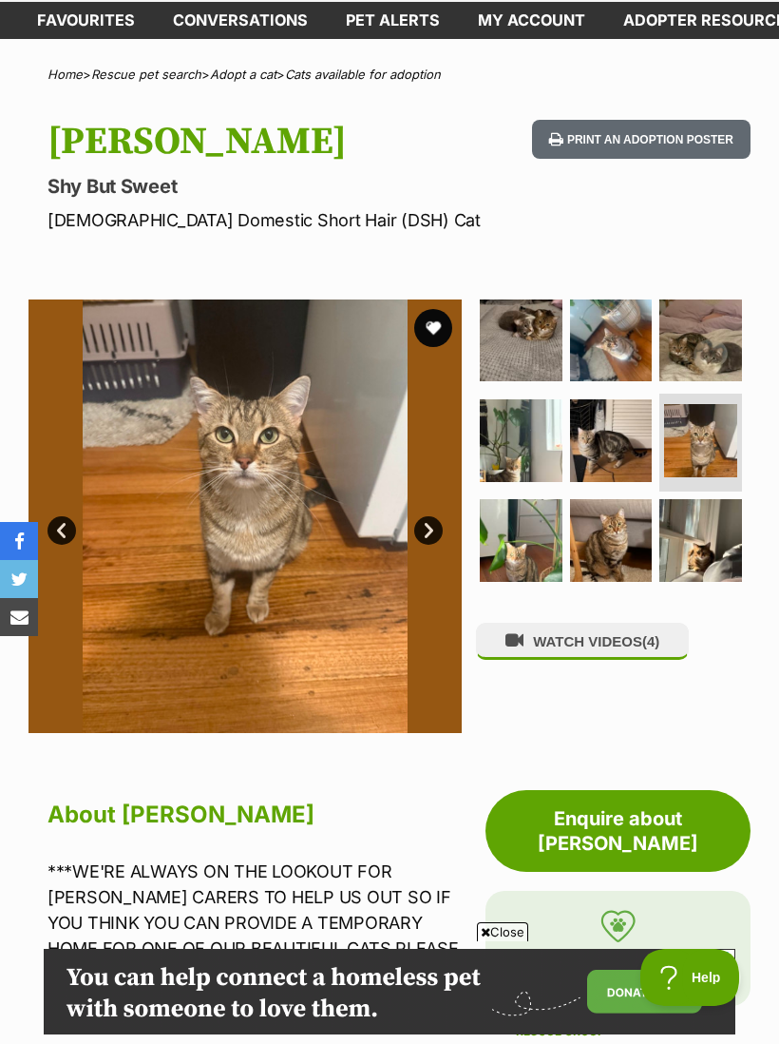
click at [525, 542] on img at bounding box center [521, 540] width 83 height 83
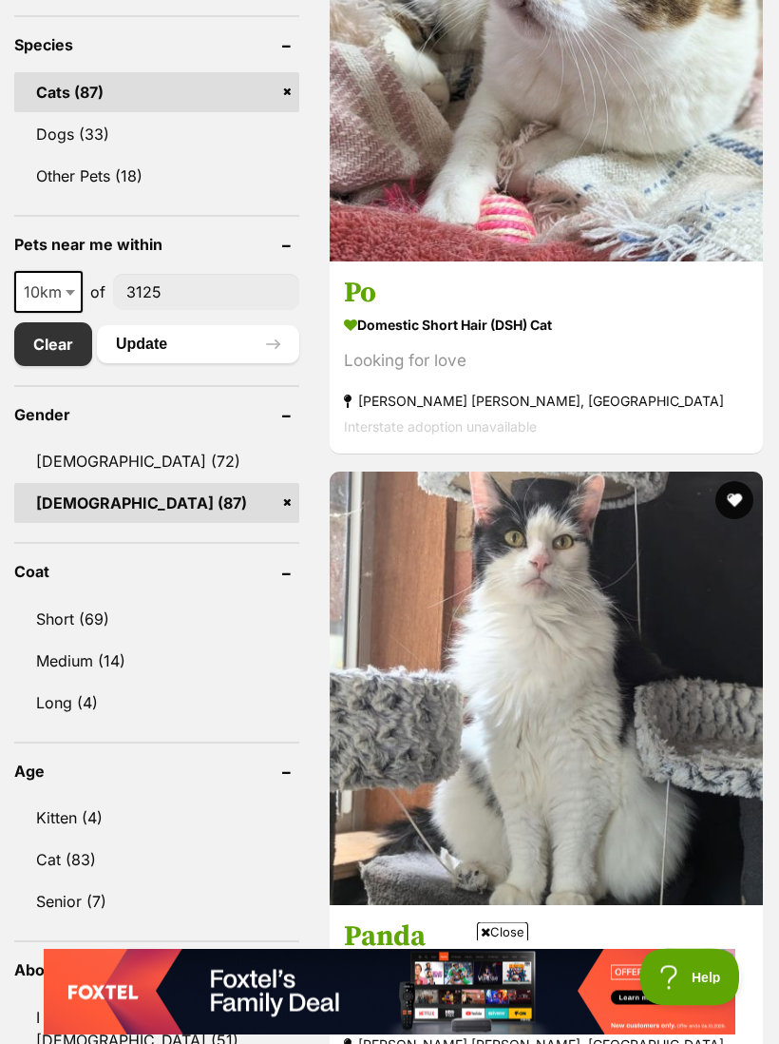
scroll to position [981, 0]
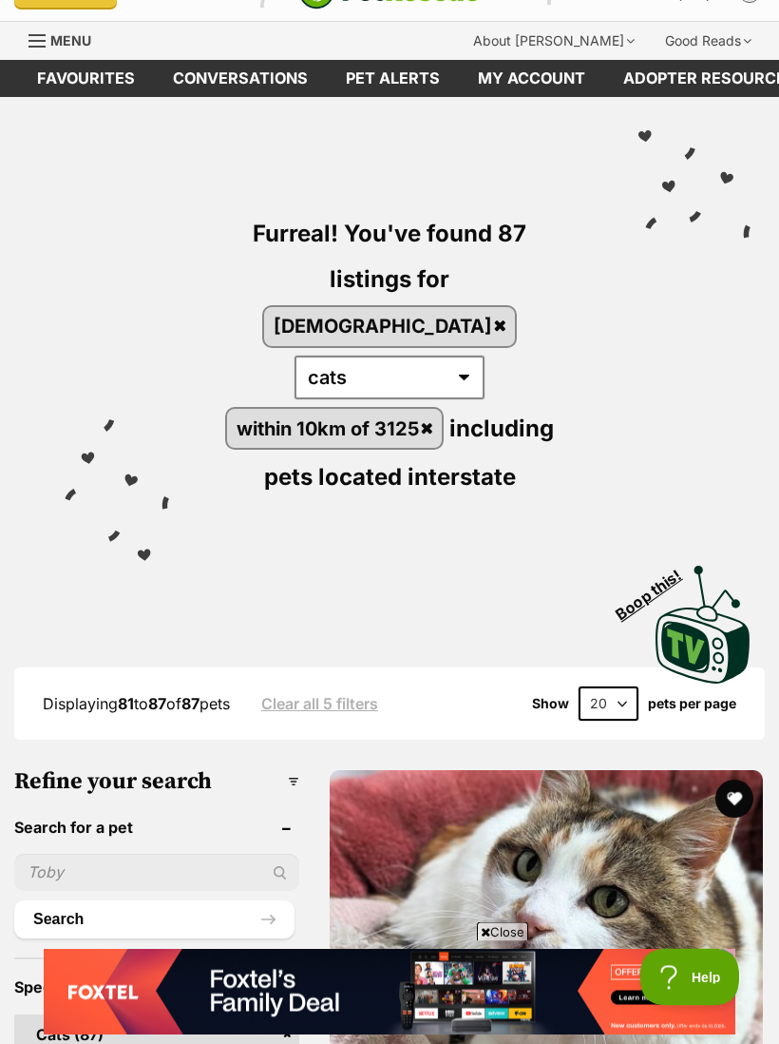
scroll to position [0, 0]
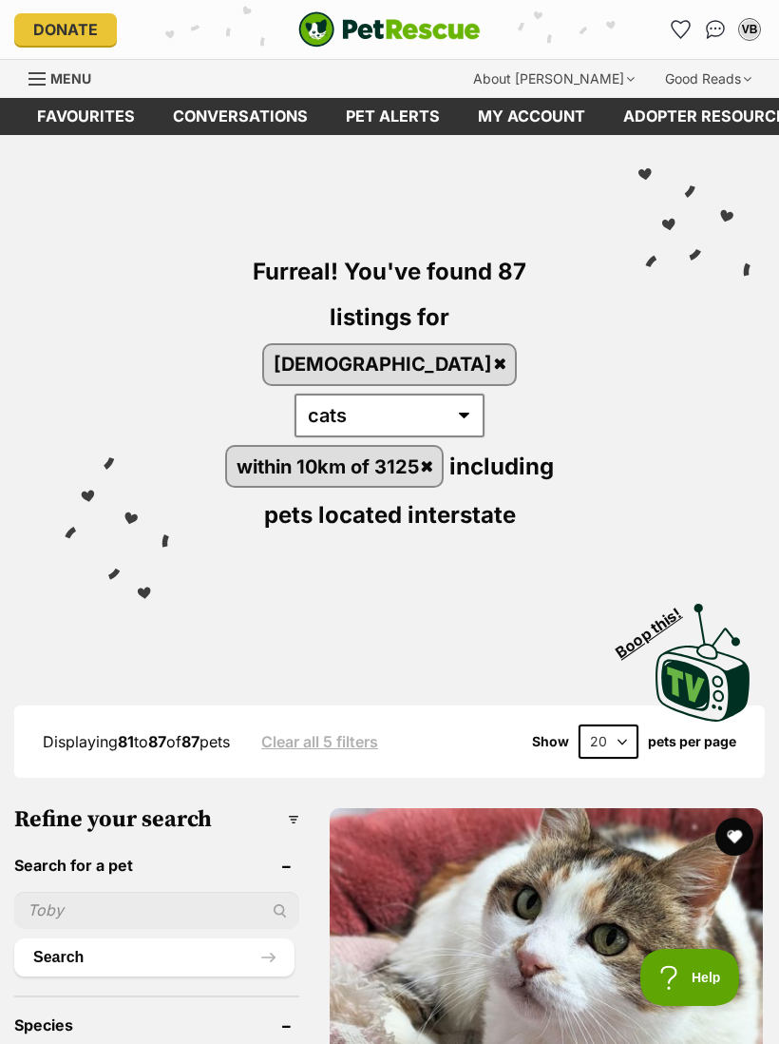
click at [670, 37] on link "Favourites" at bounding box center [681, 29] width 30 height 30
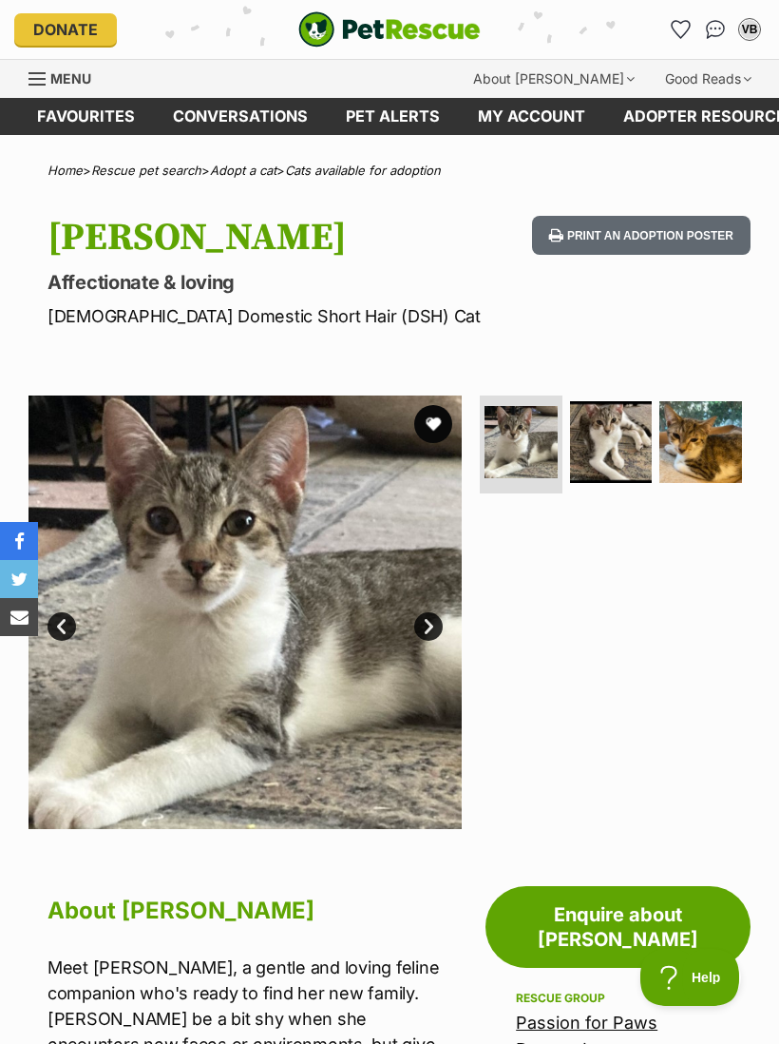
click at [716, 436] on img at bounding box center [701, 442] width 83 height 83
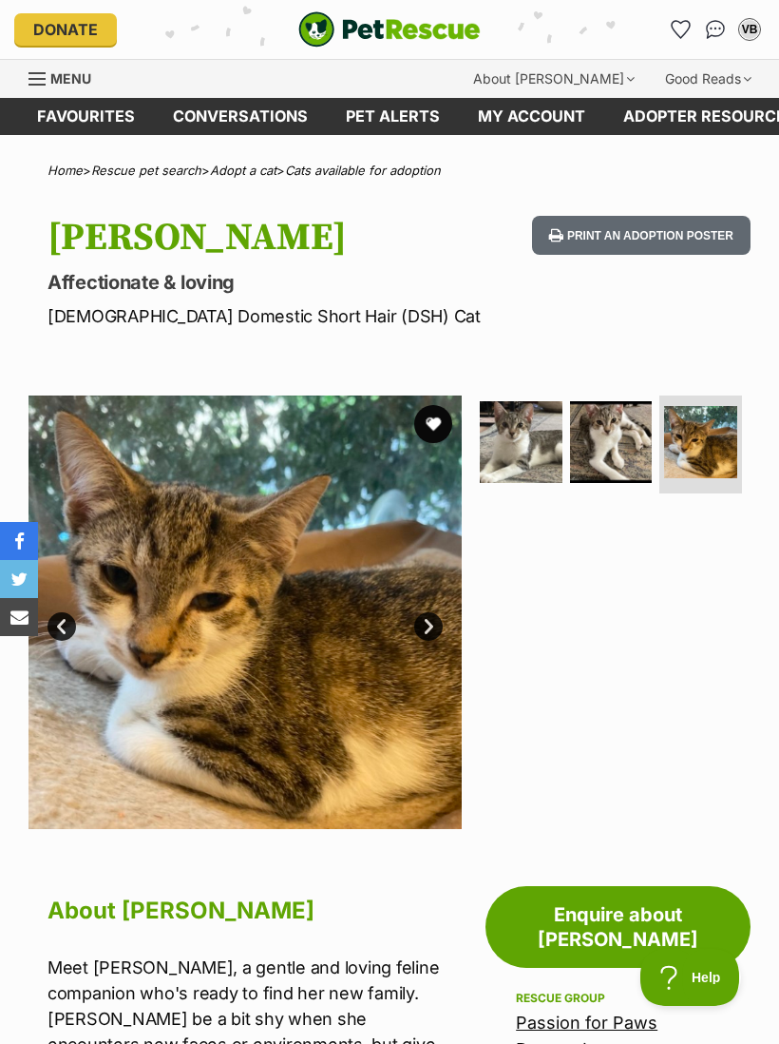
click at [623, 451] on img at bounding box center [611, 442] width 83 height 83
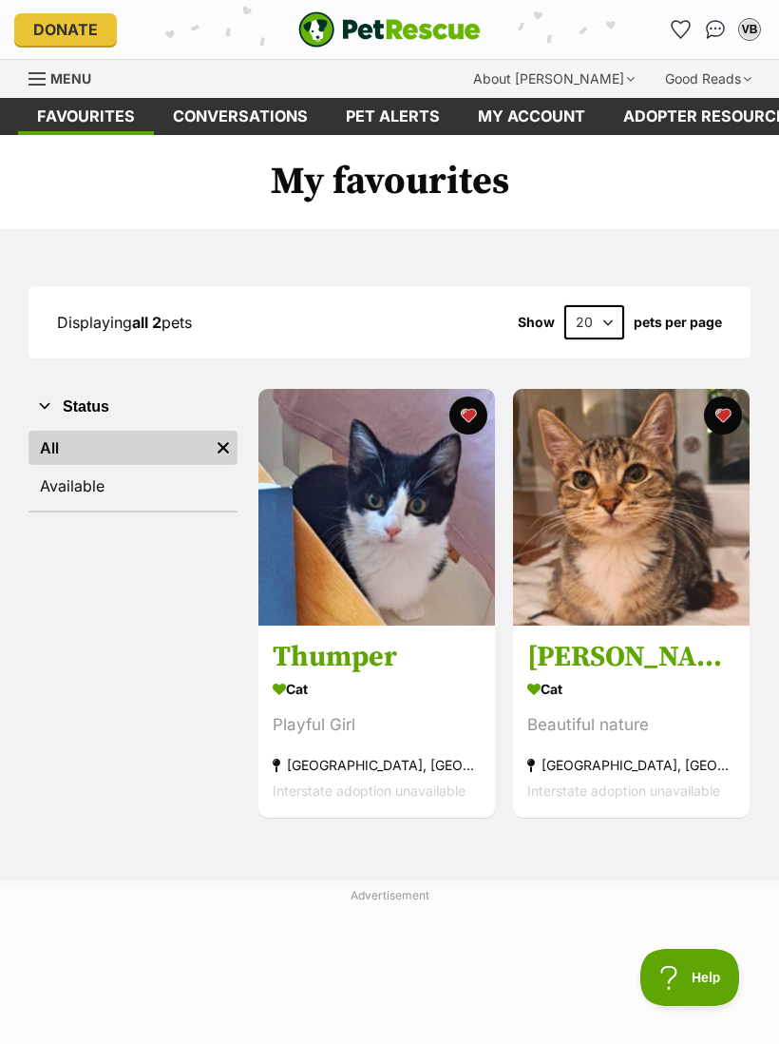
click at [710, 22] on img "Conversations" at bounding box center [716, 29] width 20 height 19
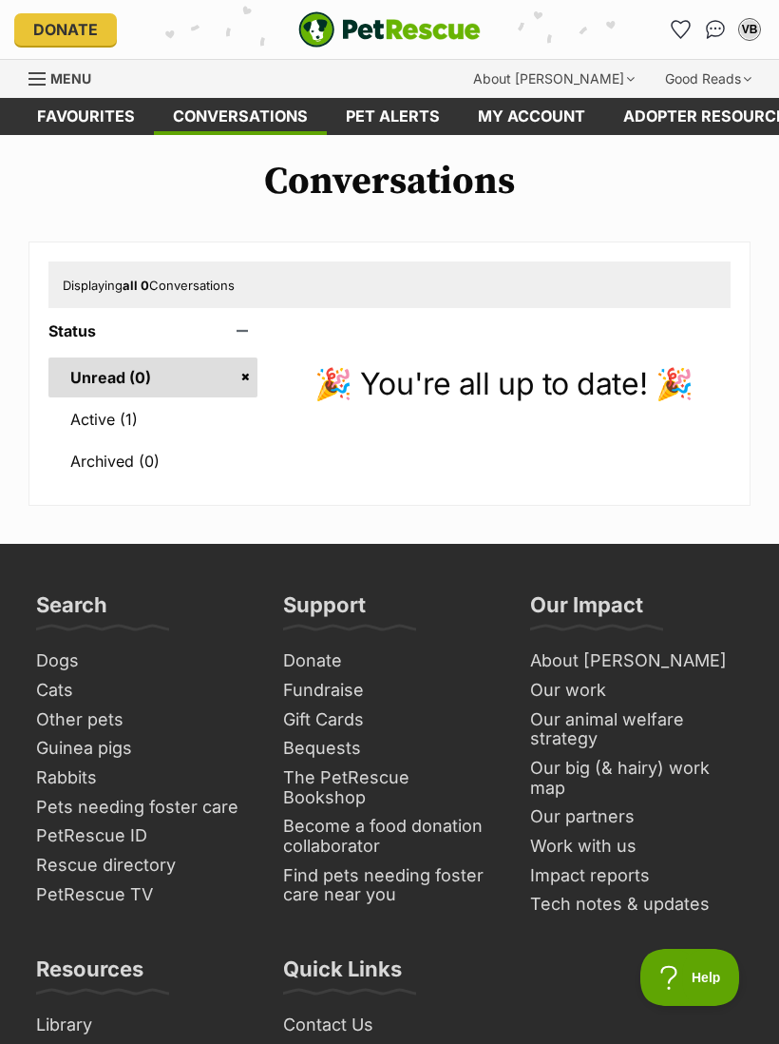
click at [82, 427] on link "Active (1)" at bounding box center [152, 419] width 209 height 40
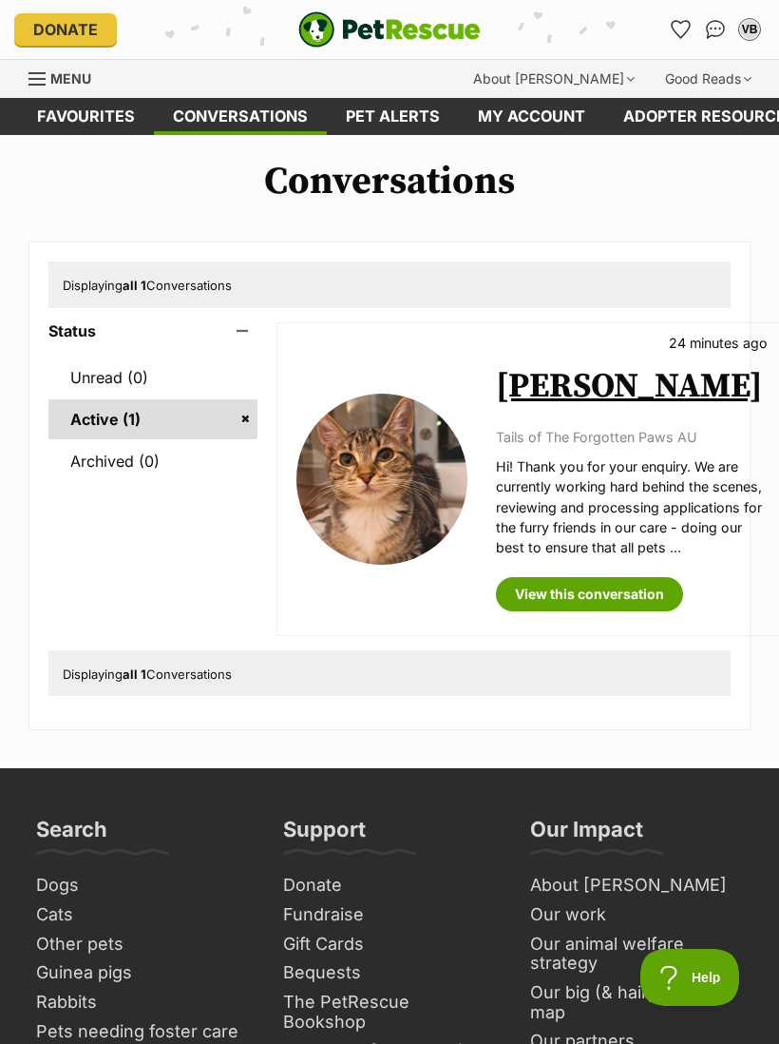
click at [616, 606] on link "View this conversation" at bounding box center [589, 594] width 187 height 34
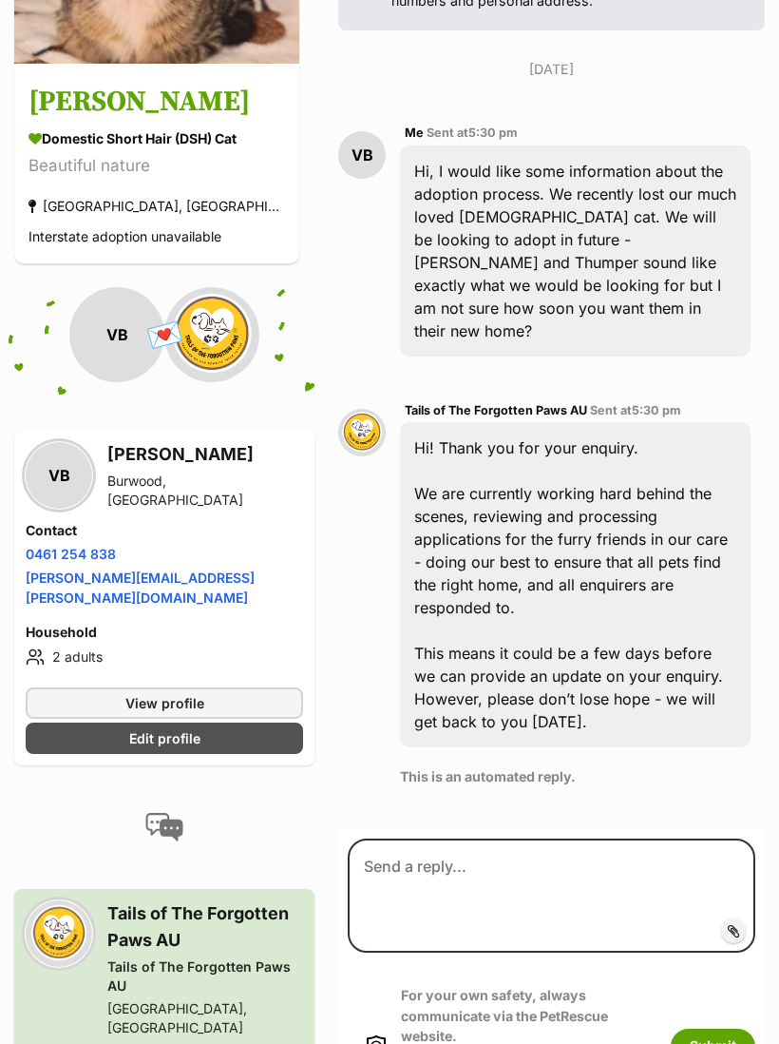
scroll to position [475, 0]
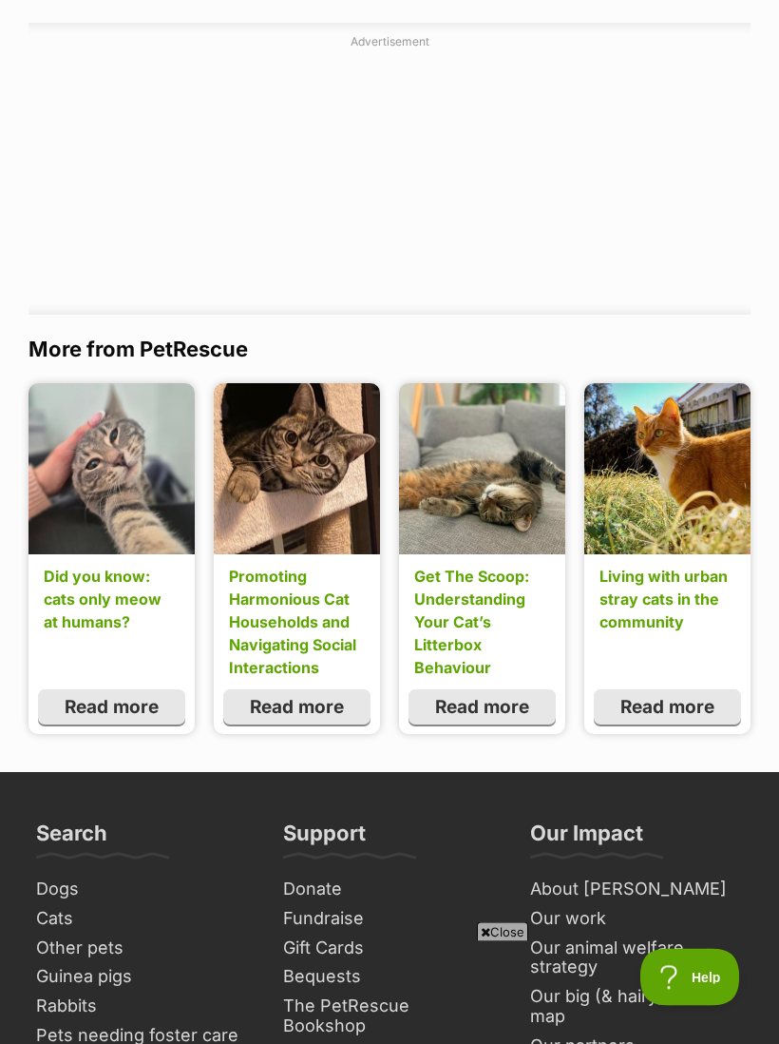
scroll to position [4797, 0]
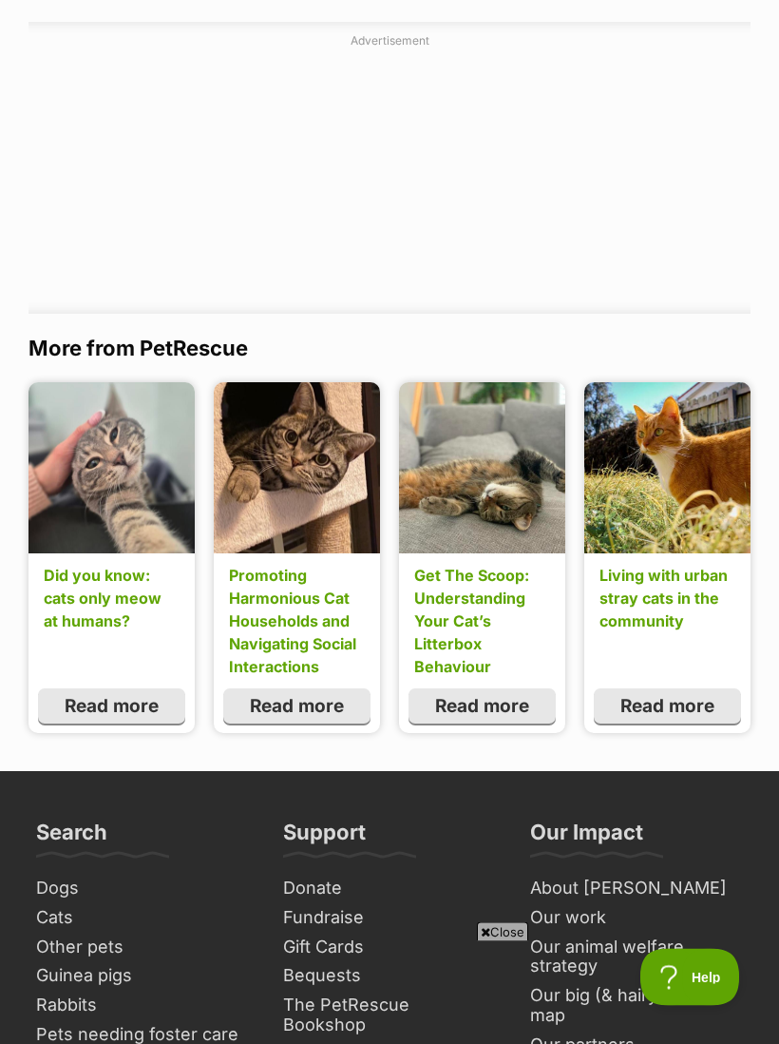
click at [68, 565] on link "Did you know: cats only meow at humans?" at bounding box center [112, 599] width 136 height 68
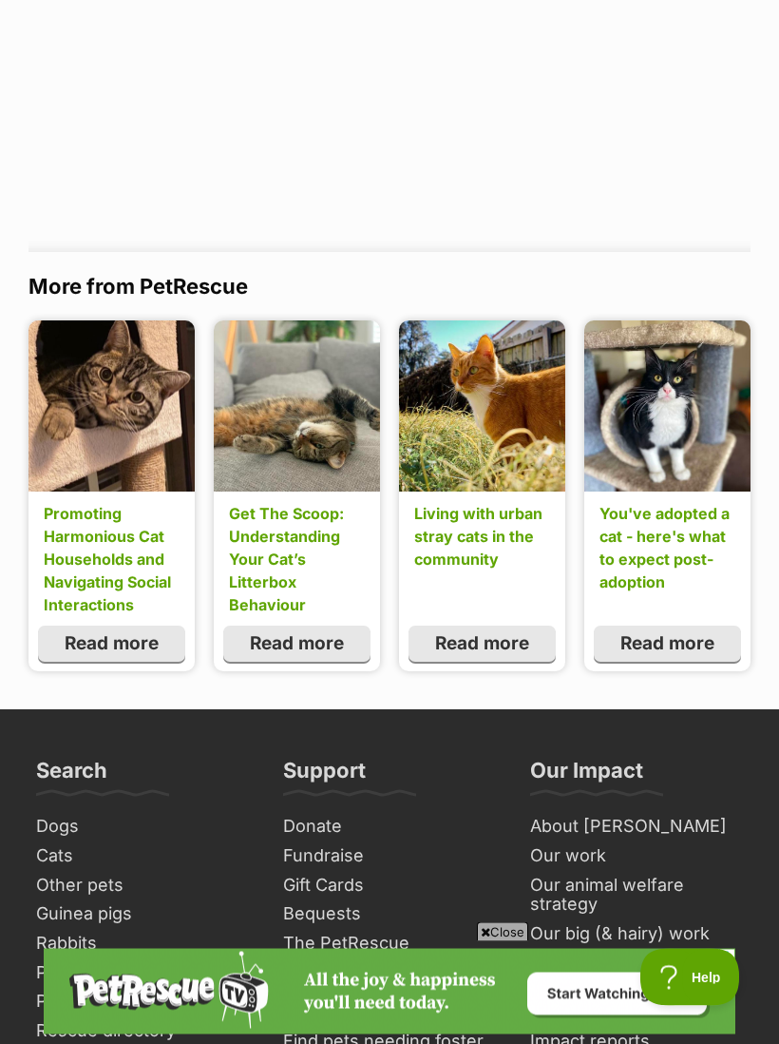
scroll to position [1477, 0]
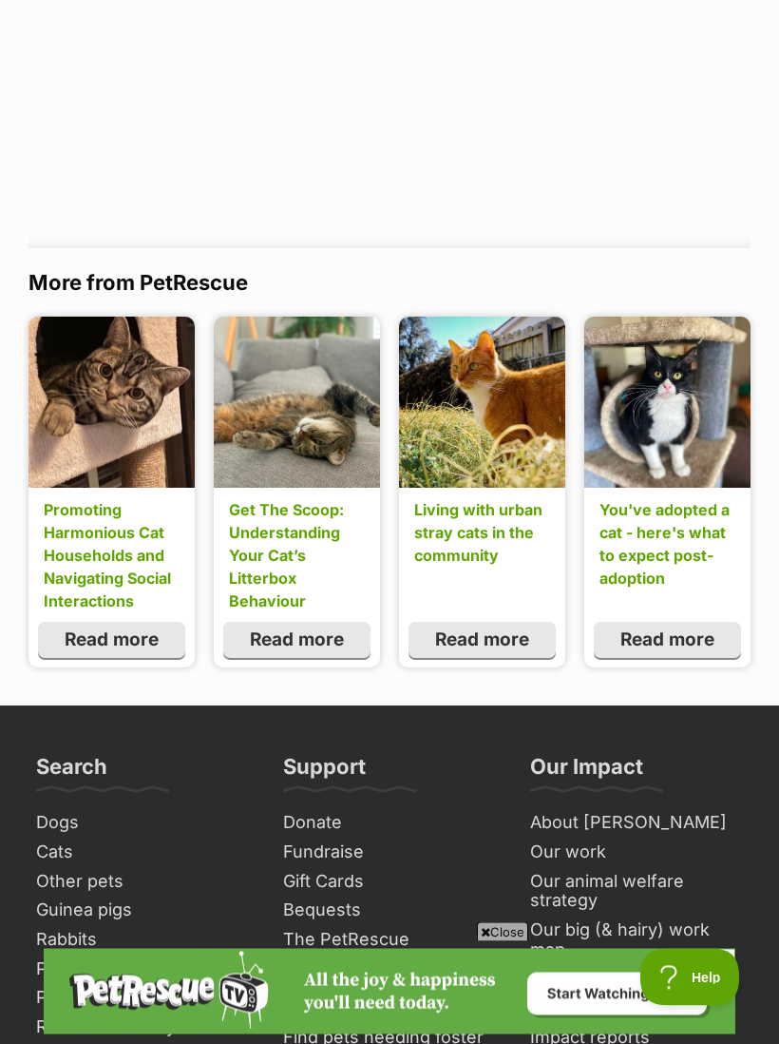
click at [644, 542] on link "You've adopted a cat - here's what to expect post-adoption" at bounding box center [668, 544] width 136 height 91
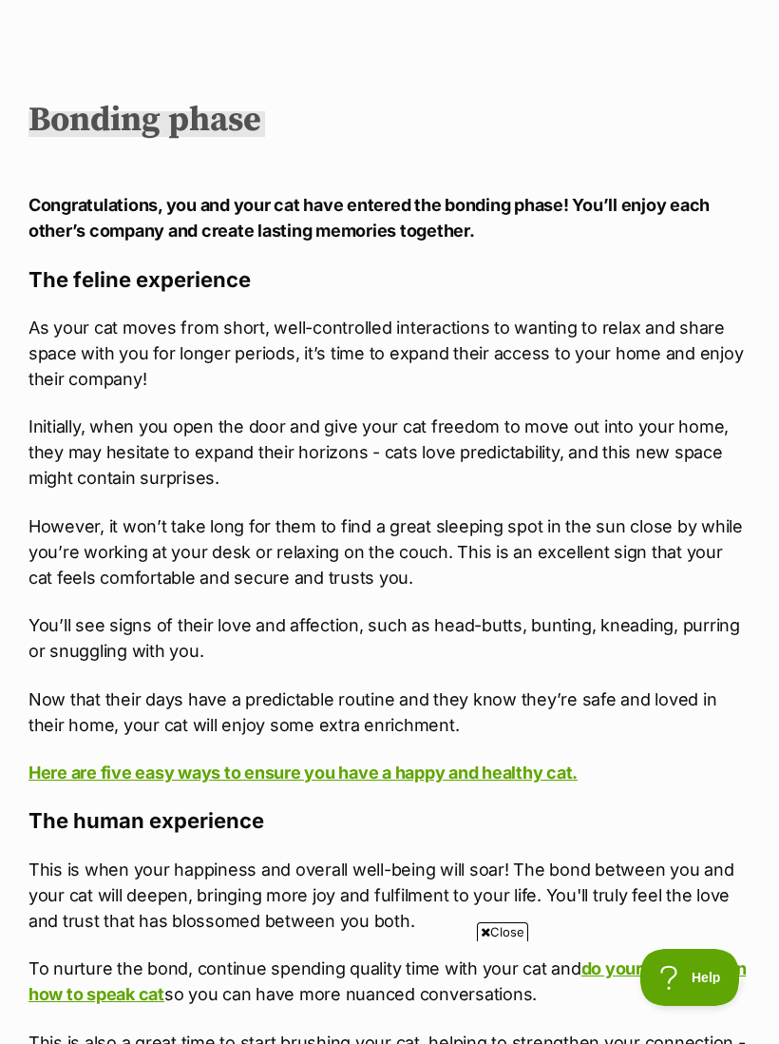
scroll to position [6465, 0]
